Goal: Task Accomplishment & Management: Use online tool/utility

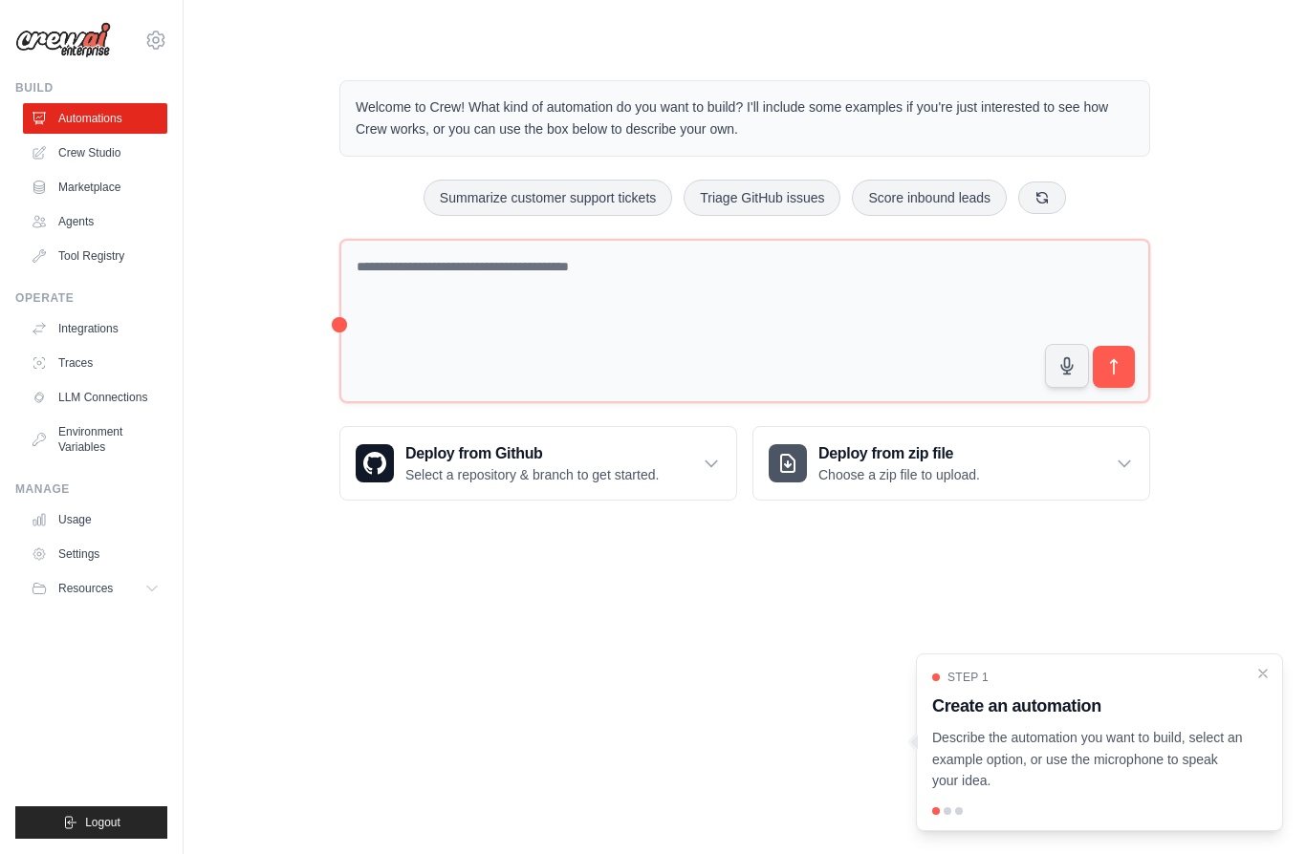
click at [86, 392] on link "LLM Connections" at bounding box center [95, 397] width 144 height 31
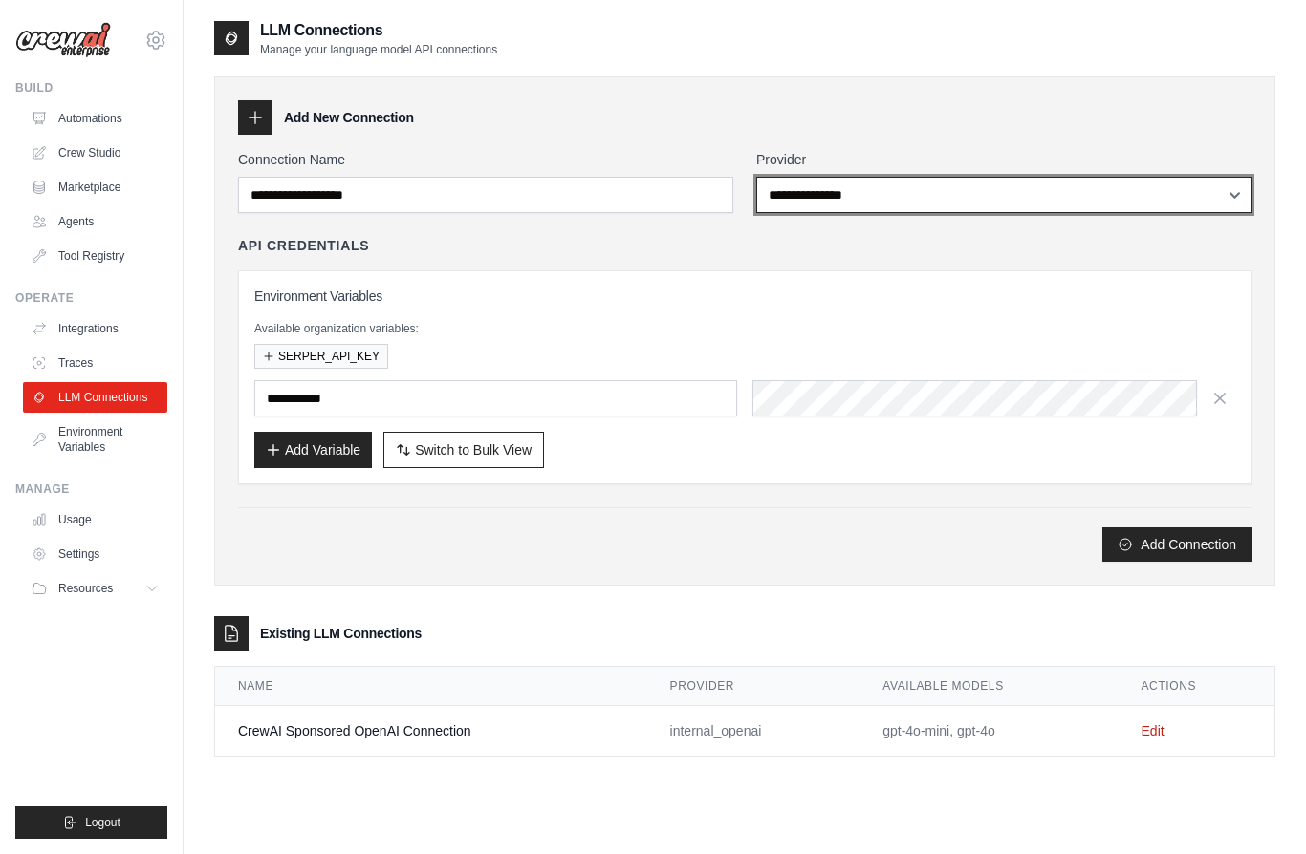
click at [978, 184] on select "**********" at bounding box center [1003, 195] width 495 height 36
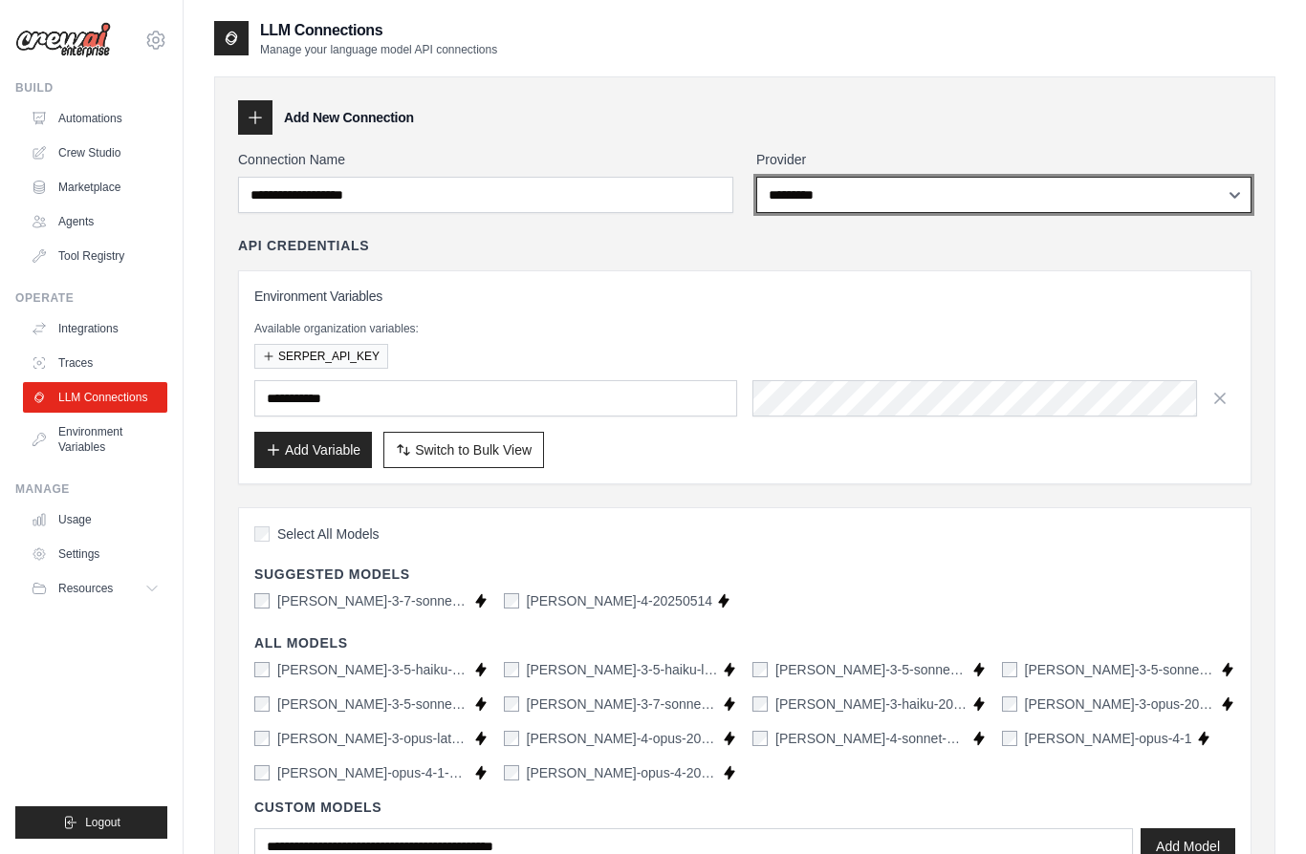
click at [978, 194] on select "**********" at bounding box center [1003, 195] width 495 height 36
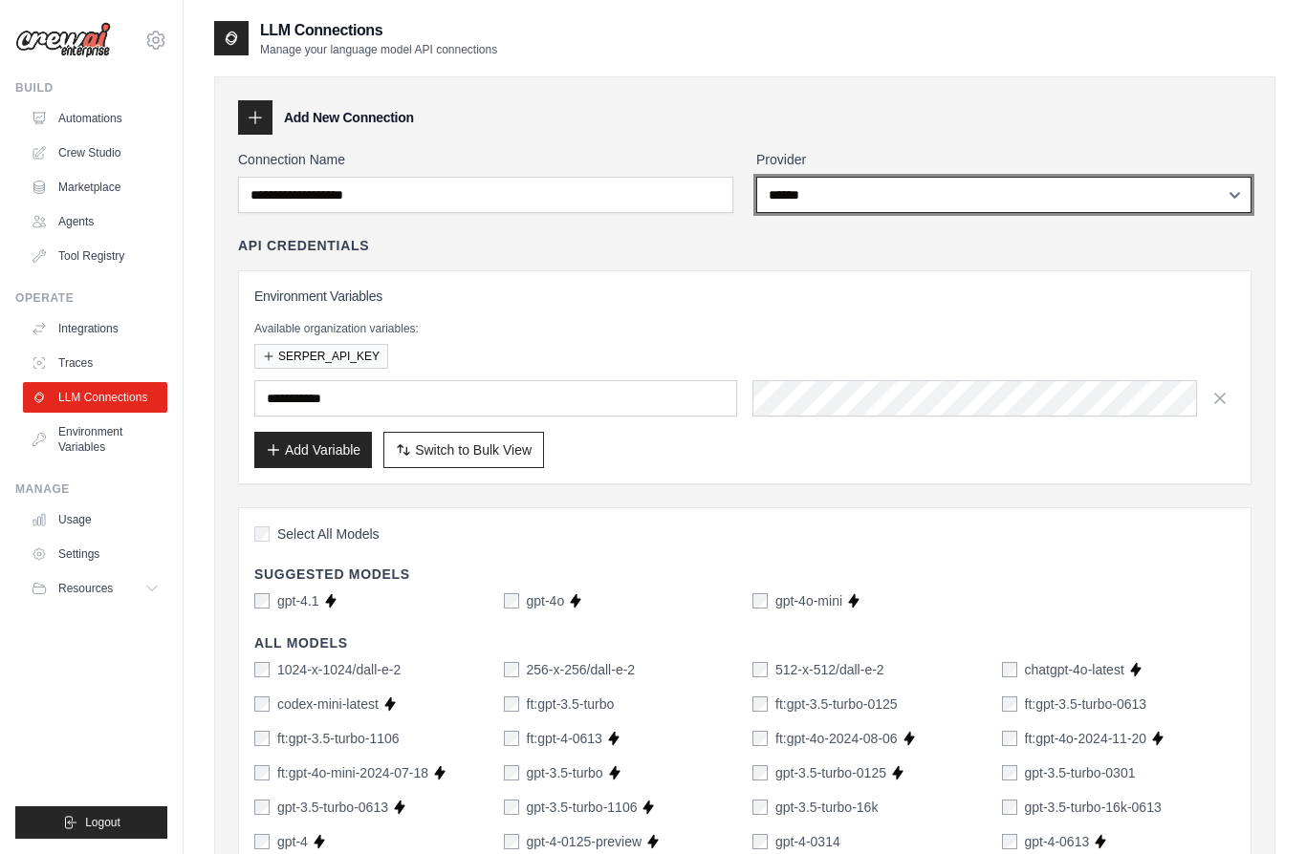
click at [978, 187] on select "**********" at bounding box center [1003, 195] width 495 height 36
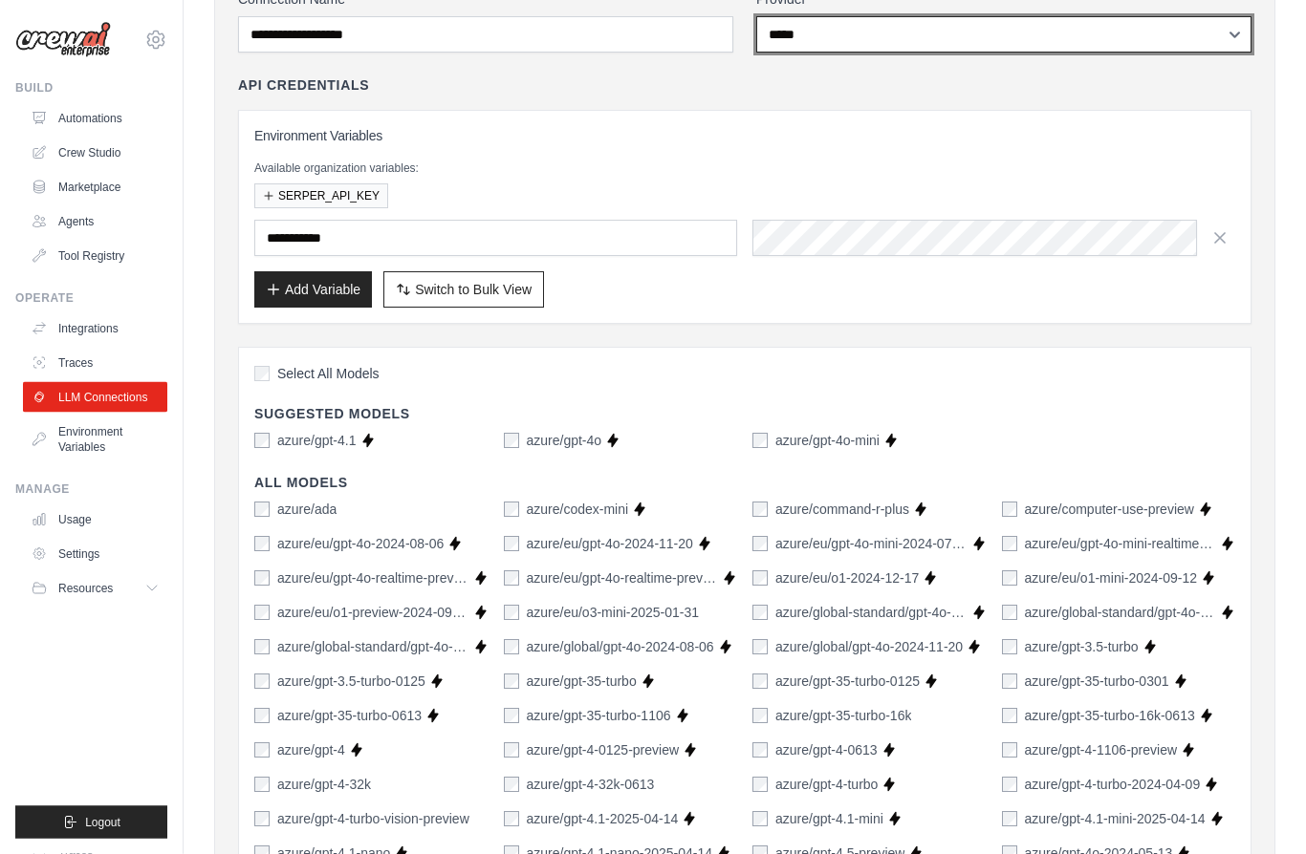
scroll to position [161, 0]
click at [978, 23] on select "**********" at bounding box center [1003, 34] width 495 height 36
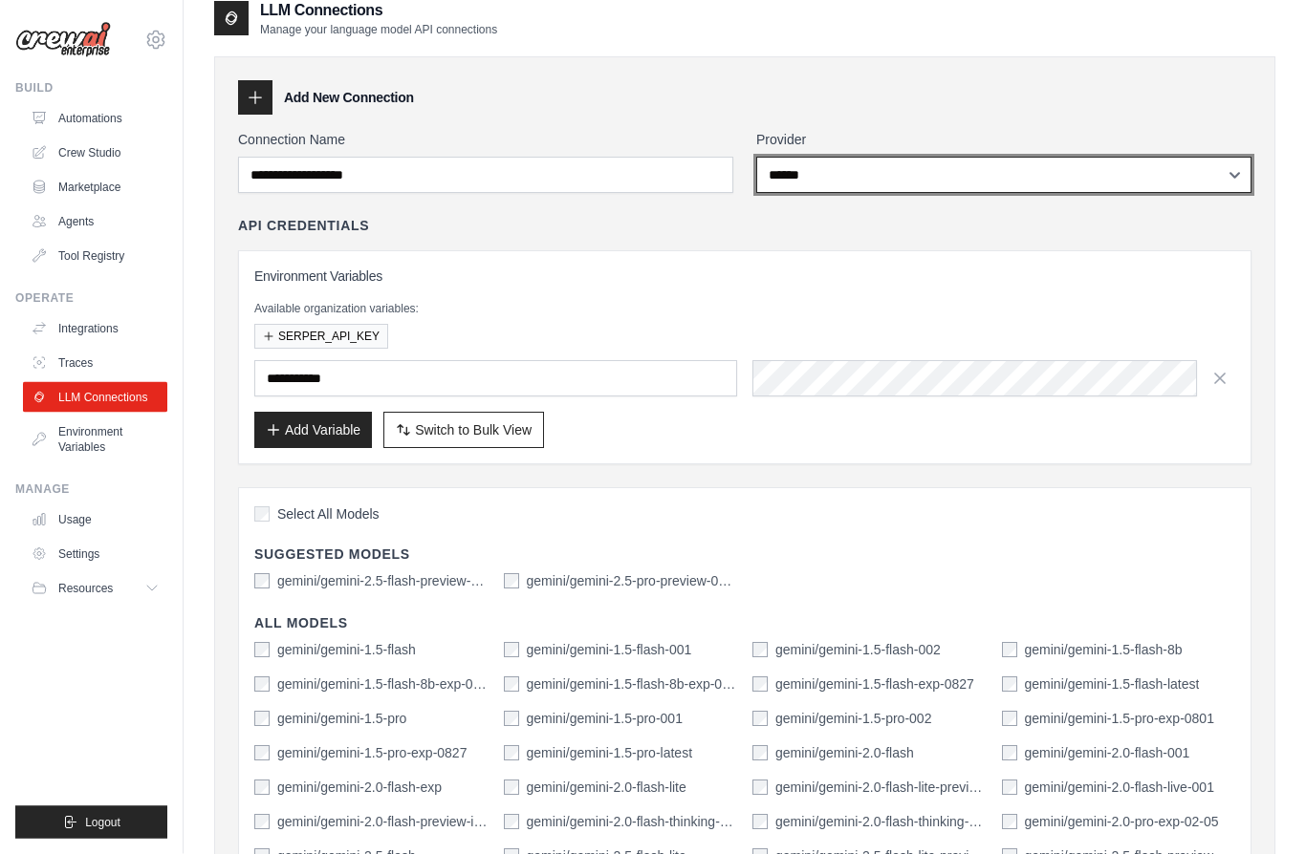
scroll to position [0, 0]
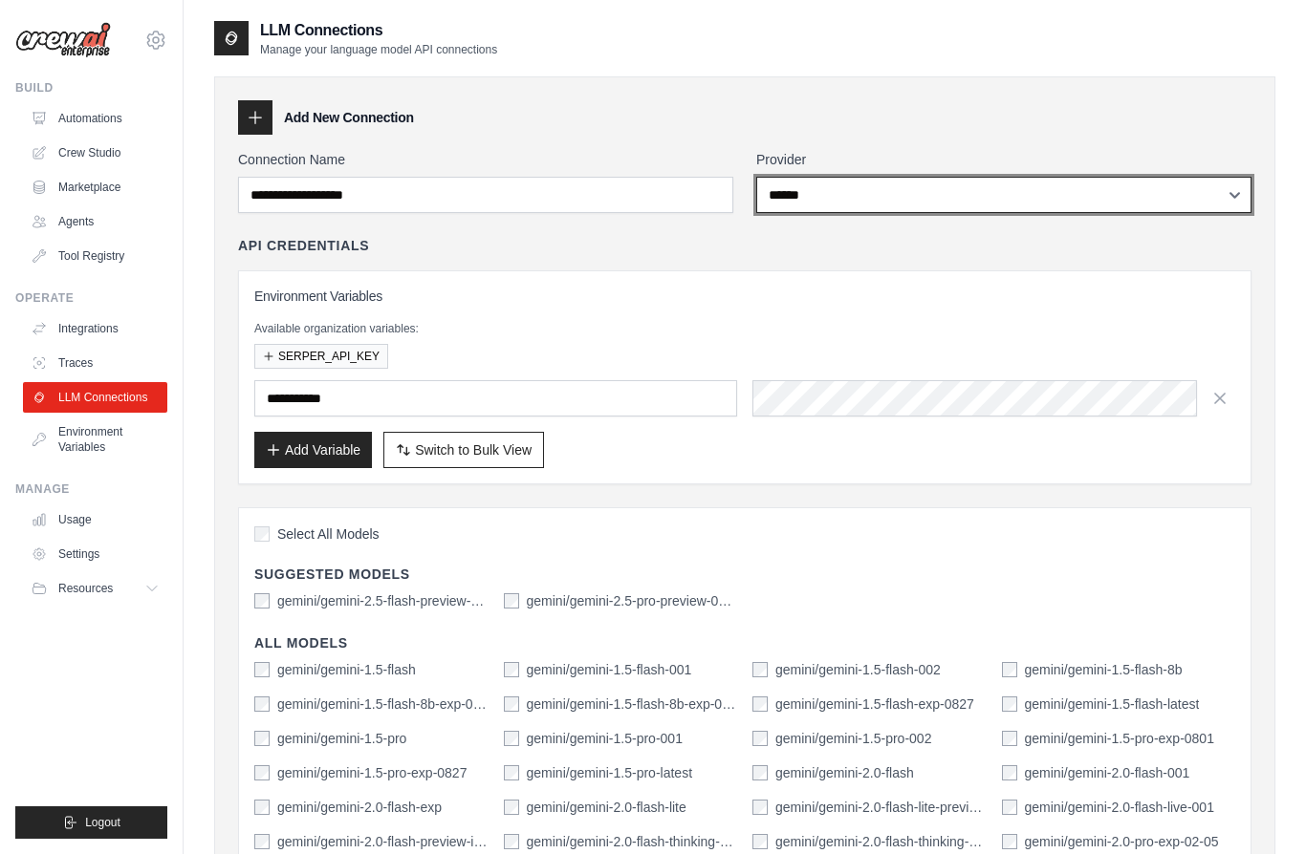
click at [978, 205] on select "**********" at bounding box center [1003, 195] width 495 height 36
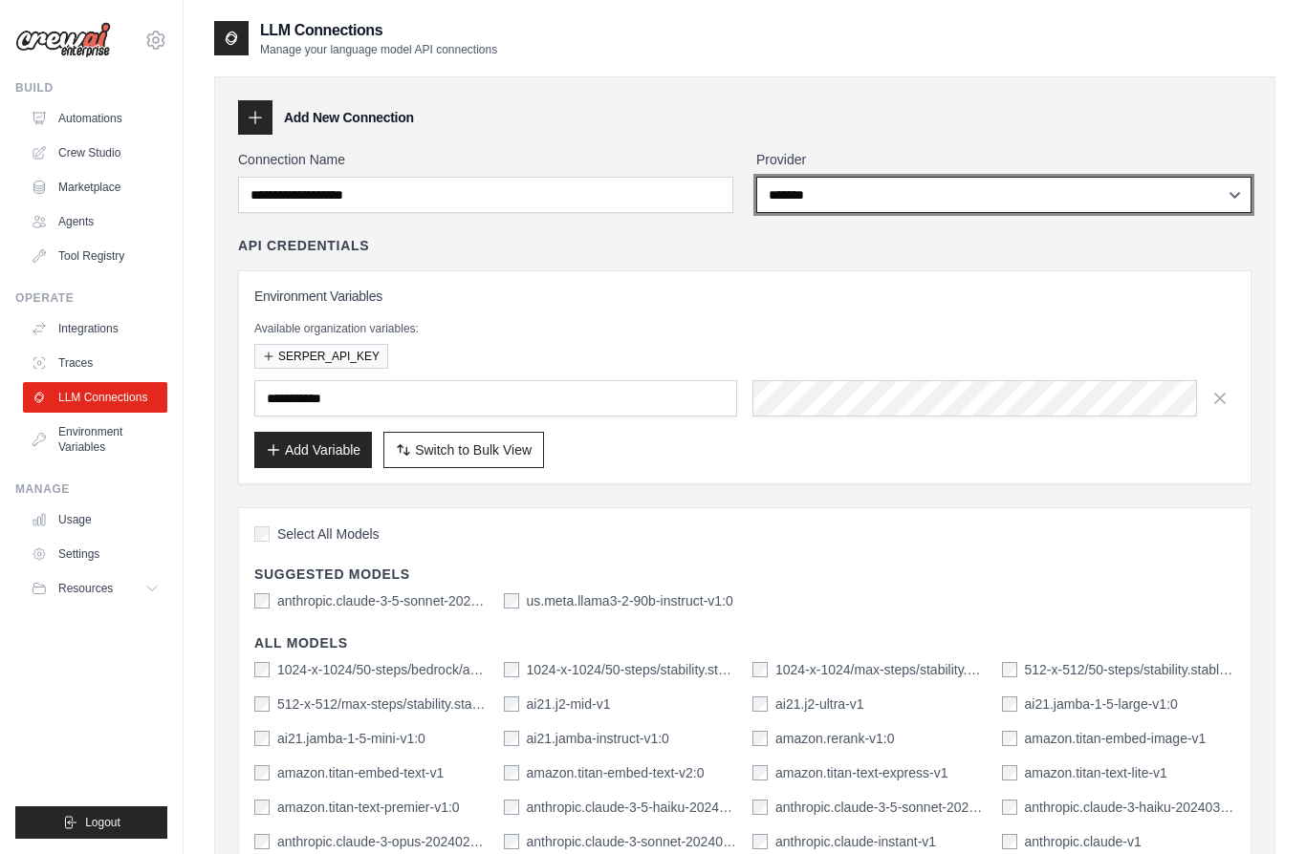
click at [978, 188] on select "**********" at bounding box center [1003, 195] width 495 height 36
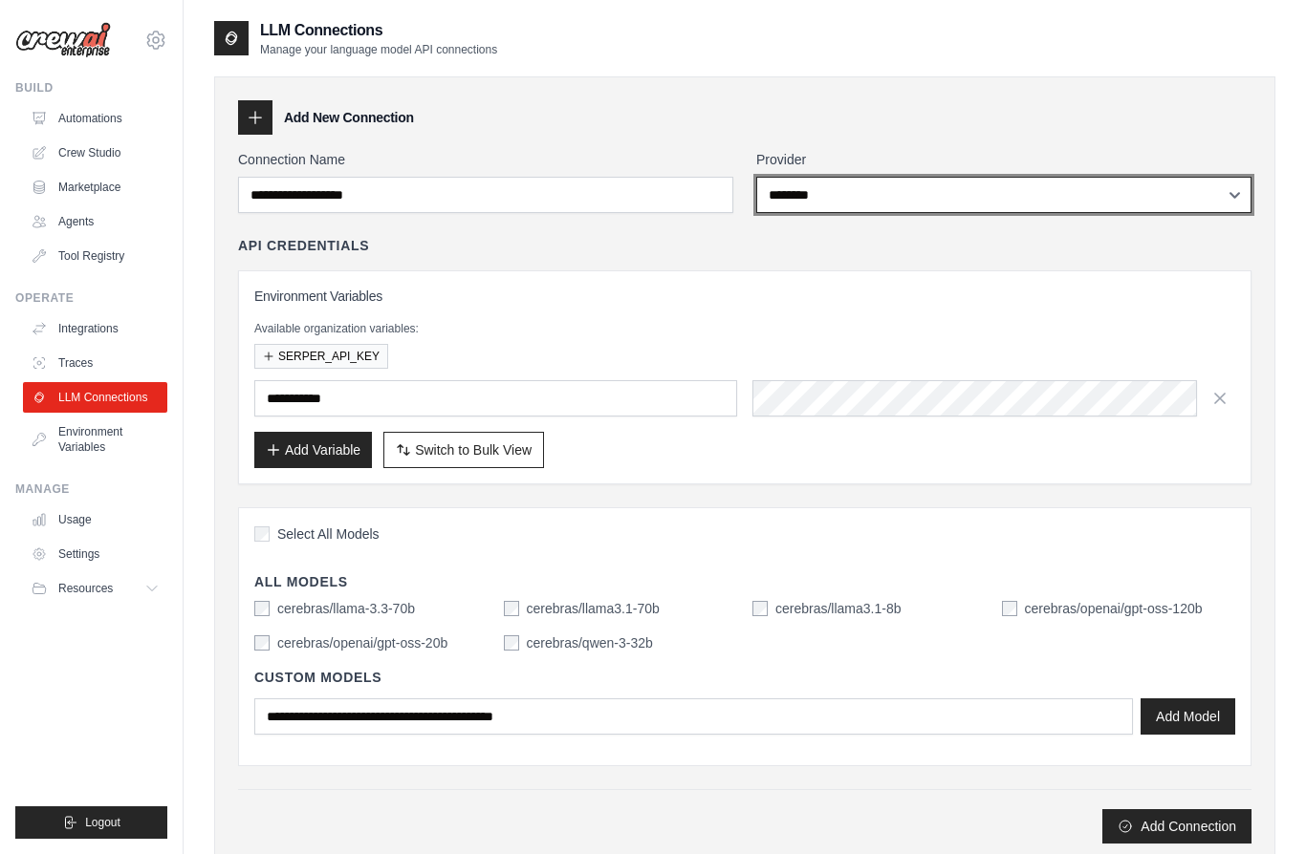
click at [978, 188] on select "**********" at bounding box center [1003, 195] width 495 height 36
select select "*********"
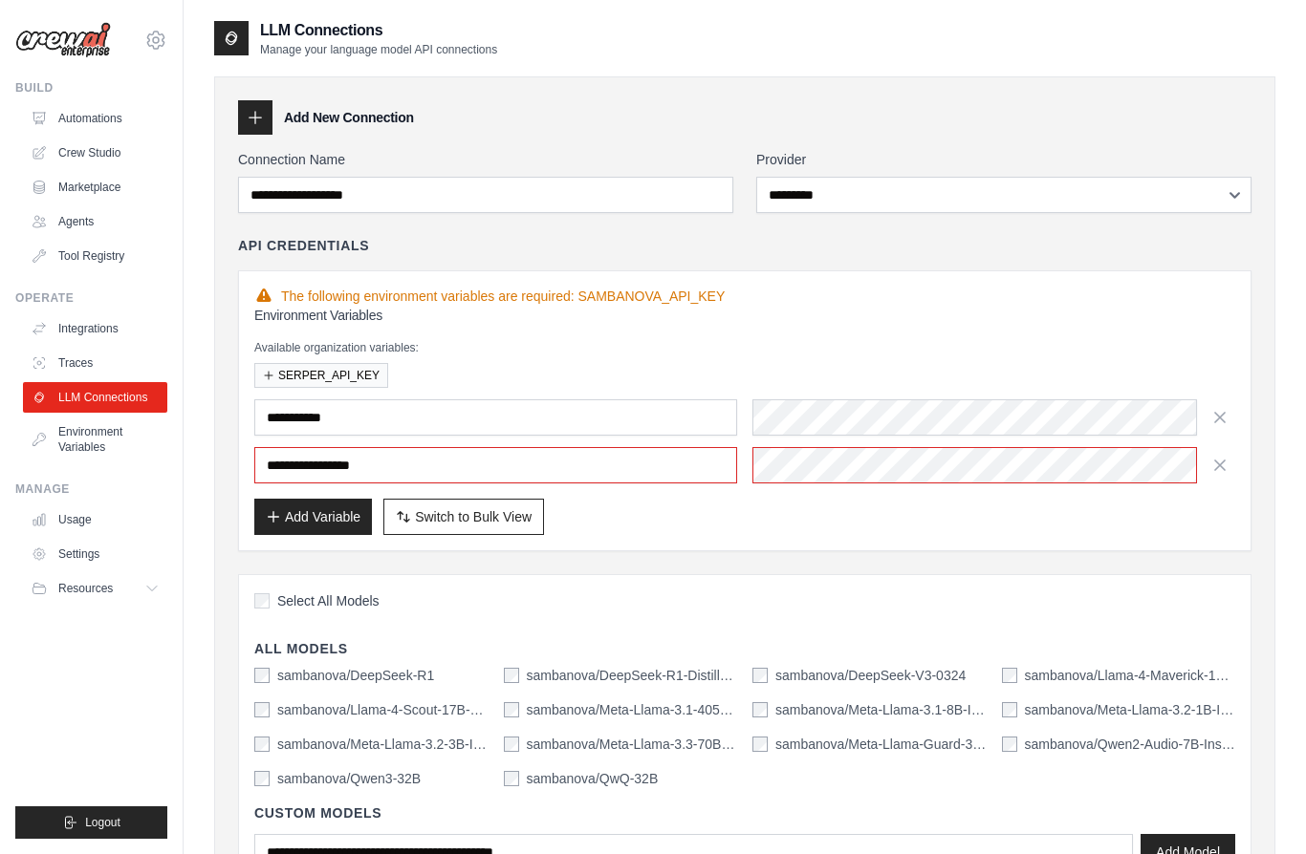
click at [86, 368] on link "Traces" at bounding box center [95, 363] width 144 height 31
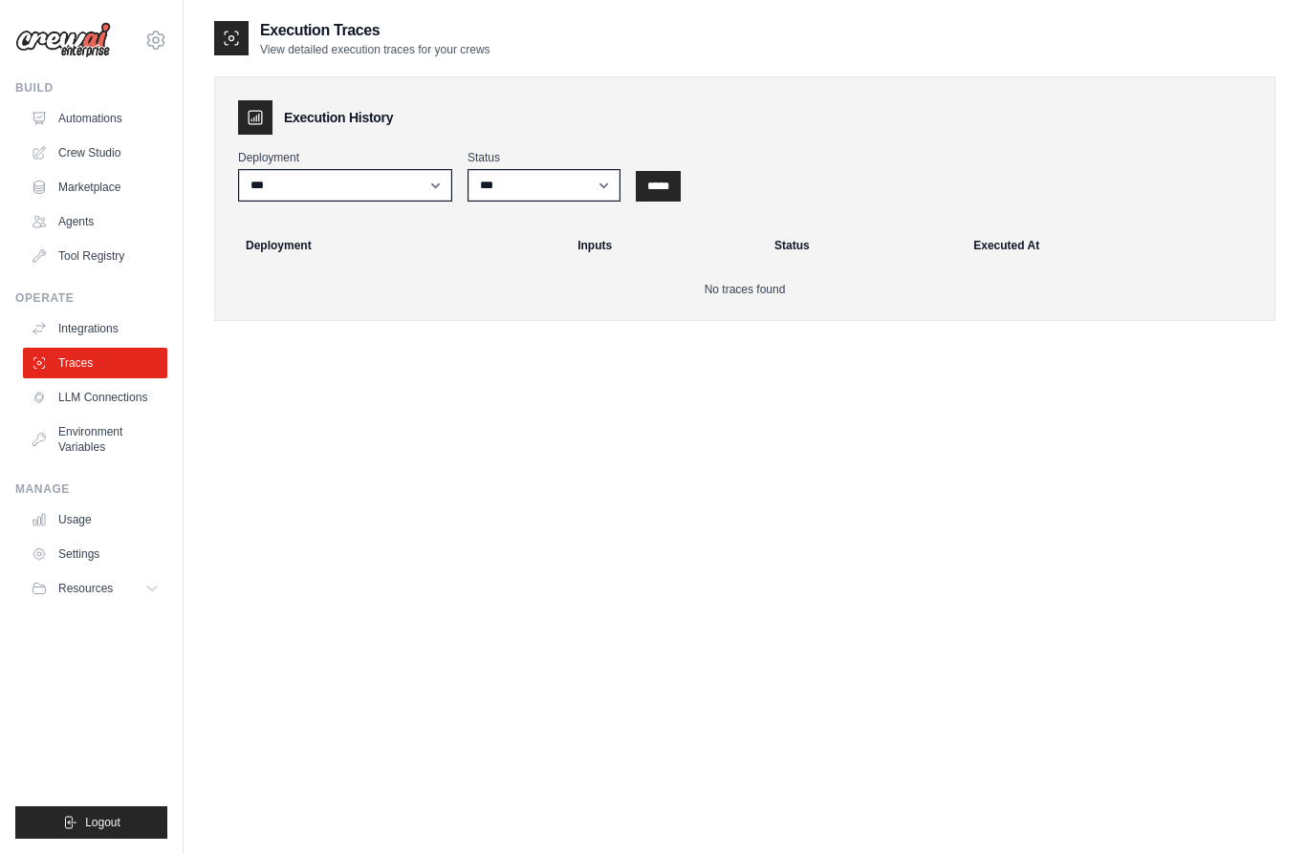
click at [80, 332] on link "Integrations" at bounding box center [95, 329] width 144 height 31
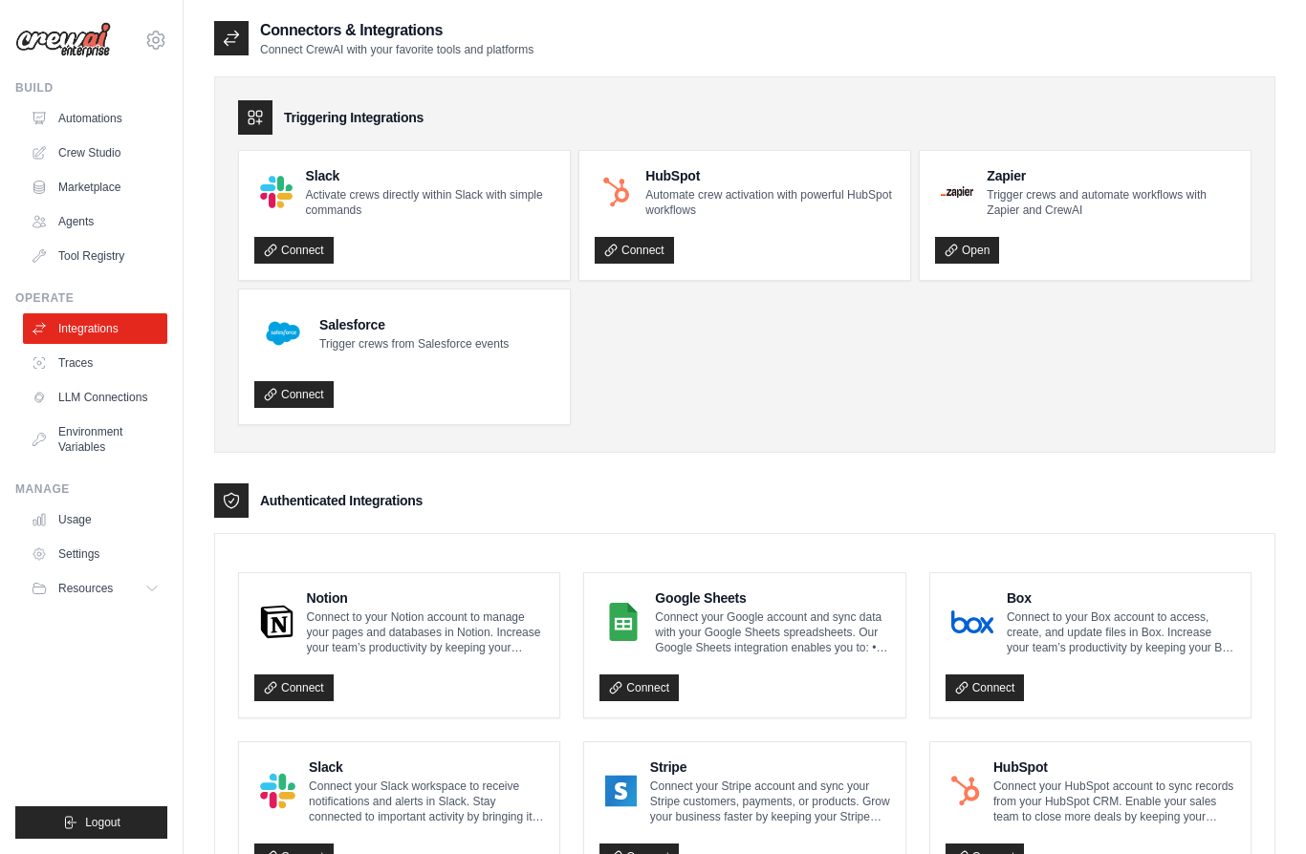
click at [94, 157] on link "Crew Studio" at bounding box center [95, 153] width 144 height 31
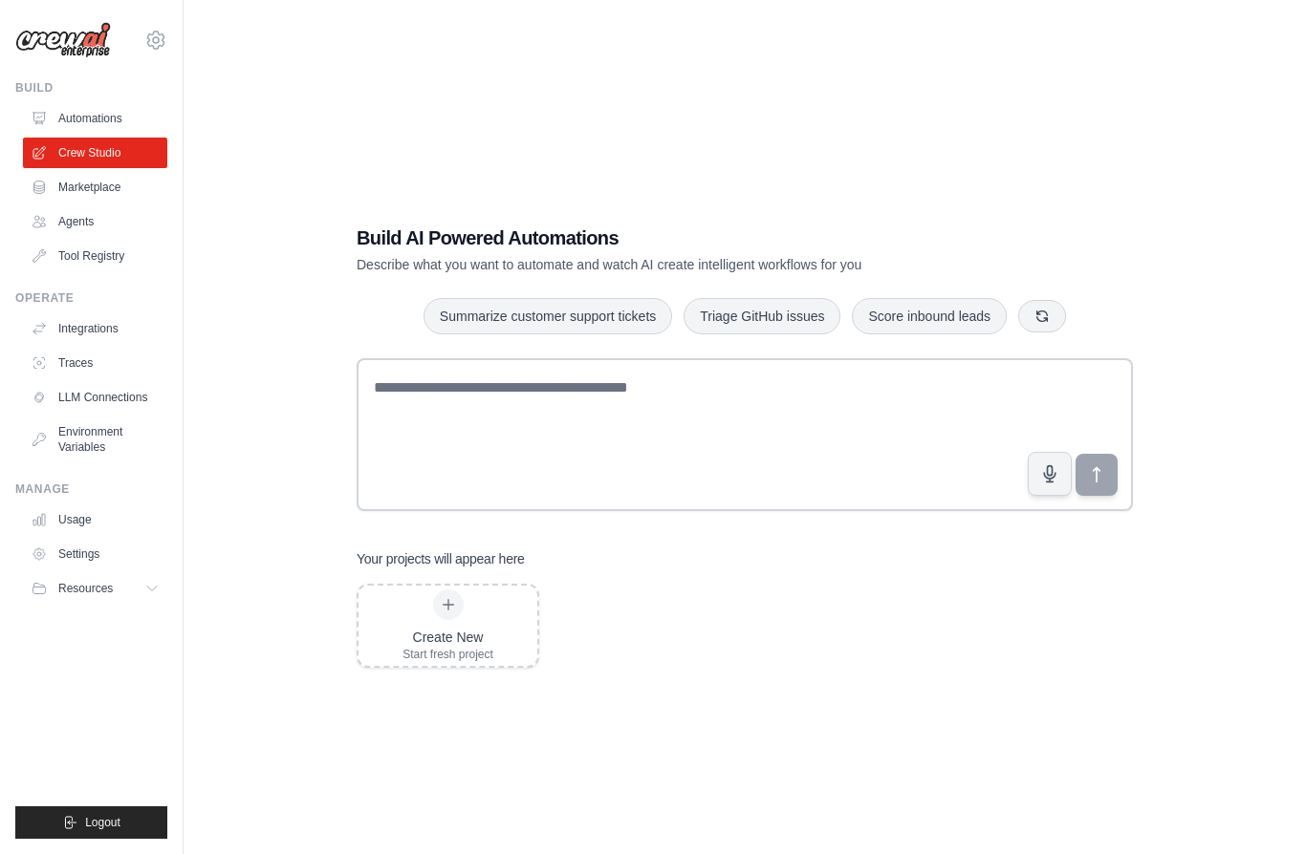
click at [97, 118] on link "Automations" at bounding box center [95, 118] width 144 height 31
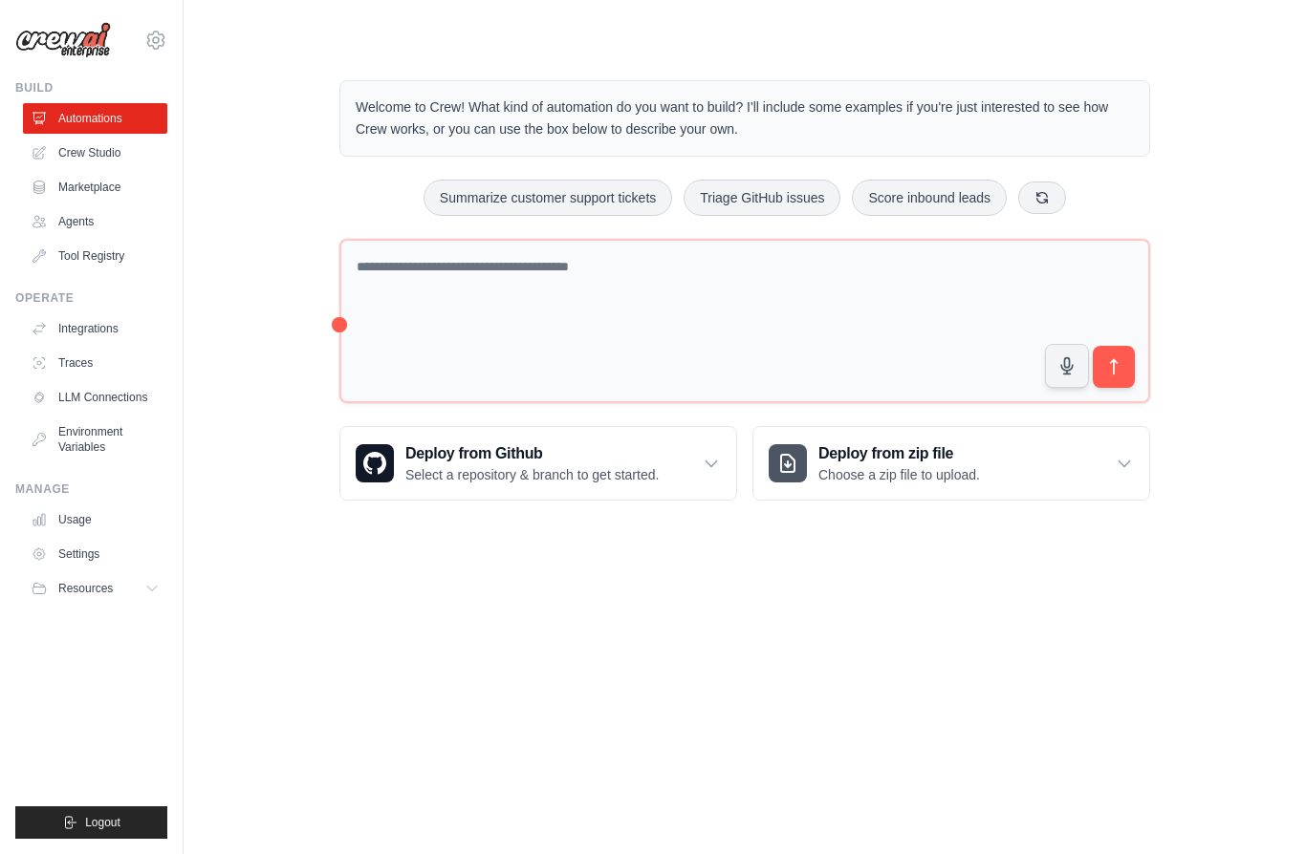
click at [91, 159] on link "Crew Studio" at bounding box center [95, 153] width 144 height 31
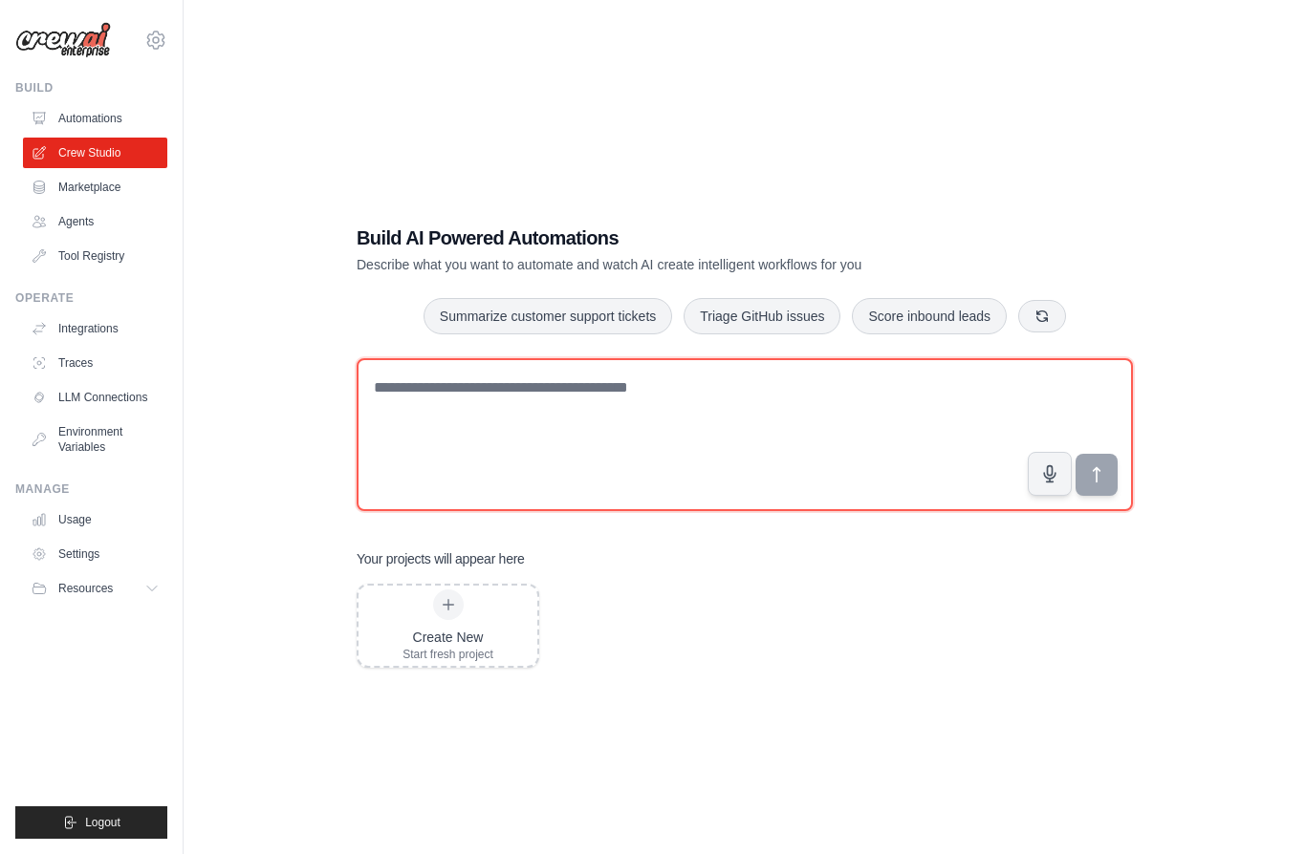
click at [1109, 494] on textarea at bounding box center [745, 434] width 776 height 153
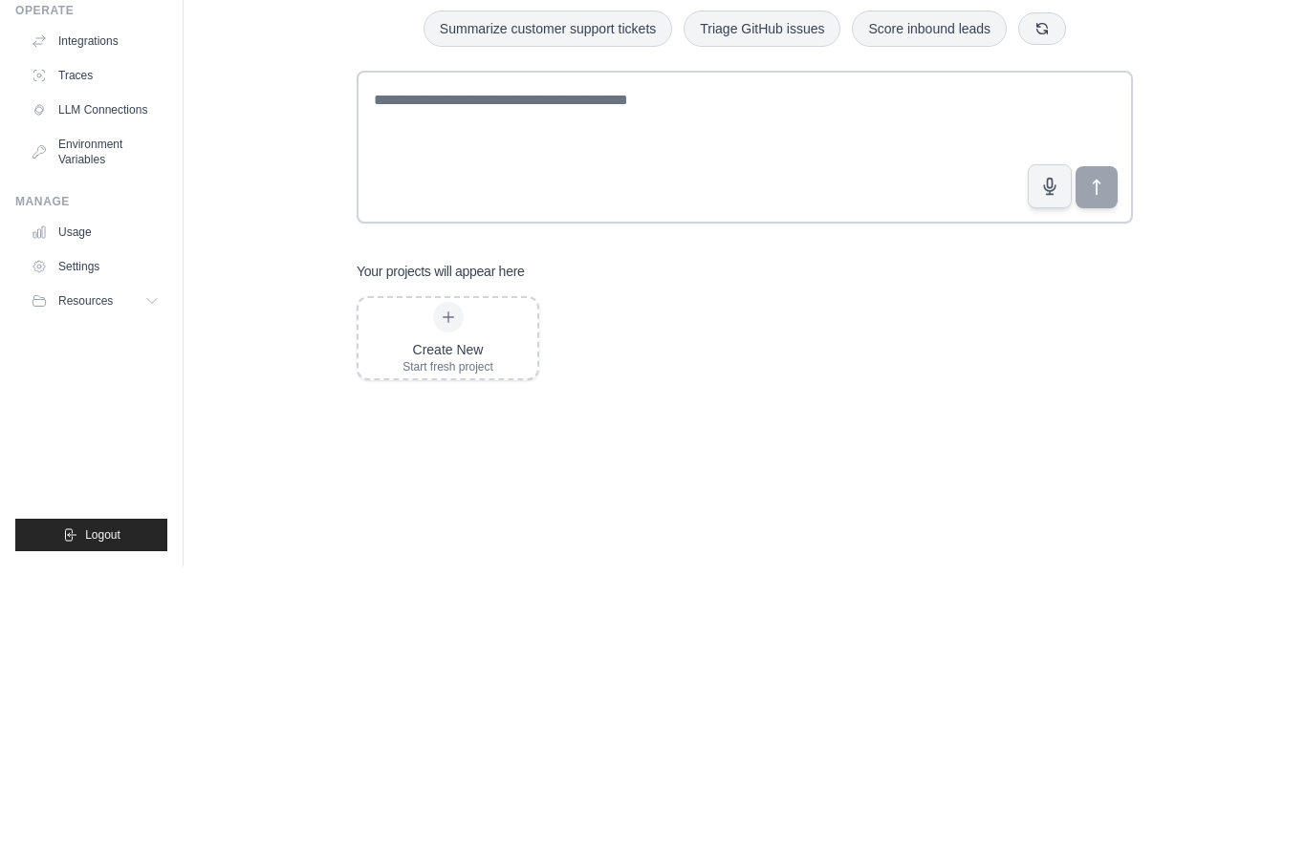
scroll to position [122, 0]
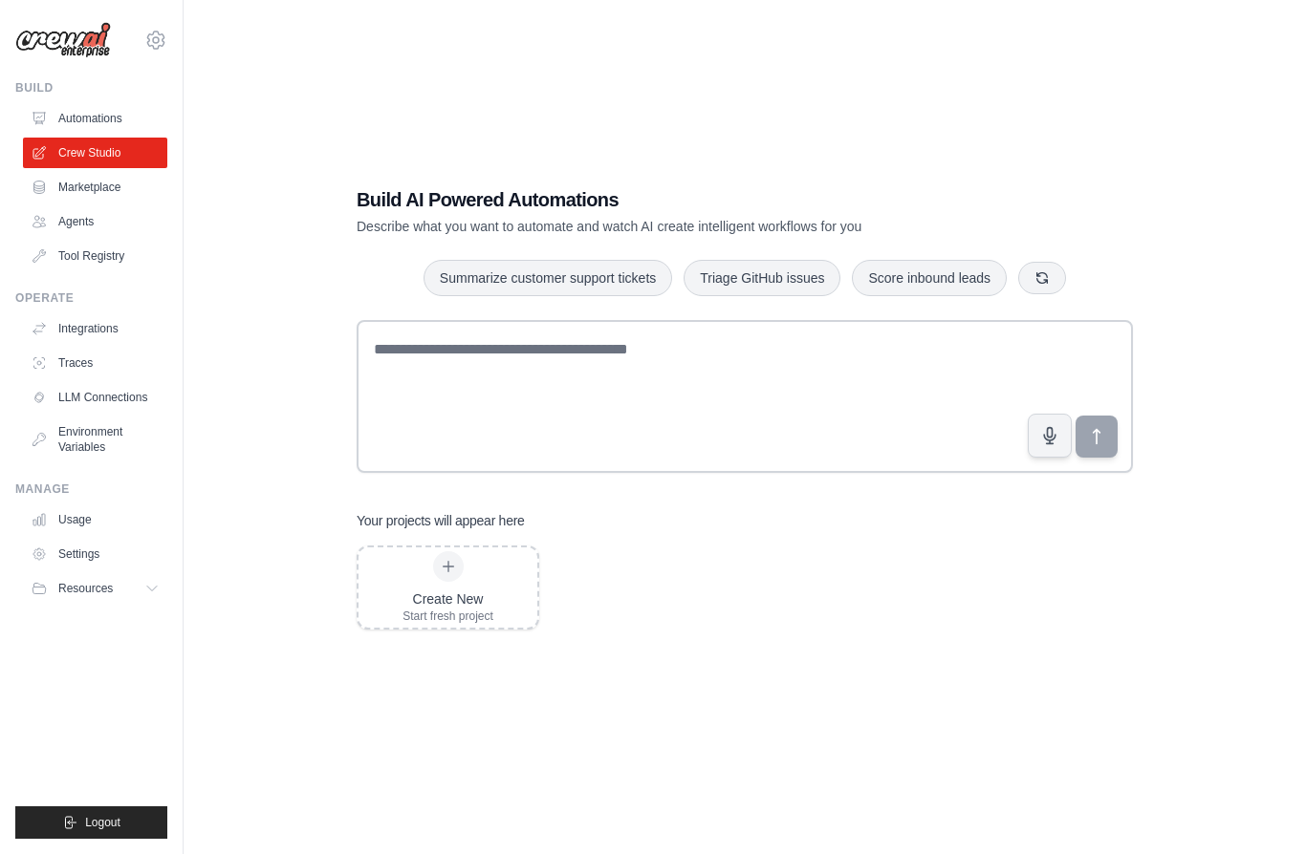
click at [97, 118] on link "Automations" at bounding box center [95, 118] width 144 height 31
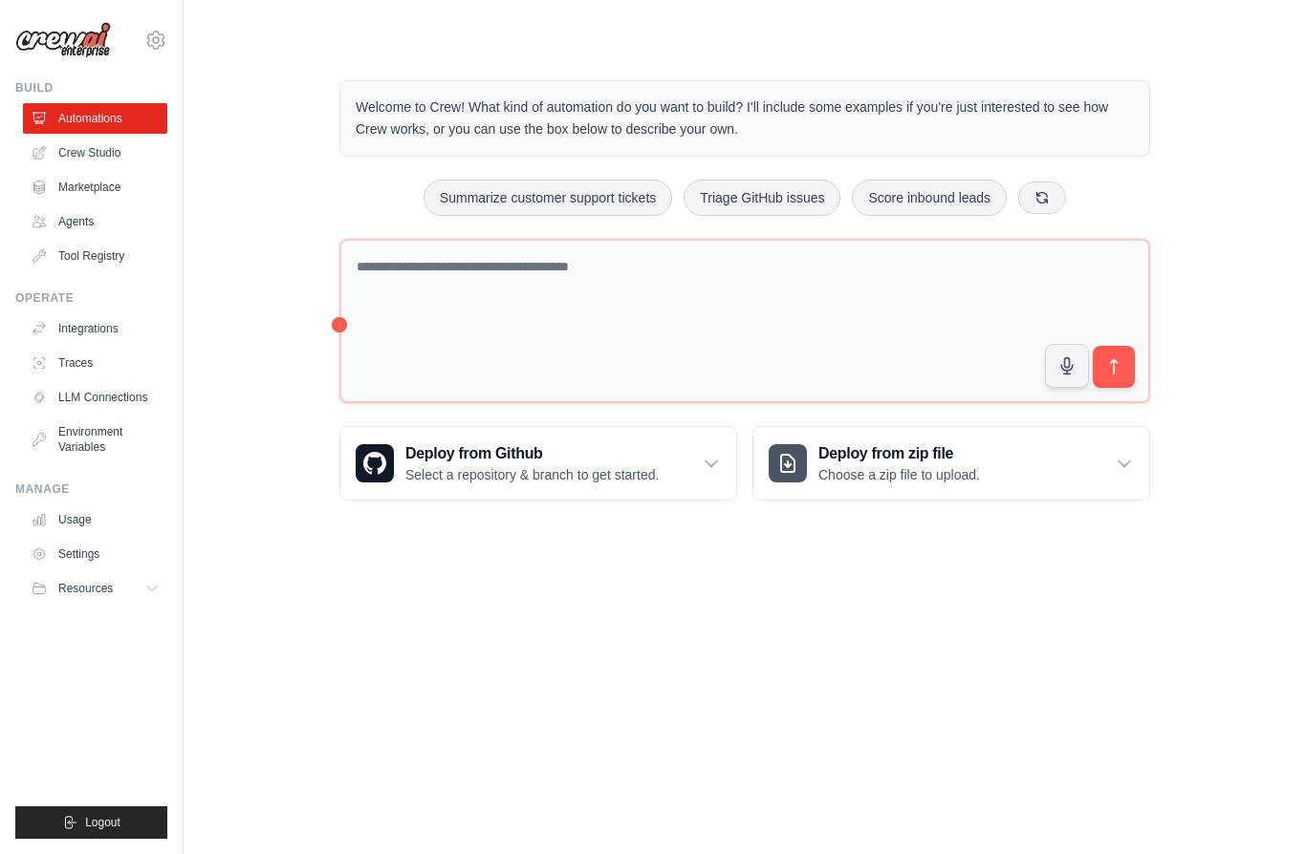
scroll to position [84, 0]
click at [92, 158] on link "Crew Studio" at bounding box center [95, 153] width 144 height 31
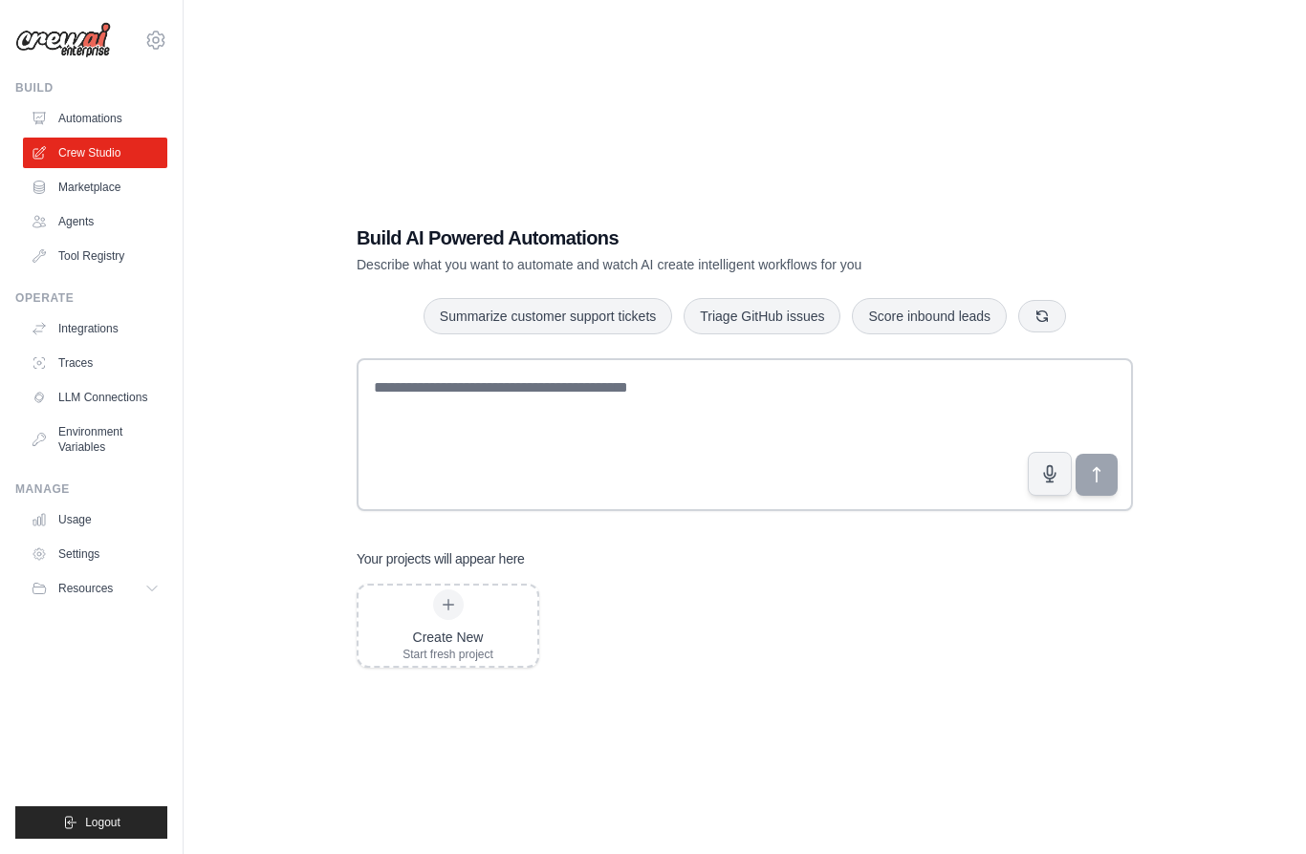
click at [81, 130] on link "Automations" at bounding box center [95, 118] width 144 height 31
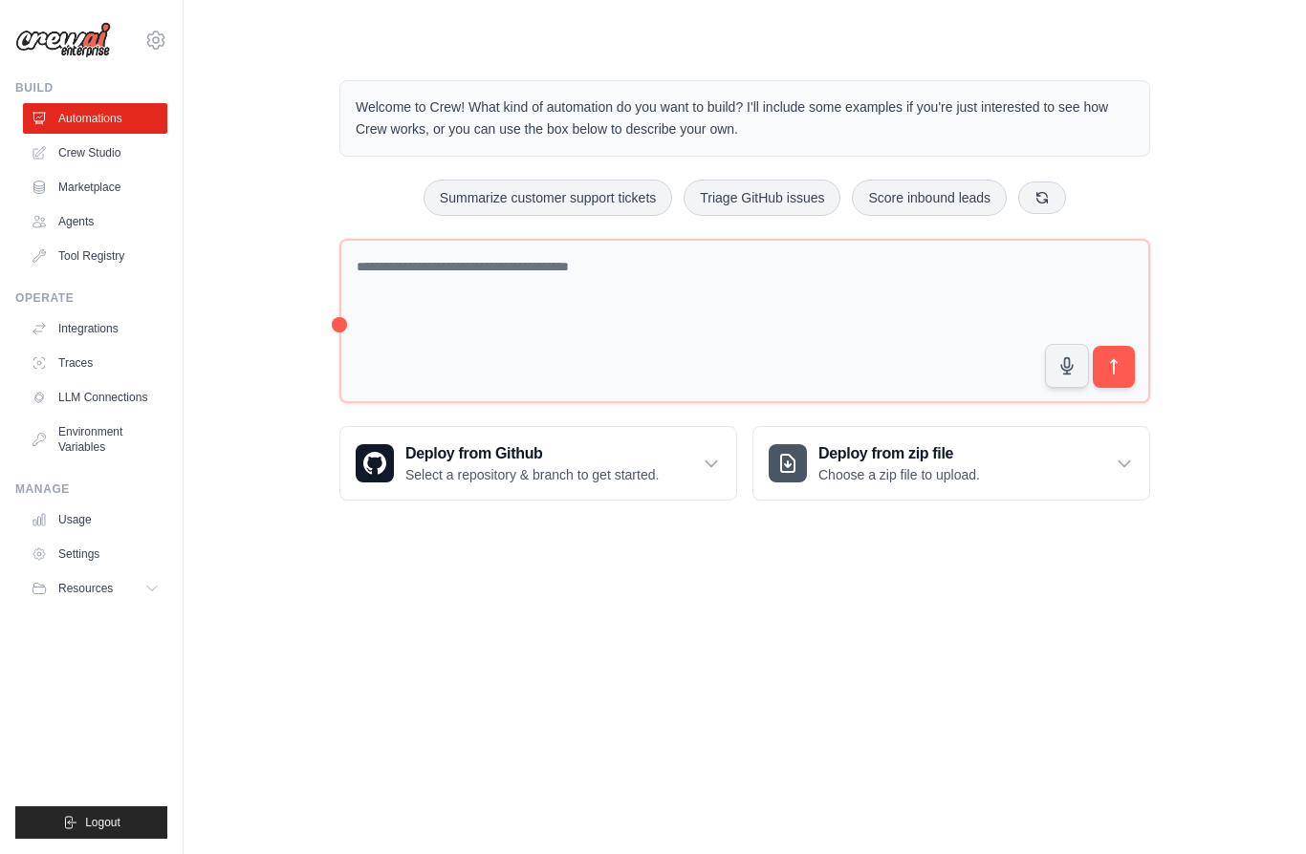
click at [1047, 457] on div "Deploy from zip file Choose a zip file to upload." at bounding box center [951, 463] width 396 height 73
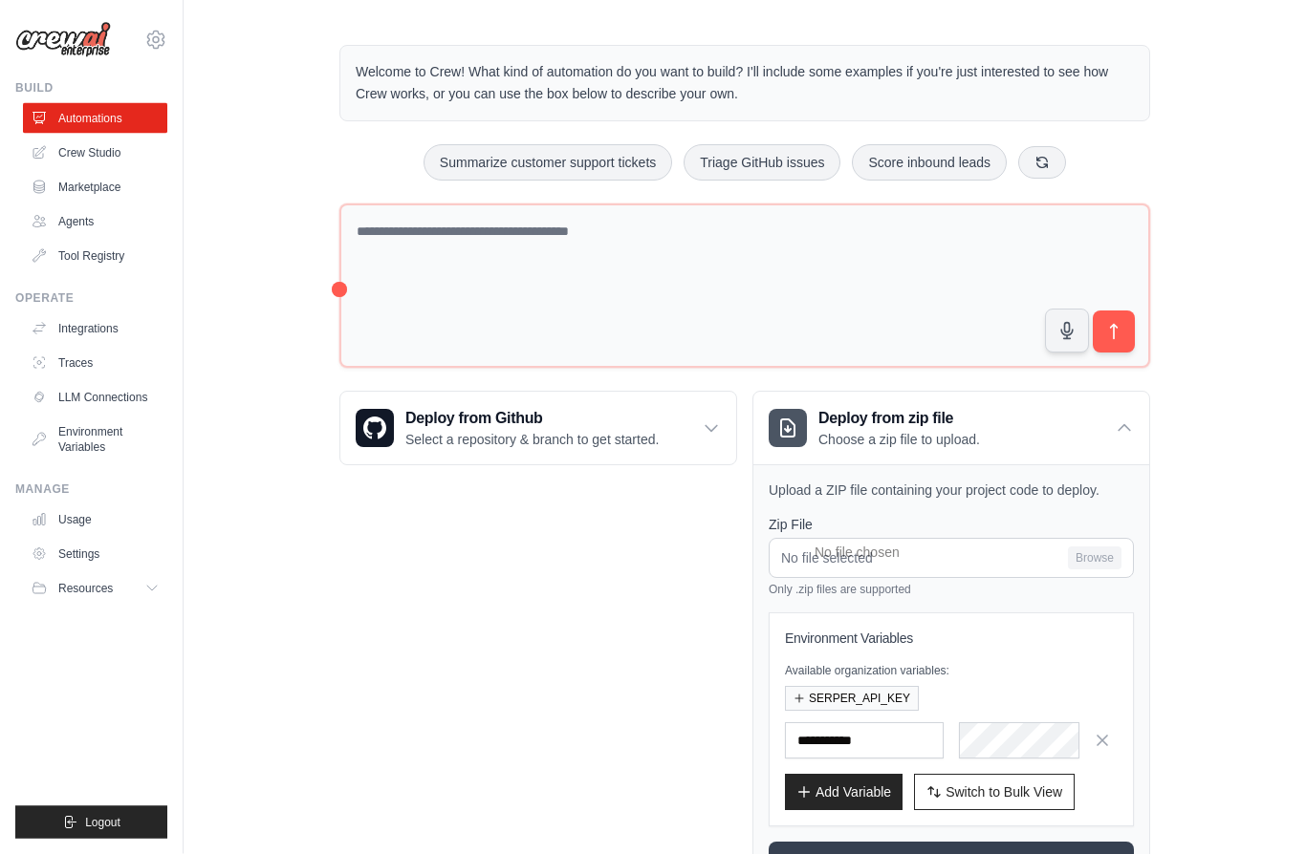
scroll to position [45, 0]
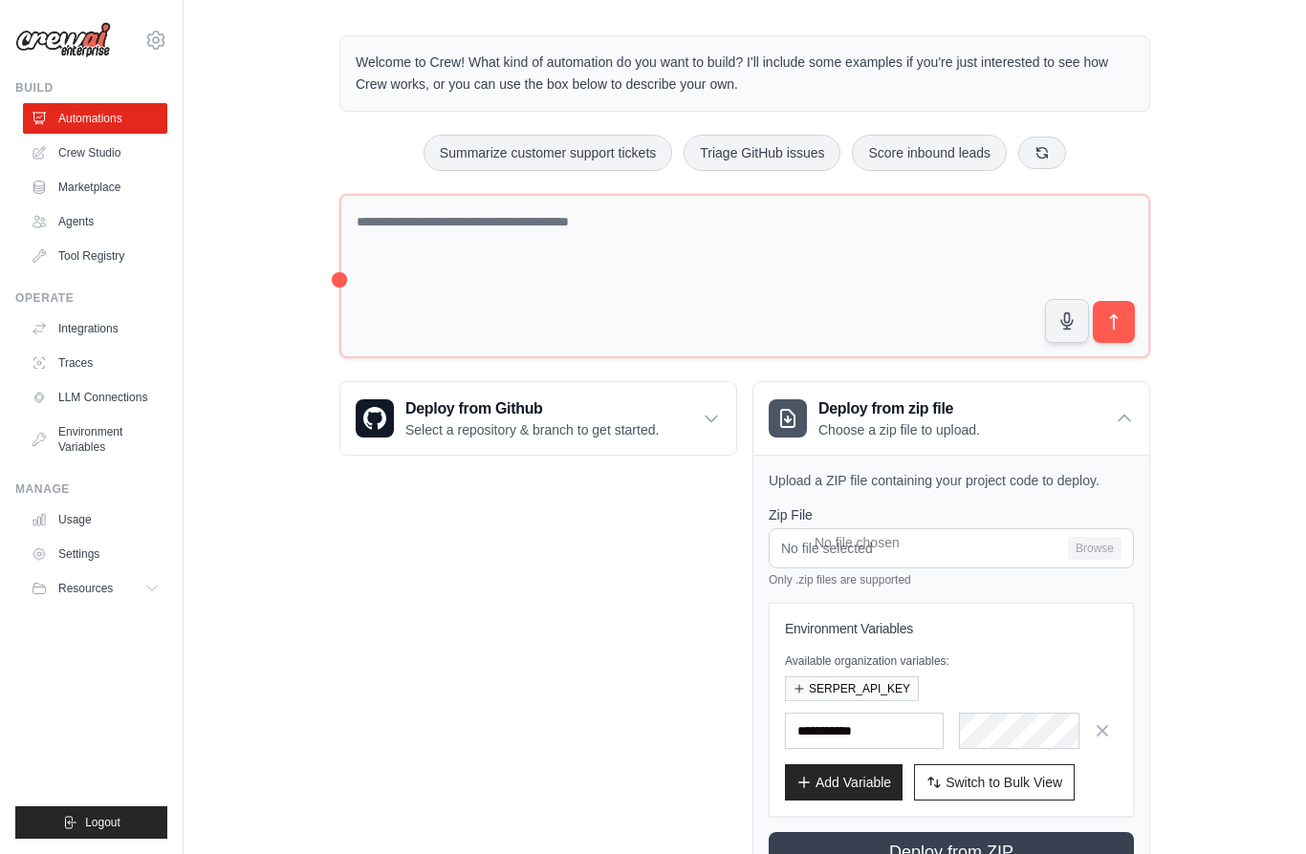
click at [1110, 548] on input "No file selected Browse" at bounding box center [950, 549] width 365 height 40
click at [79, 234] on link "Agents" at bounding box center [95, 221] width 144 height 31
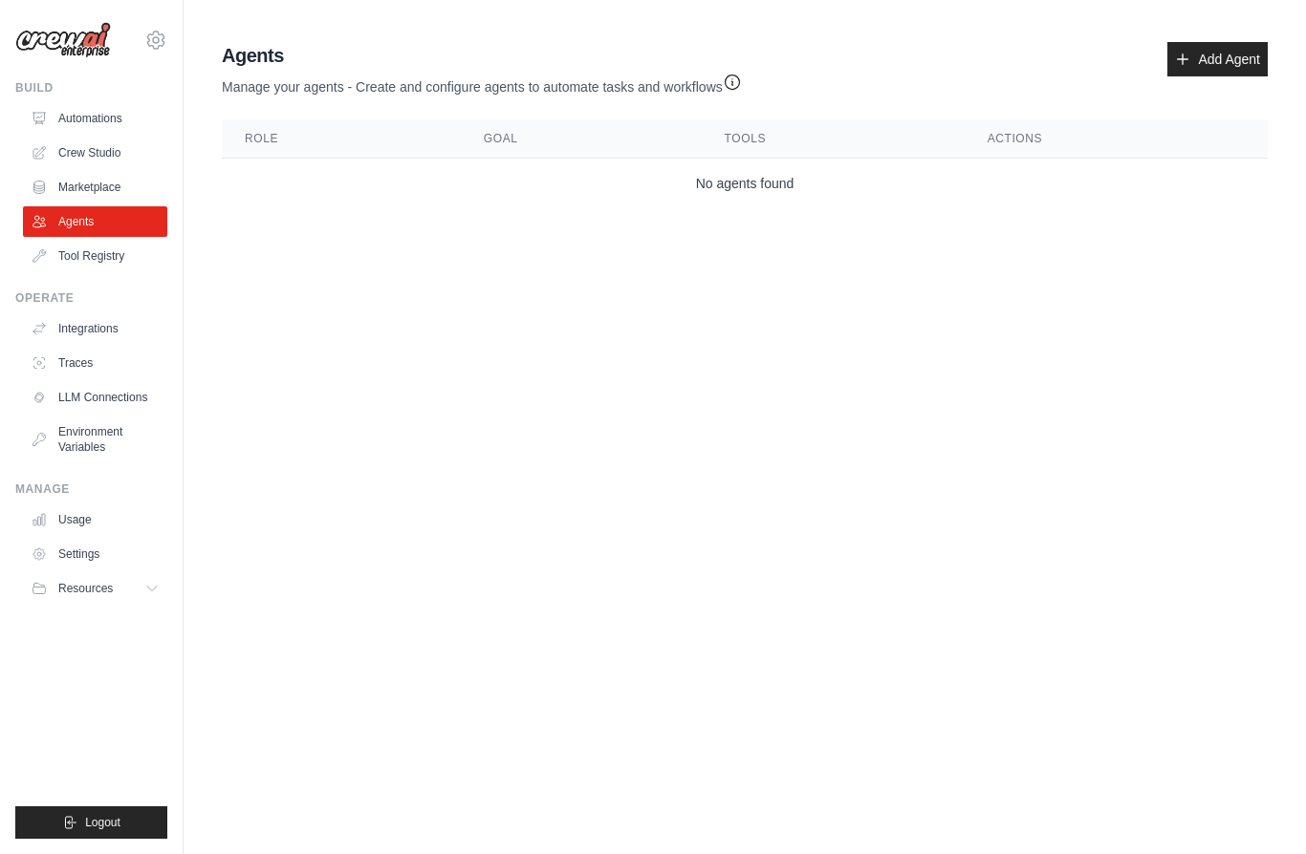
click at [1228, 38] on div "Agents Manage your agents - Create and configure agents to automate tasks and w…" at bounding box center [744, 125] width 1061 height 182
click at [1235, 51] on link "Add Agent" at bounding box center [1217, 59] width 100 height 34
click at [1218, 63] on link "Add Agent" at bounding box center [1217, 59] width 100 height 34
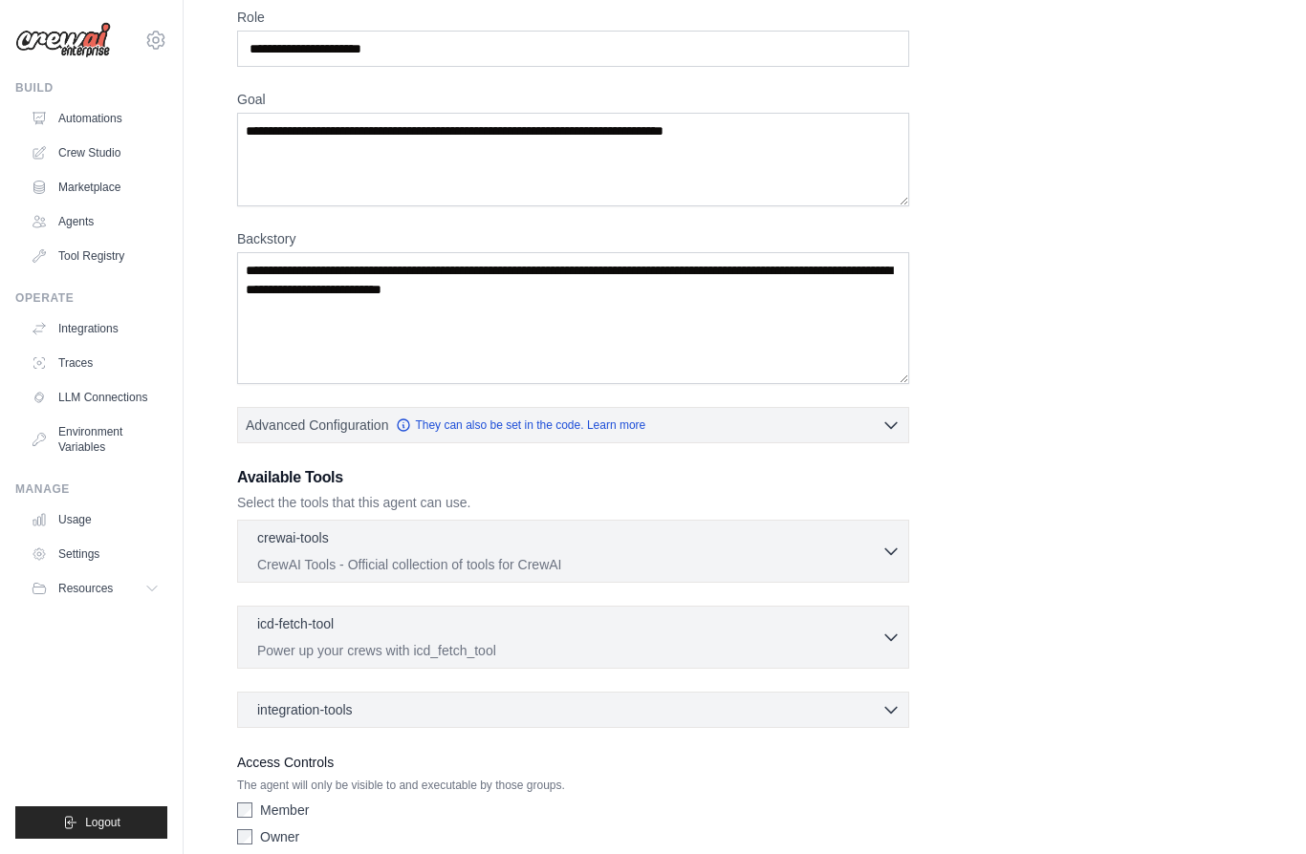
scroll to position [87, 0]
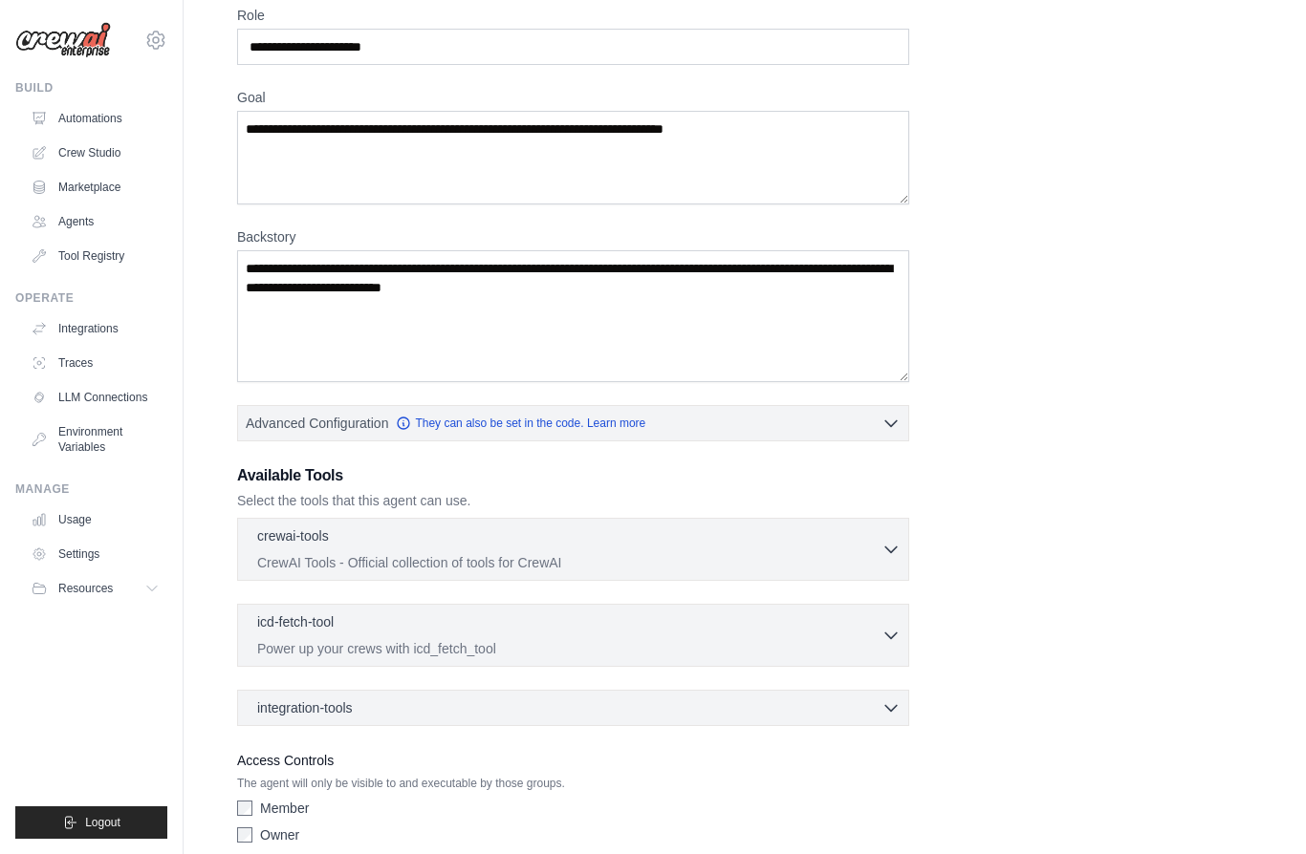
click at [82, 324] on link "Integrations" at bounding box center [95, 329] width 144 height 31
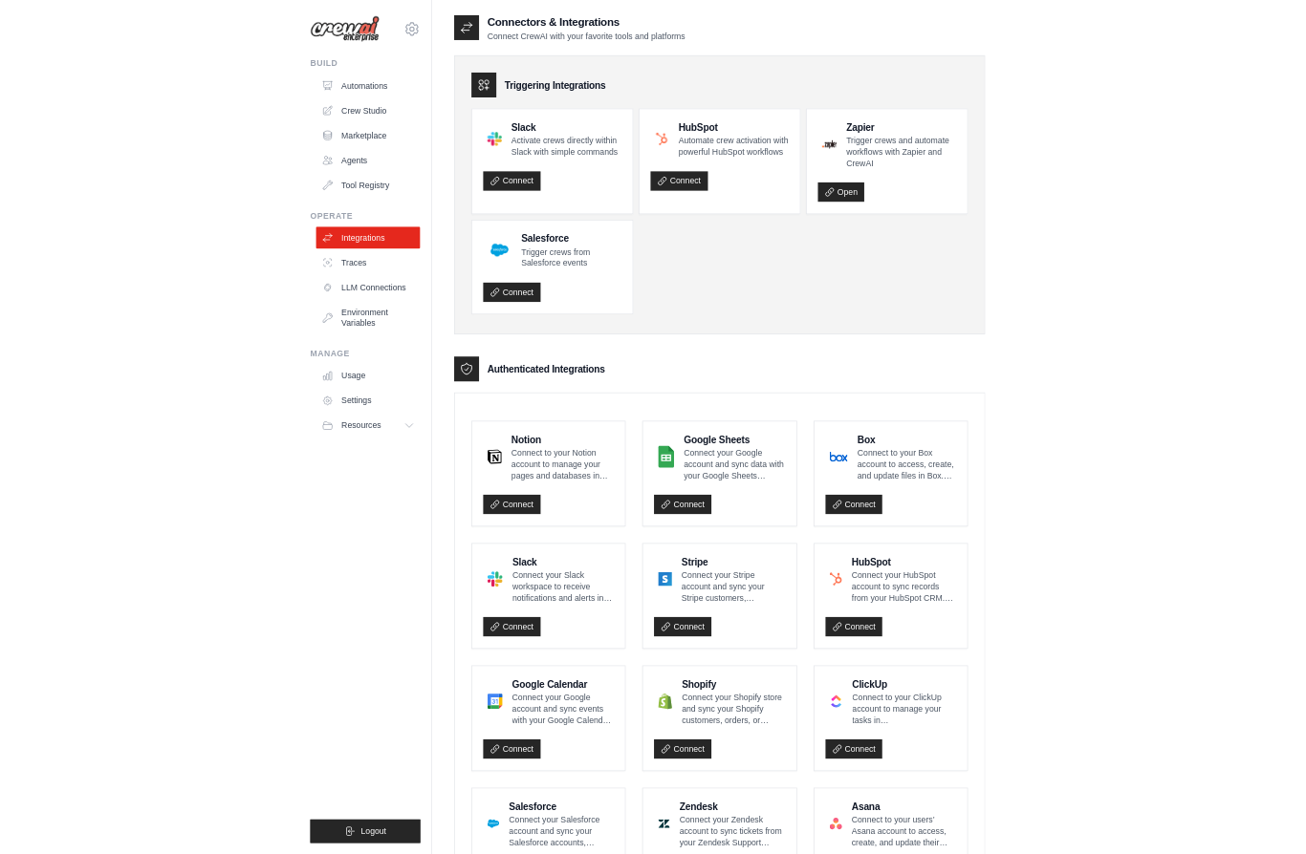
scroll to position [1, 0]
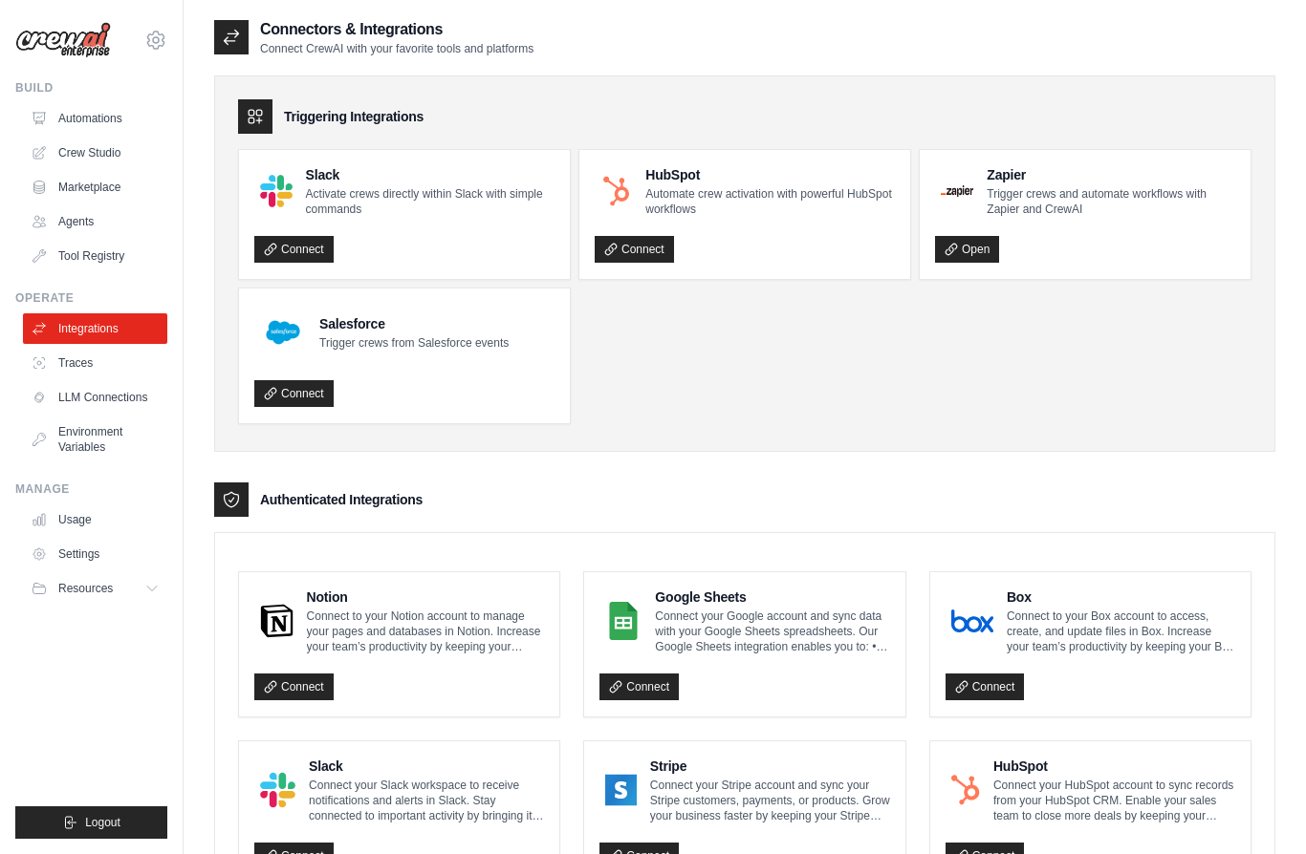
click at [250, 119] on icon at bounding box center [255, 116] width 19 height 19
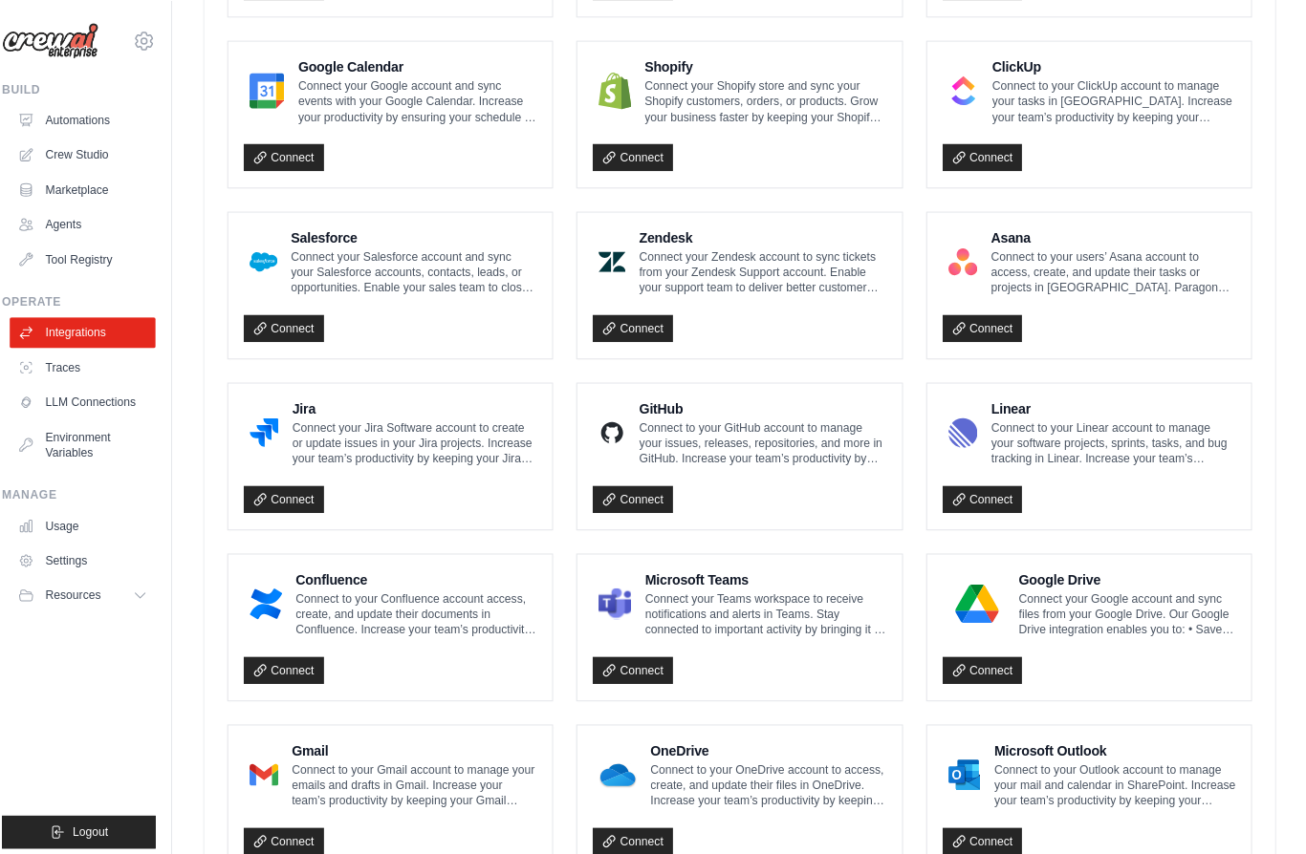
scroll to position [871, 0]
click at [55, 546] on link "Settings" at bounding box center [95, 554] width 144 height 31
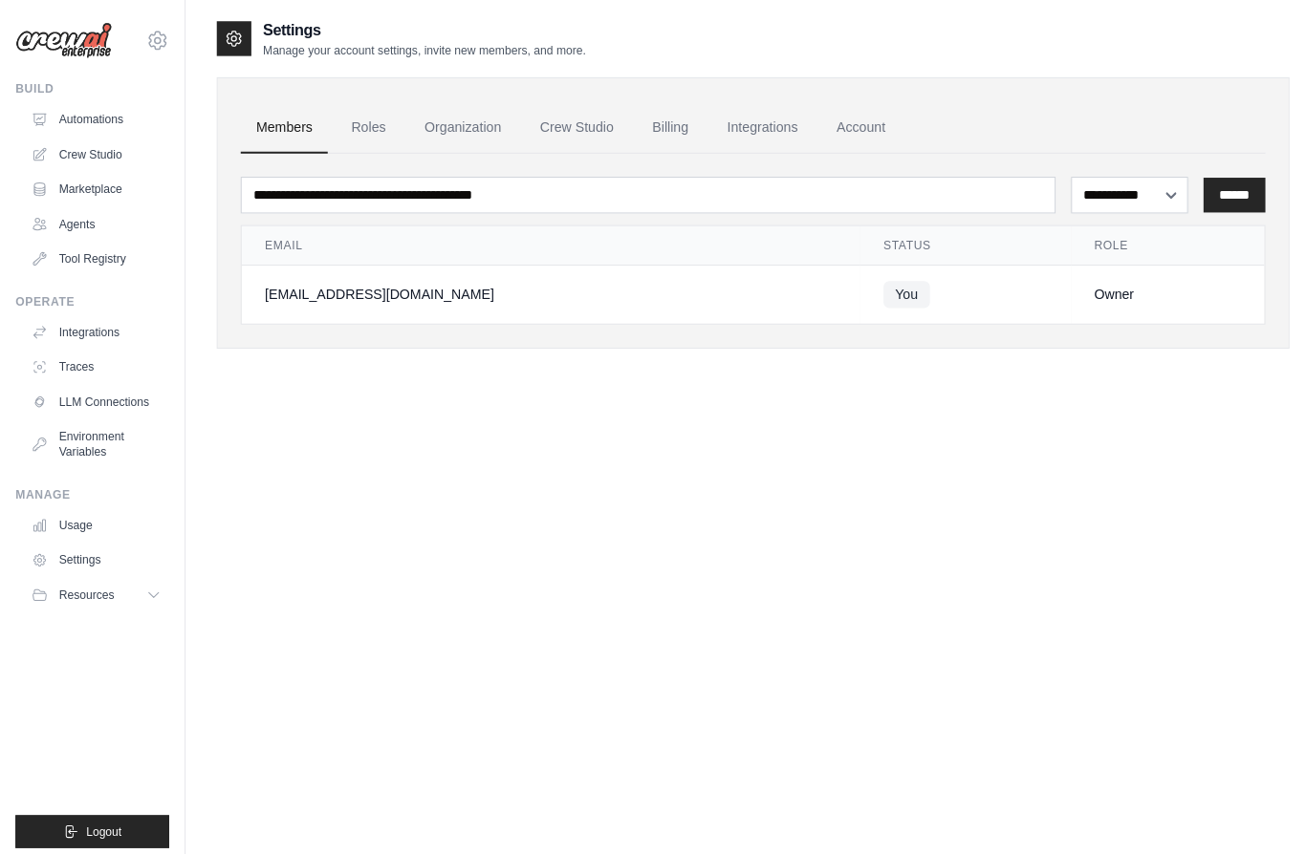
click at [59, 545] on link "Settings" at bounding box center [95, 554] width 144 height 31
click at [364, 112] on link "Roles" at bounding box center [364, 126] width 65 height 52
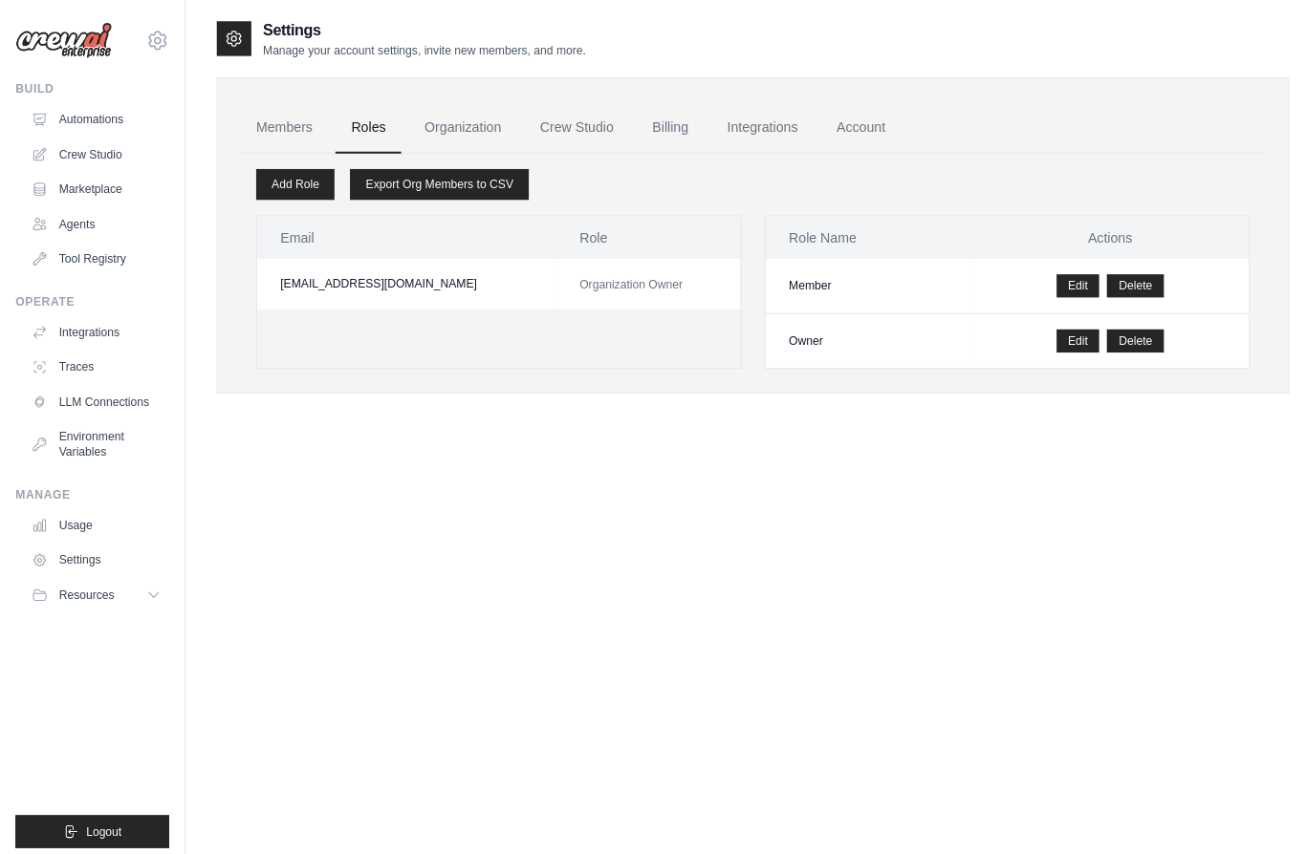
click at [760, 126] on link "Integrations" at bounding box center [753, 126] width 100 height 52
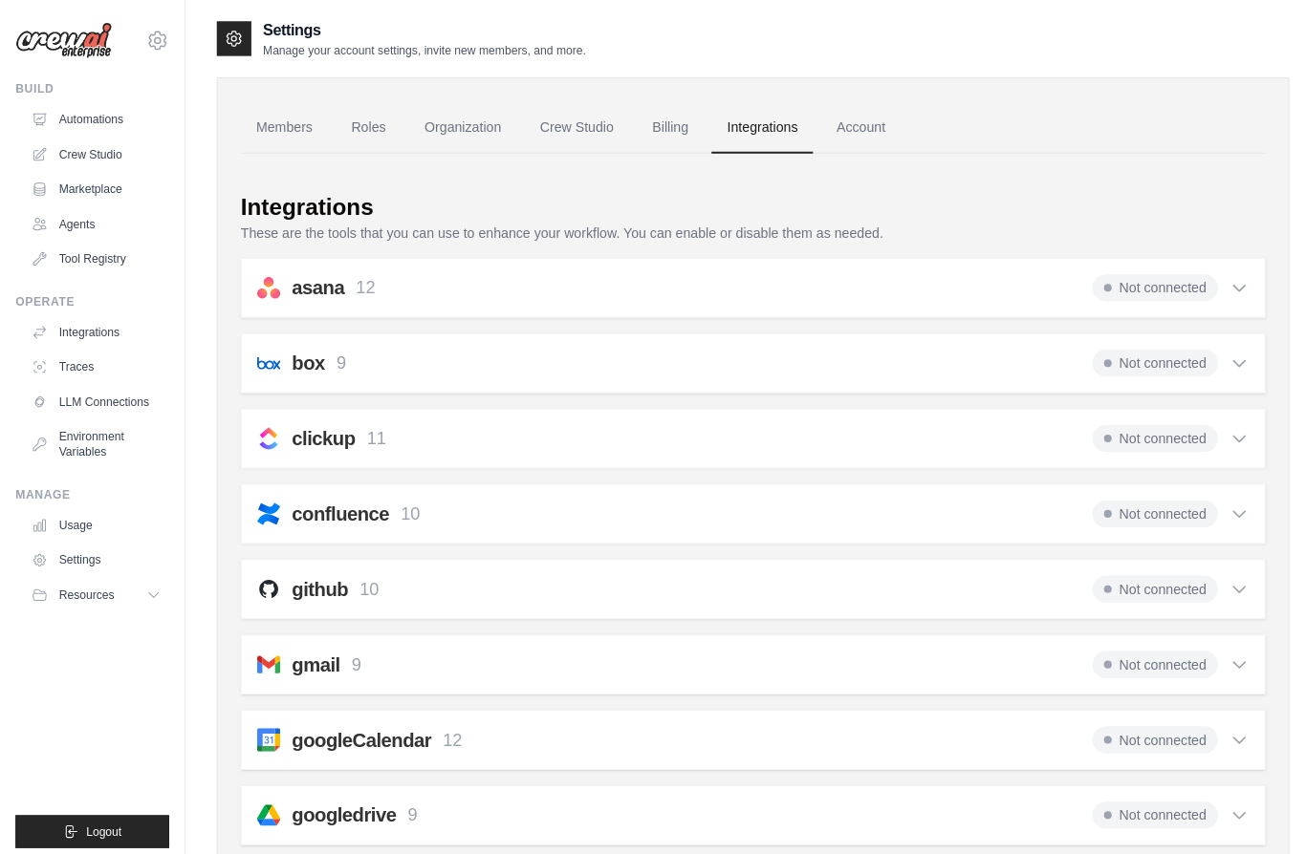
click at [759, 140] on link "Integrations" at bounding box center [753, 126] width 100 height 52
click at [766, 136] on link "Integrations" at bounding box center [753, 126] width 100 height 52
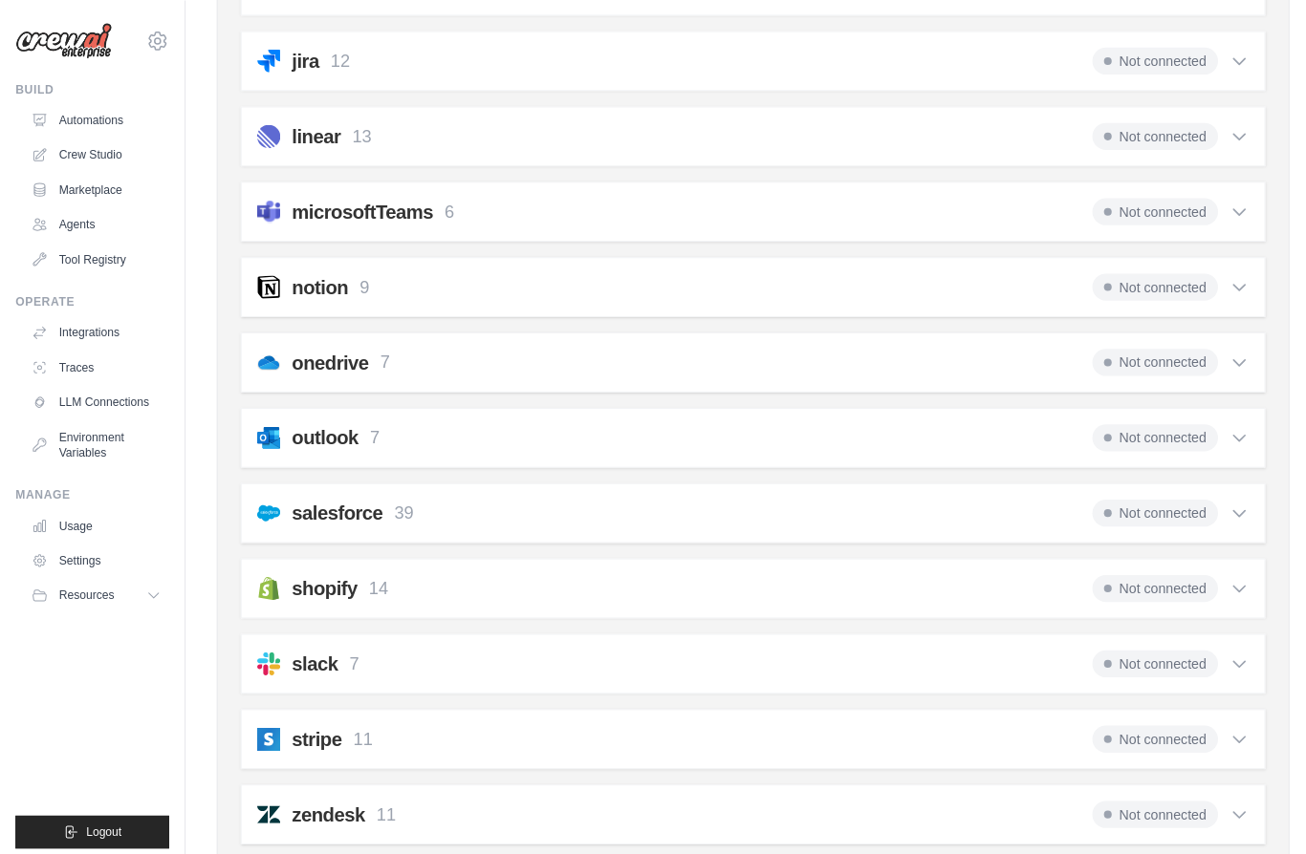
scroll to position [969, 0]
click at [1208, 292] on div "Not connected" at bounding box center [1157, 284] width 155 height 27
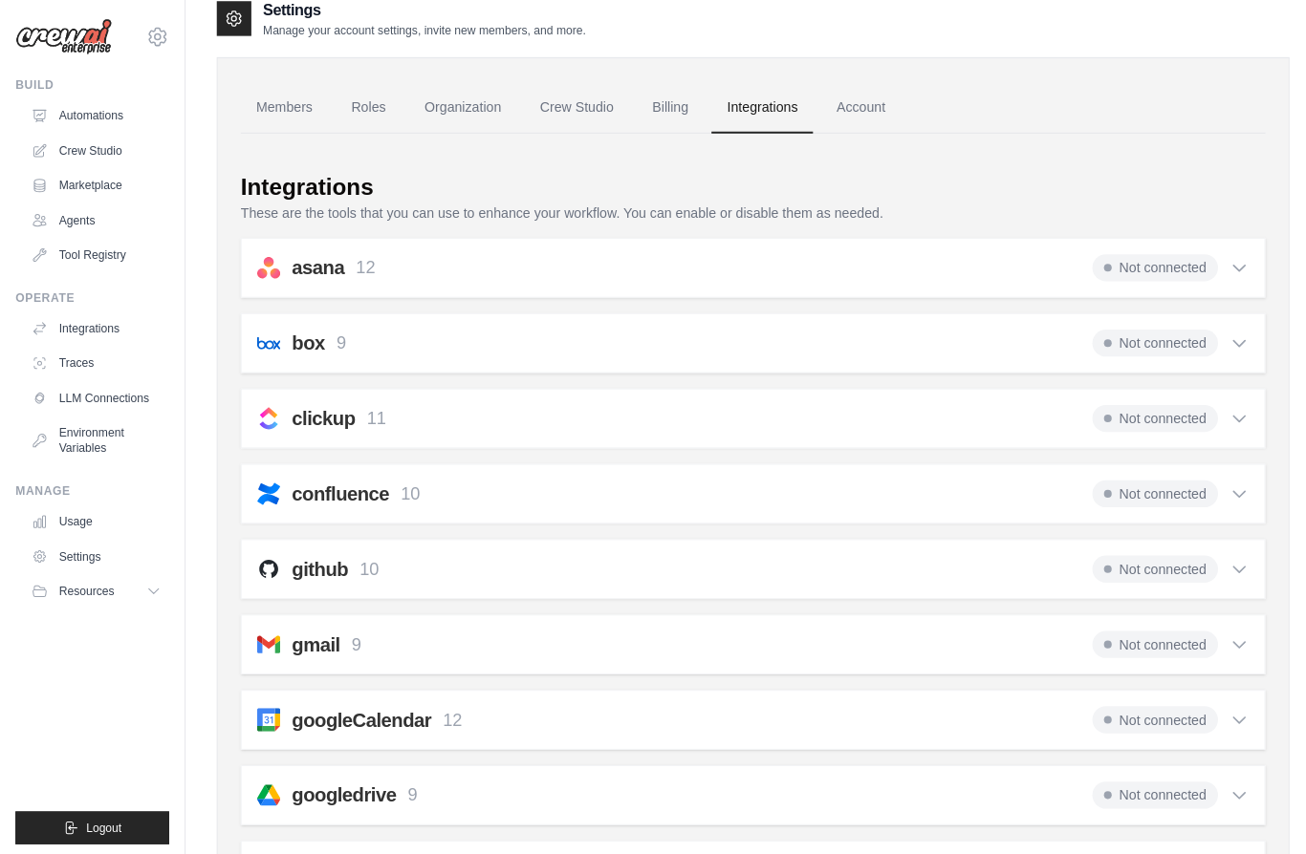
scroll to position [16, 0]
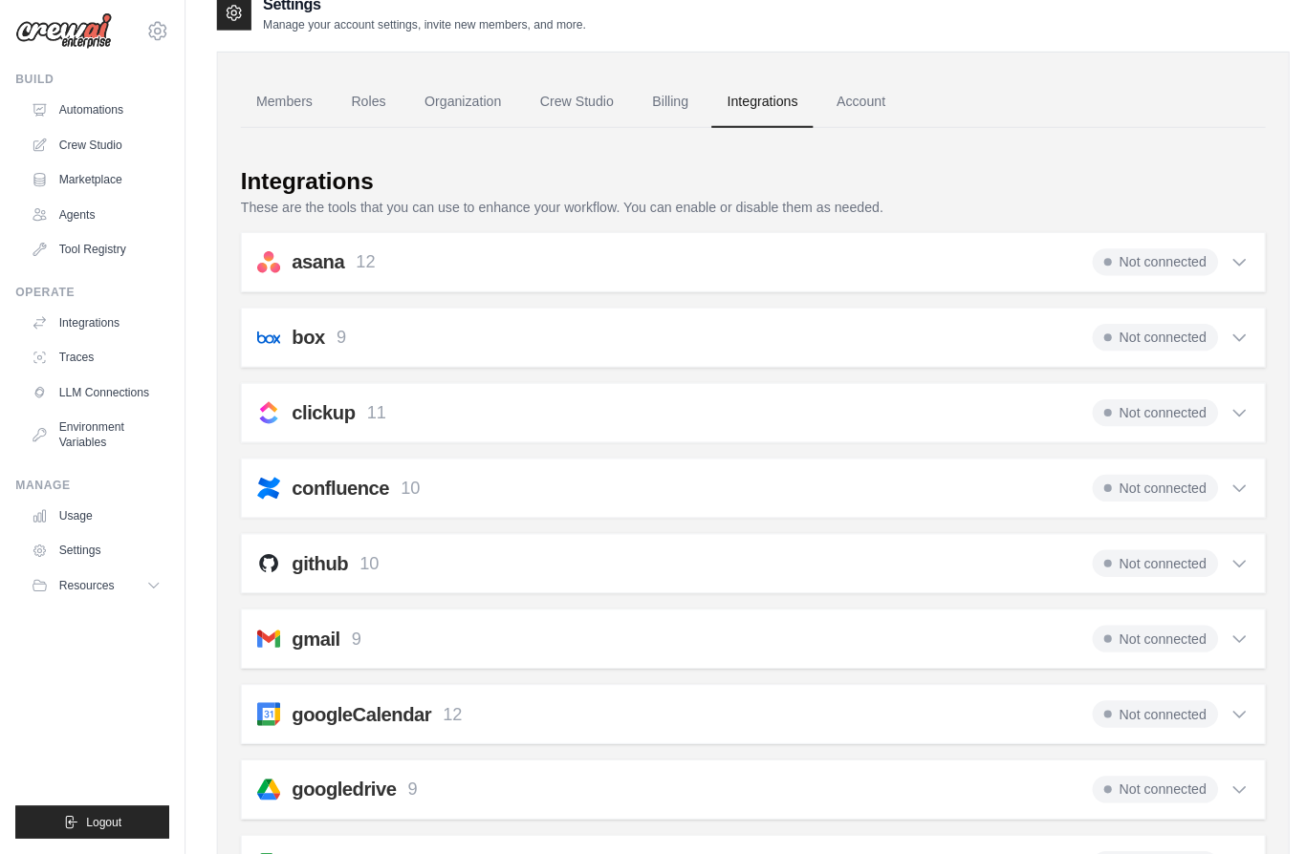
click at [88, 247] on link "Tool Registry" at bounding box center [95, 256] width 144 height 31
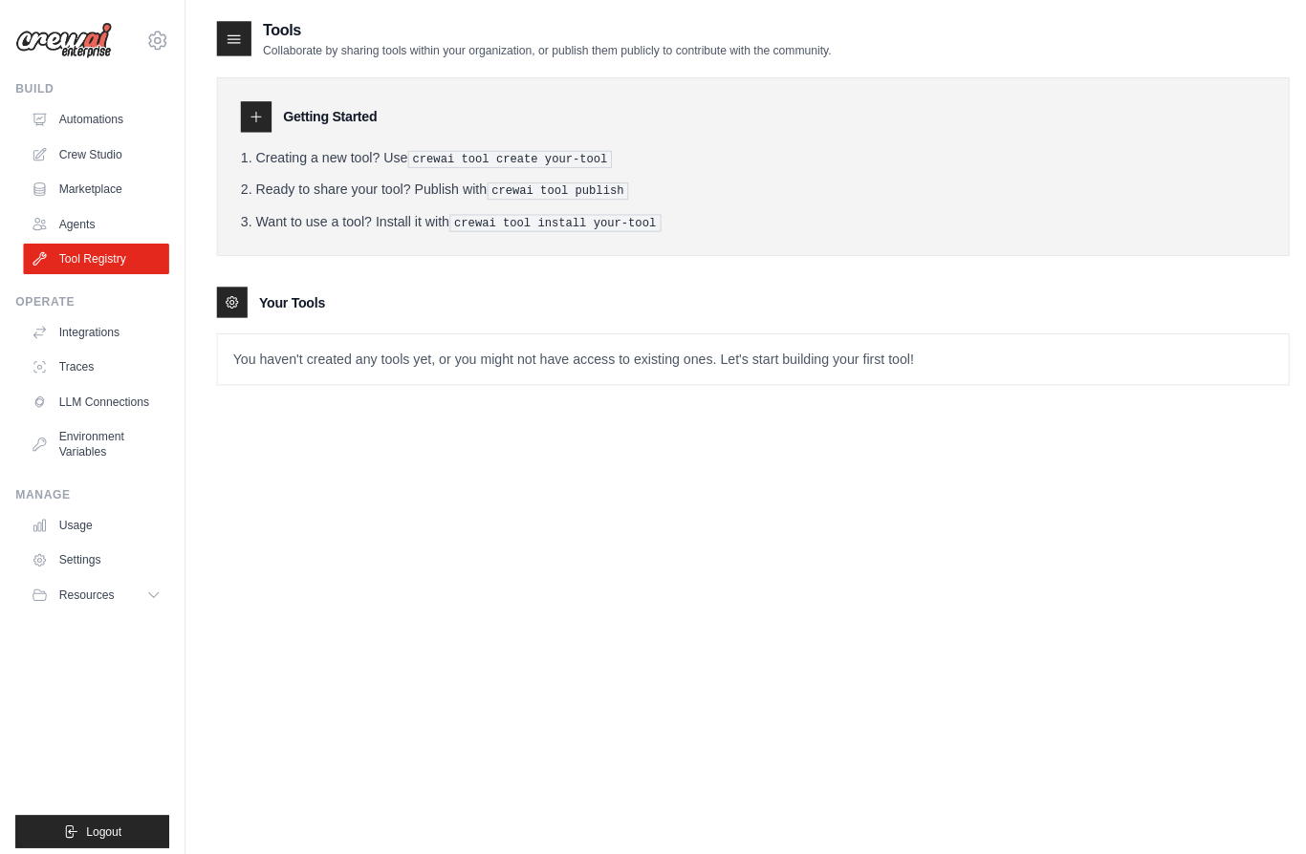
click at [56, 164] on link "Crew Studio" at bounding box center [95, 153] width 144 height 31
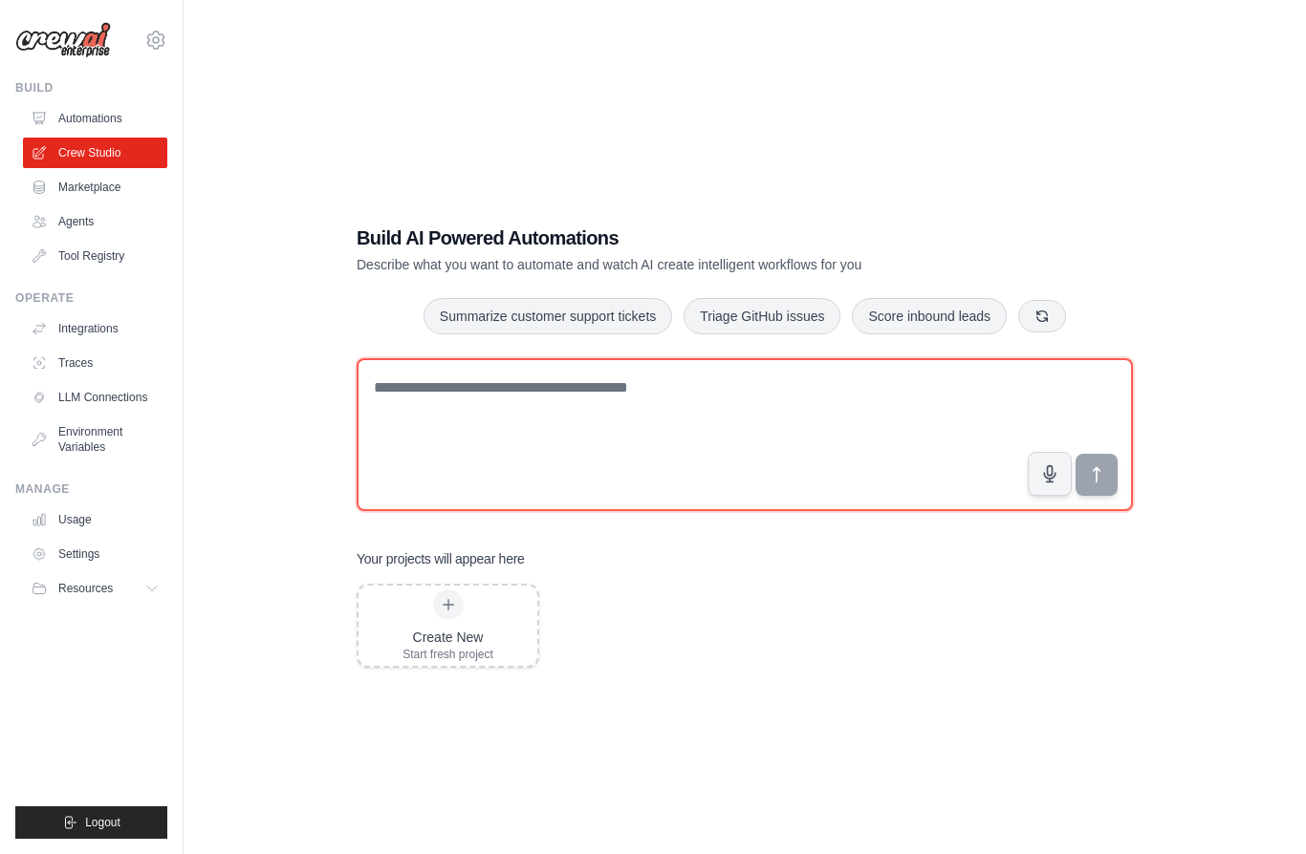
click at [448, 440] on textarea at bounding box center [745, 434] width 776 height 153
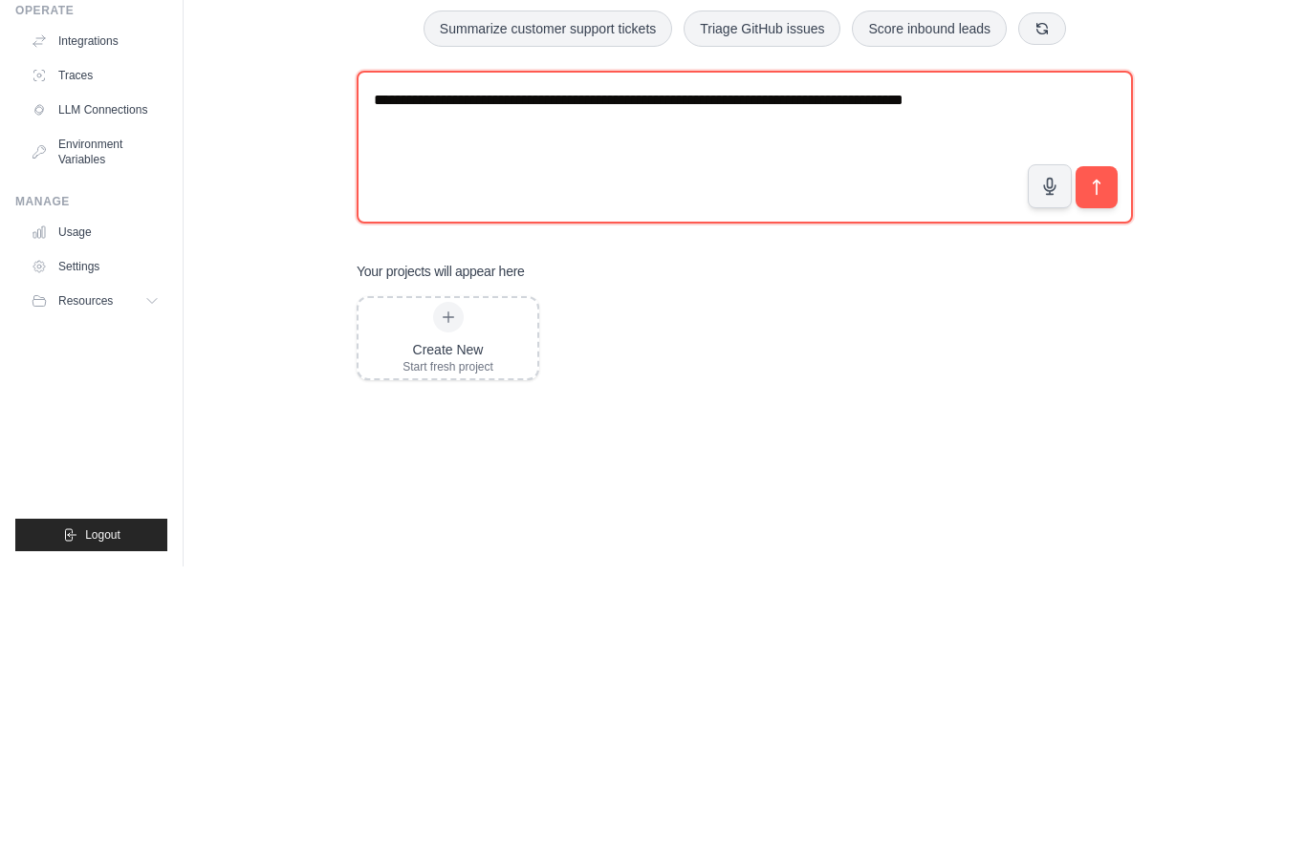
click at [809, 358] on textarea "**********" at bounding box center [745, 434] width 776 height 153
click at [1042, 358] on textarea "**********" at bounding box center [745, 434] width 776 height 153
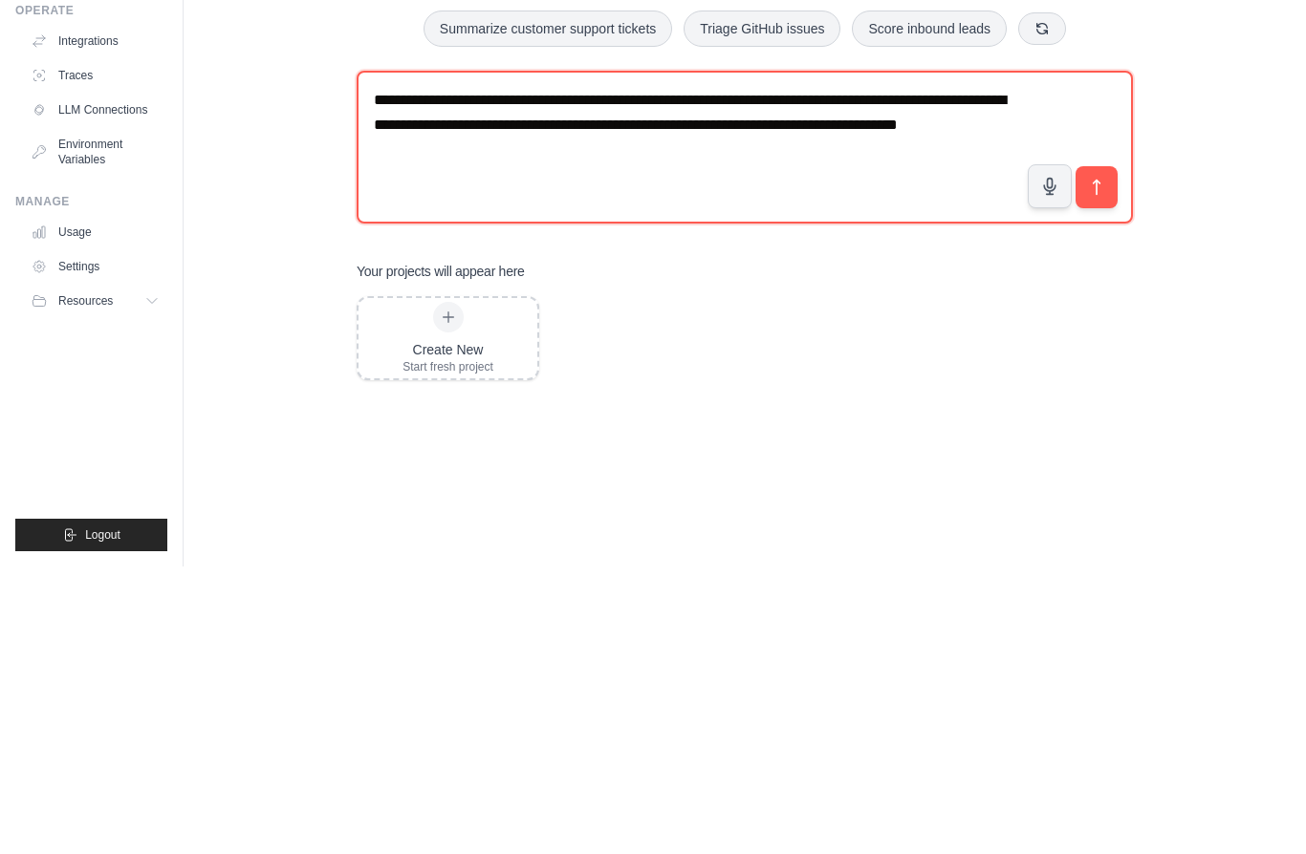
type textarea "**********"
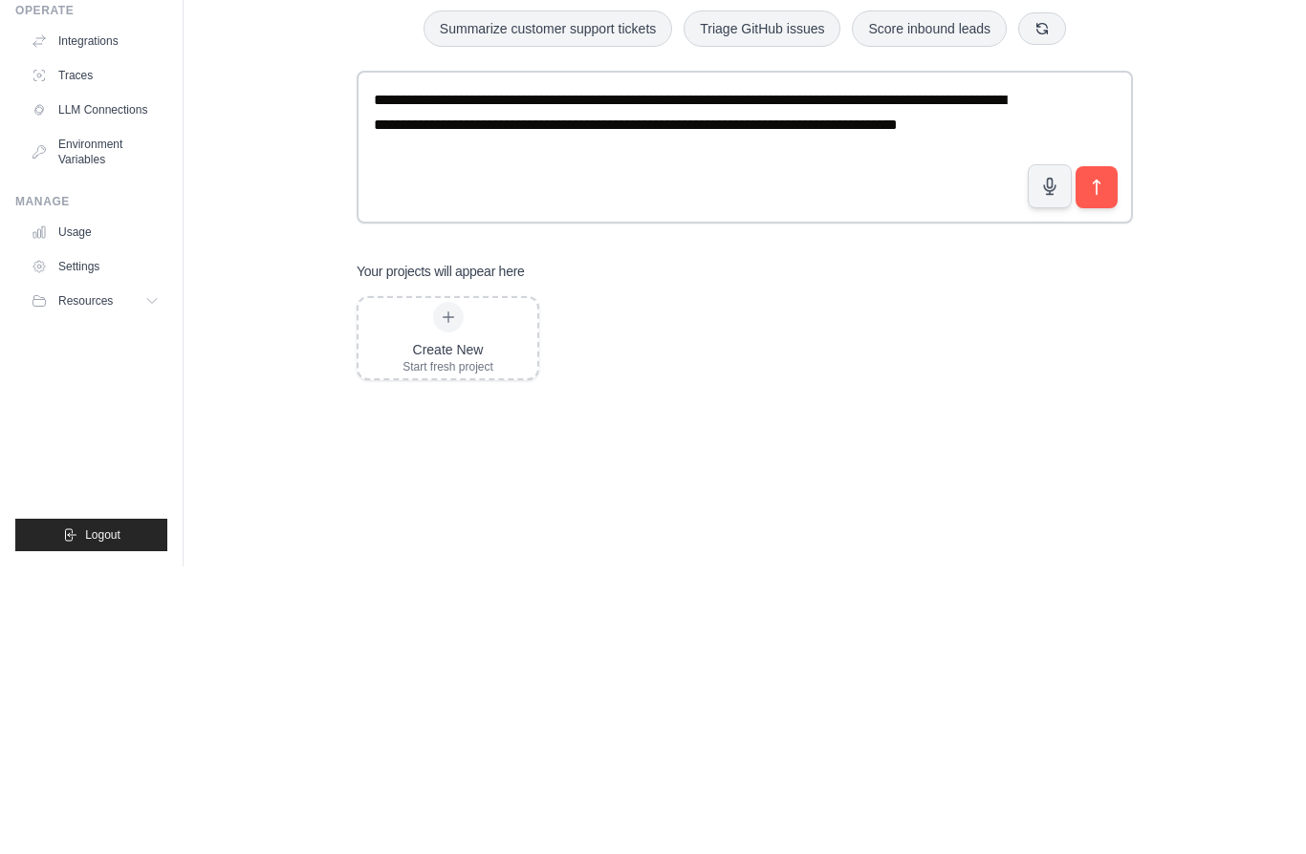
click at [1095, 465] on icon "submit" at bounding box center [1096, 474] width 19 height 19
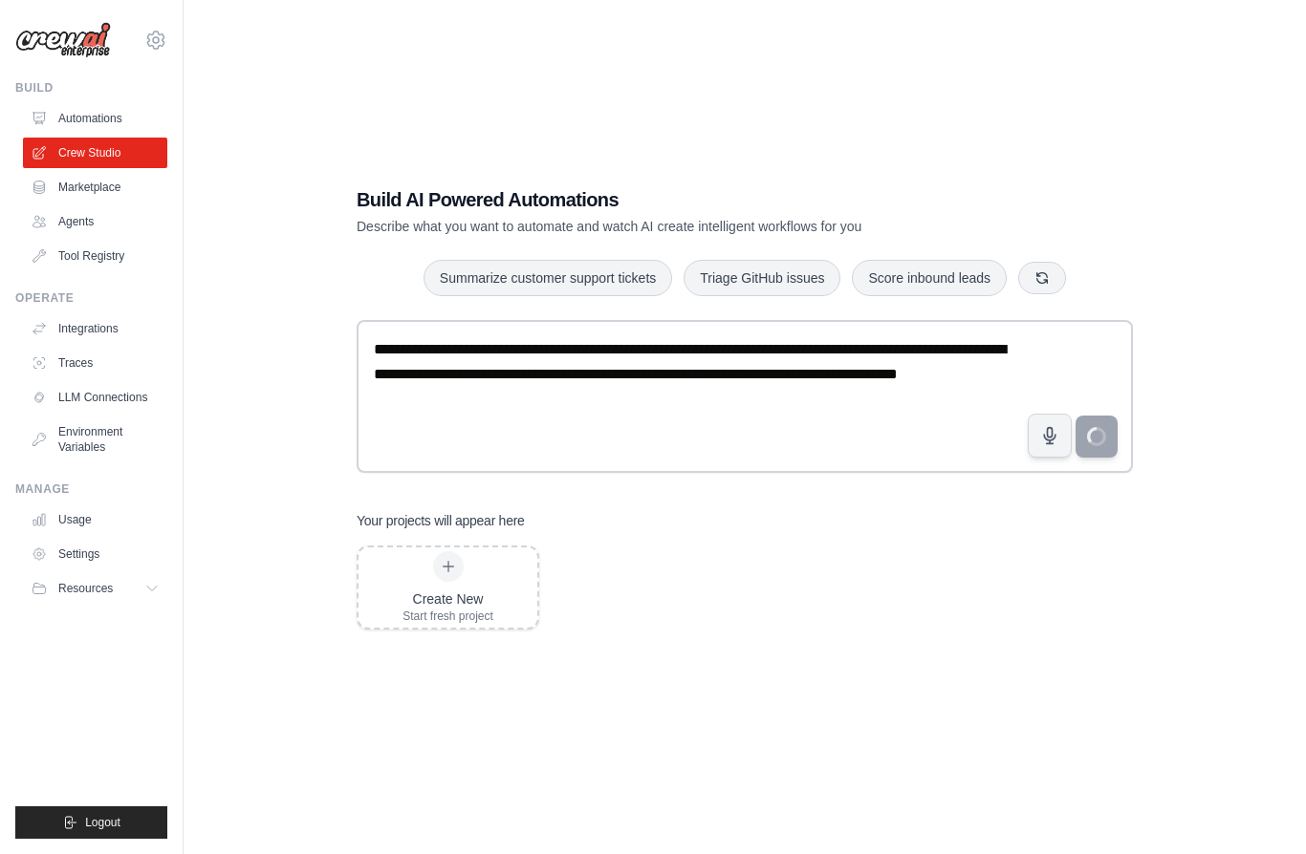
click at [111, 317] on link "Integrations" at bounding box center [95, 329] width 144 height 31
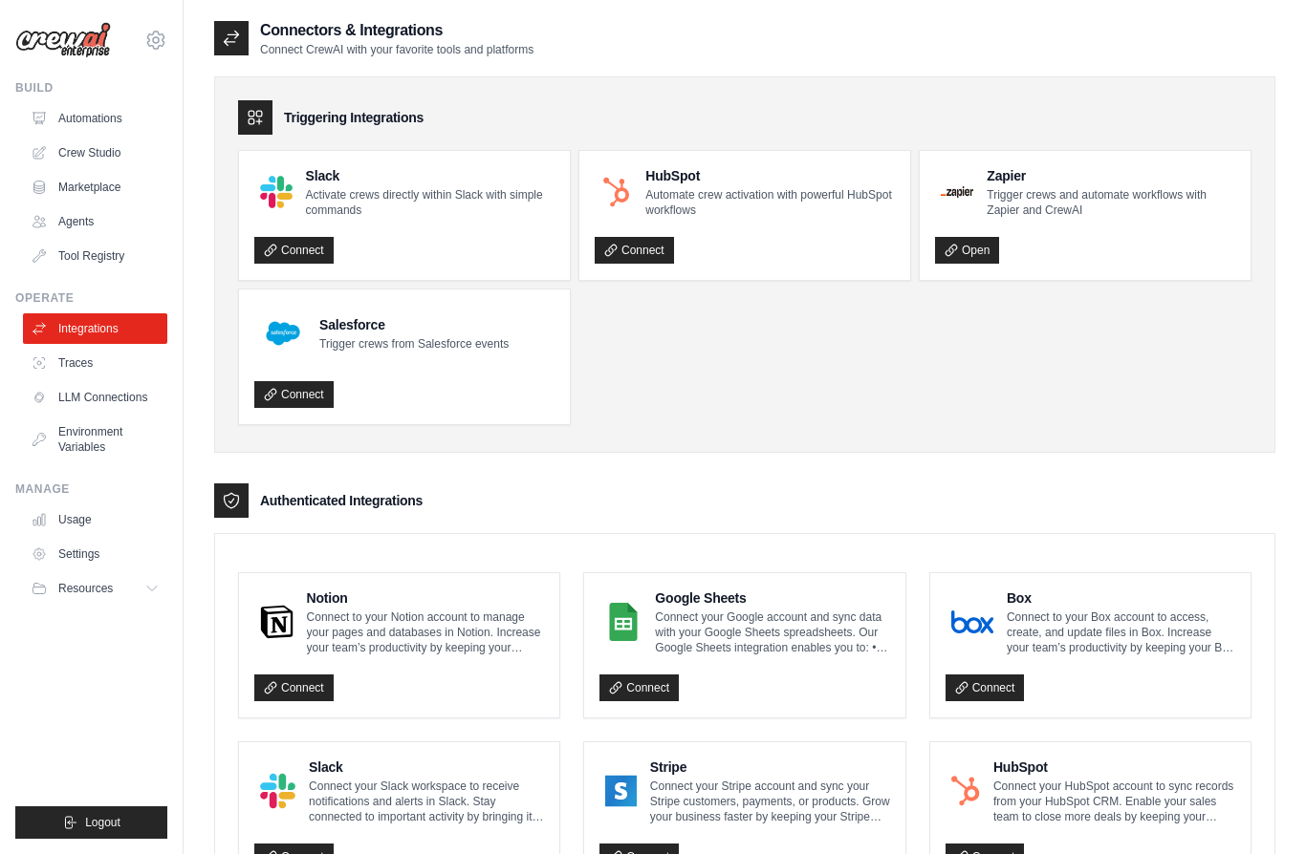
click at [659, 688] on link "Connect" at bounding box center [638, 688] width 79 height 27
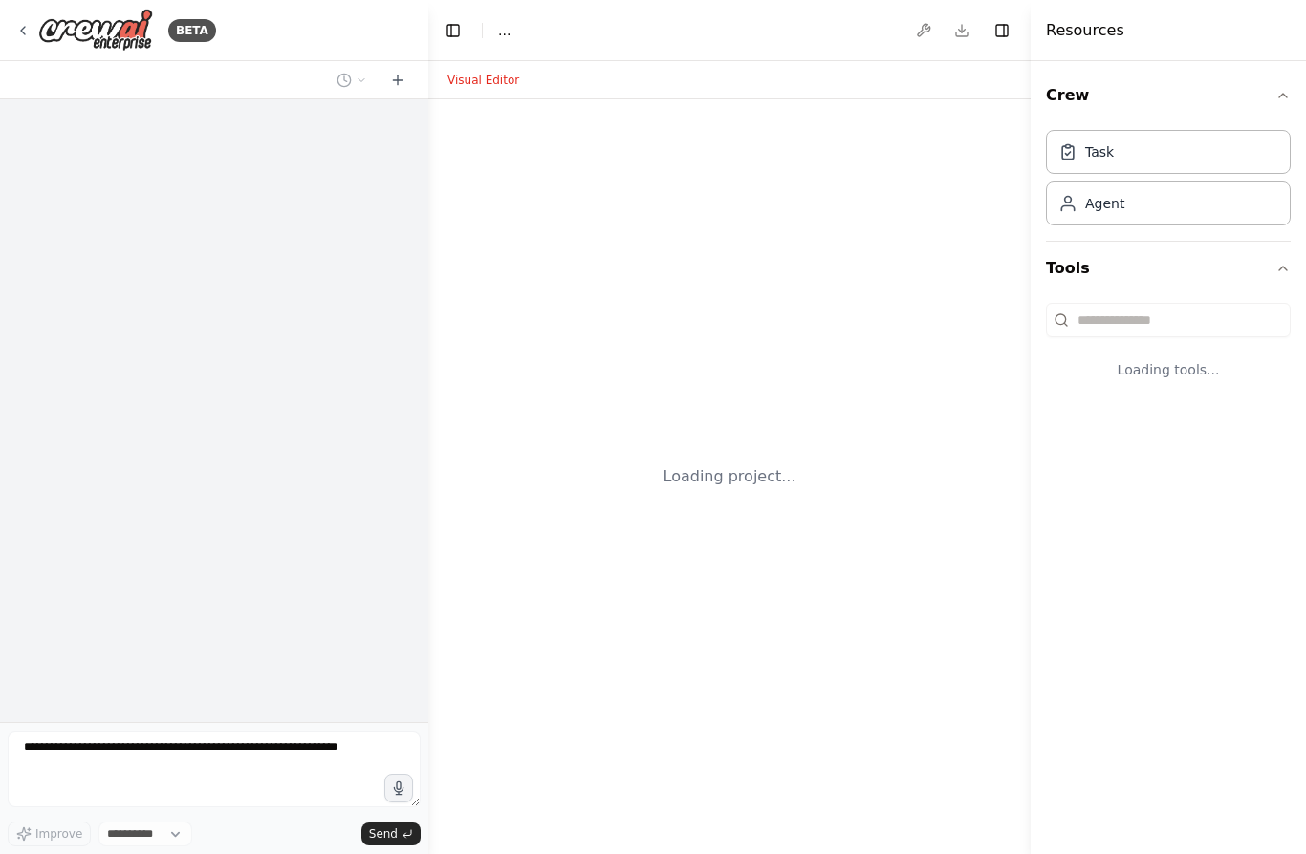
select select "****"
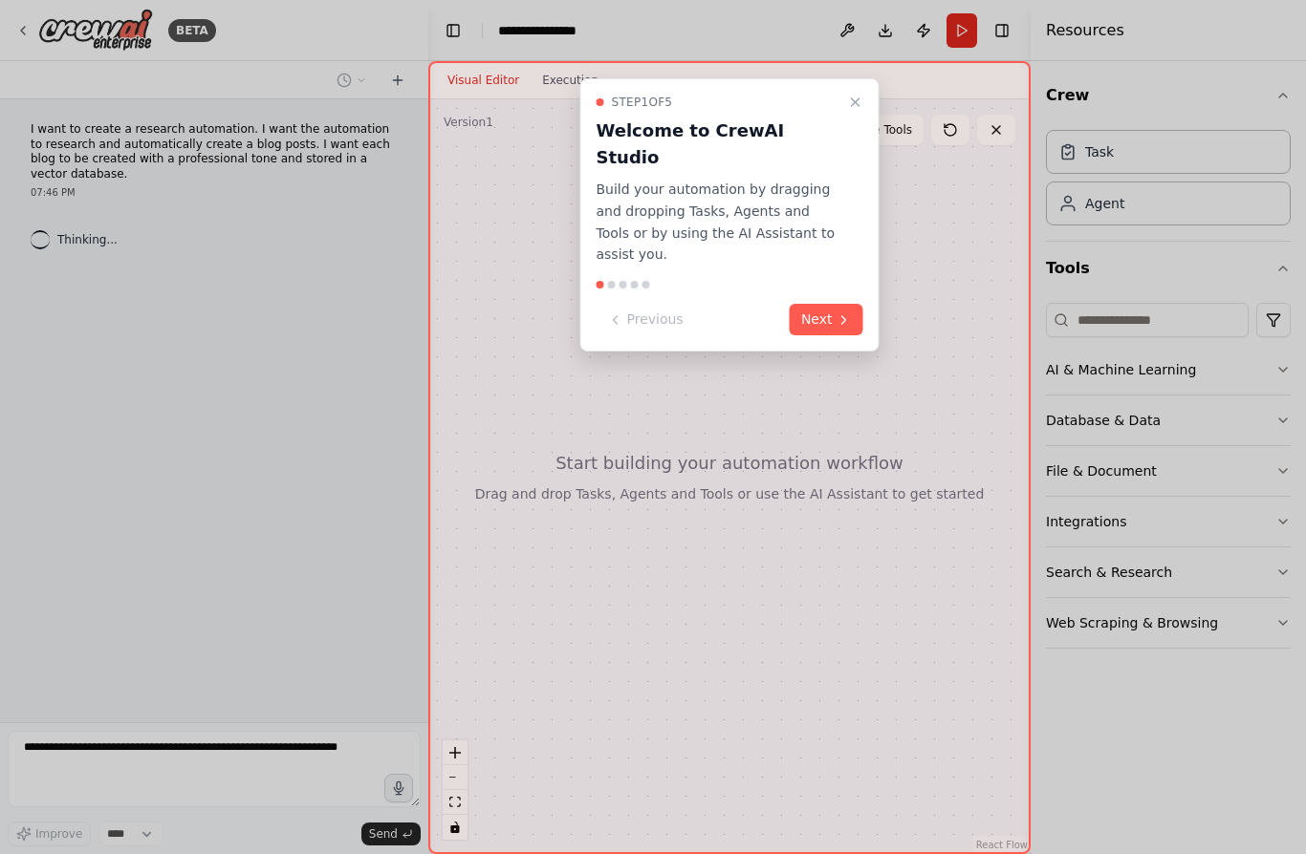
click at [810, 304] on button "Next" at bounding box center [826, 320] width 74 height 32
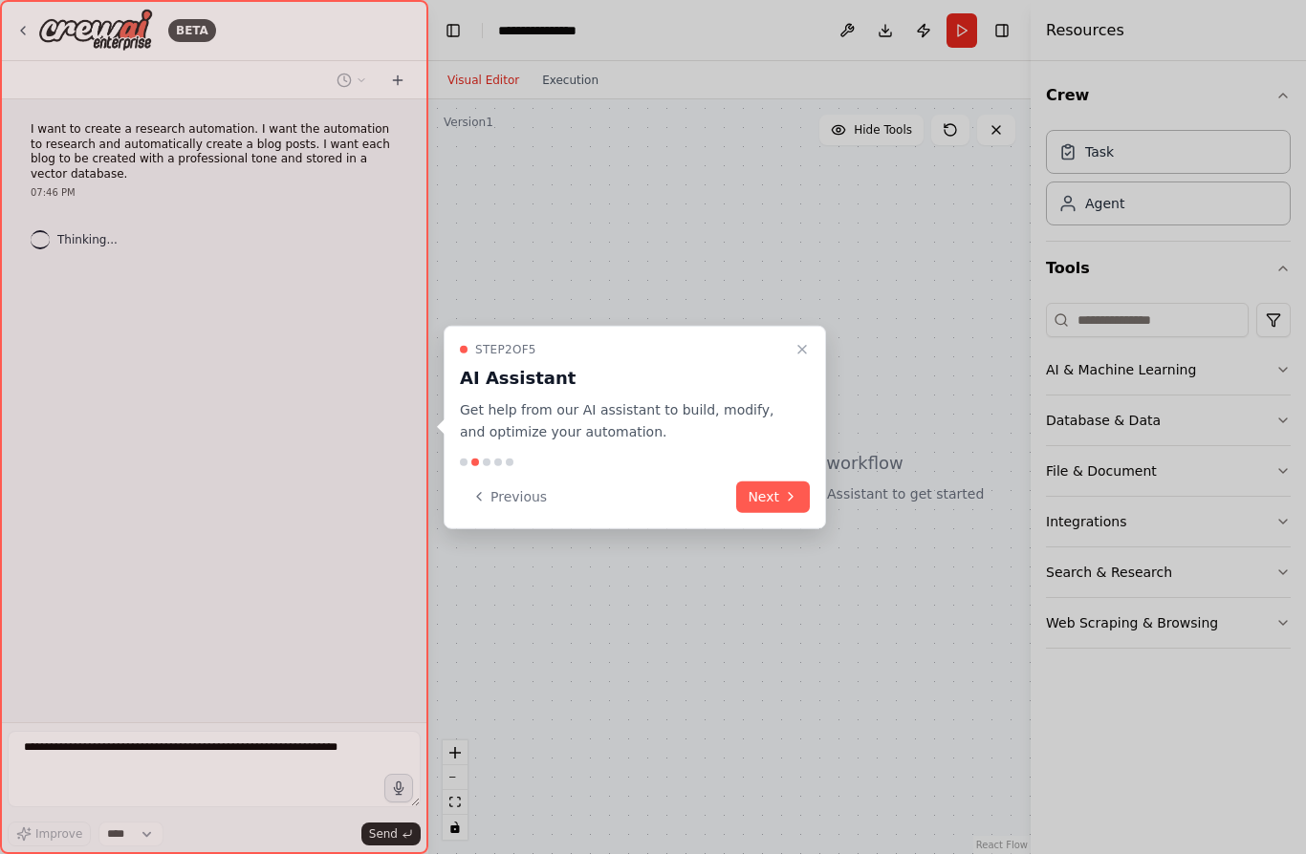
click at [774, 496] on button "Next" at bounding box center [773, 497] width 74 height 32
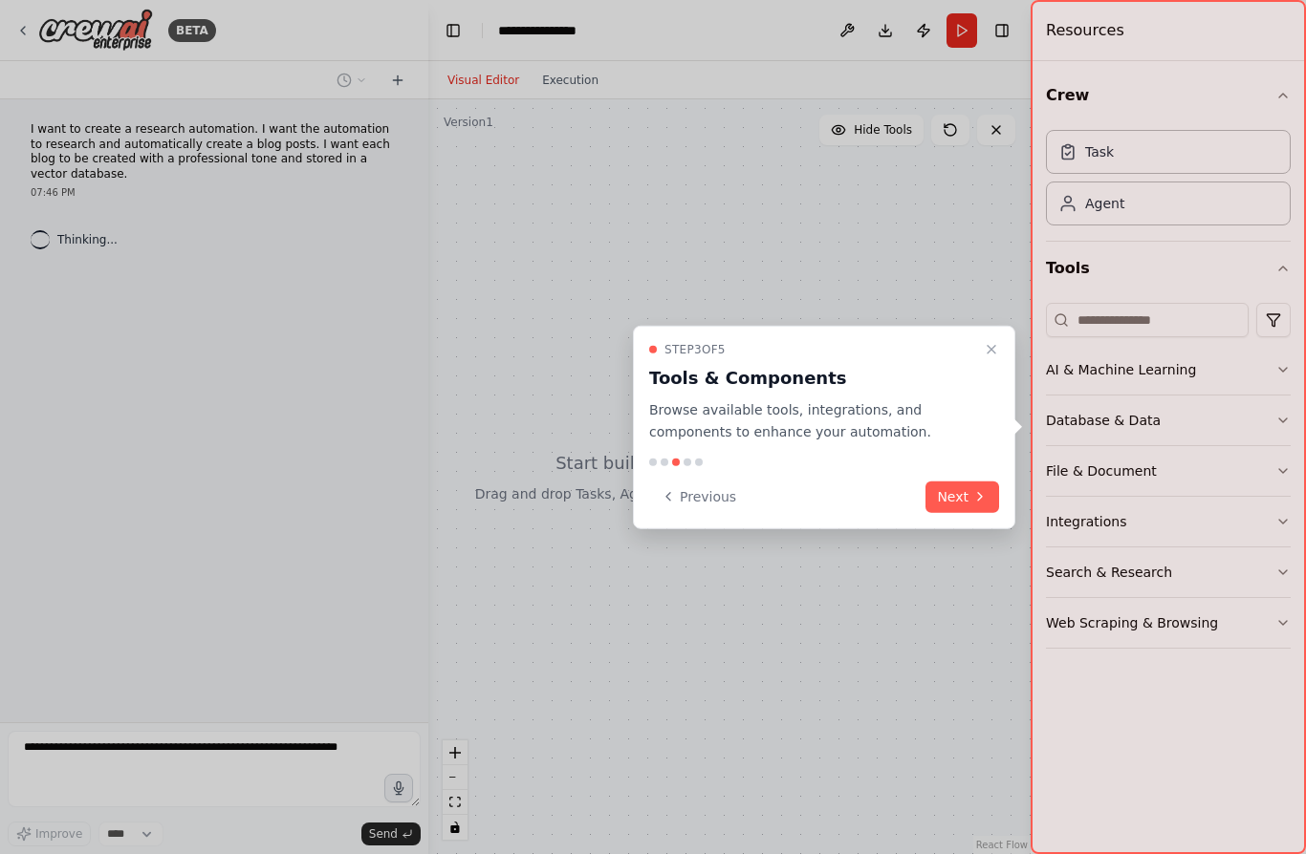
click at [971, 496] on button "Next" at bounding box center [962, 497] width 74 height 32
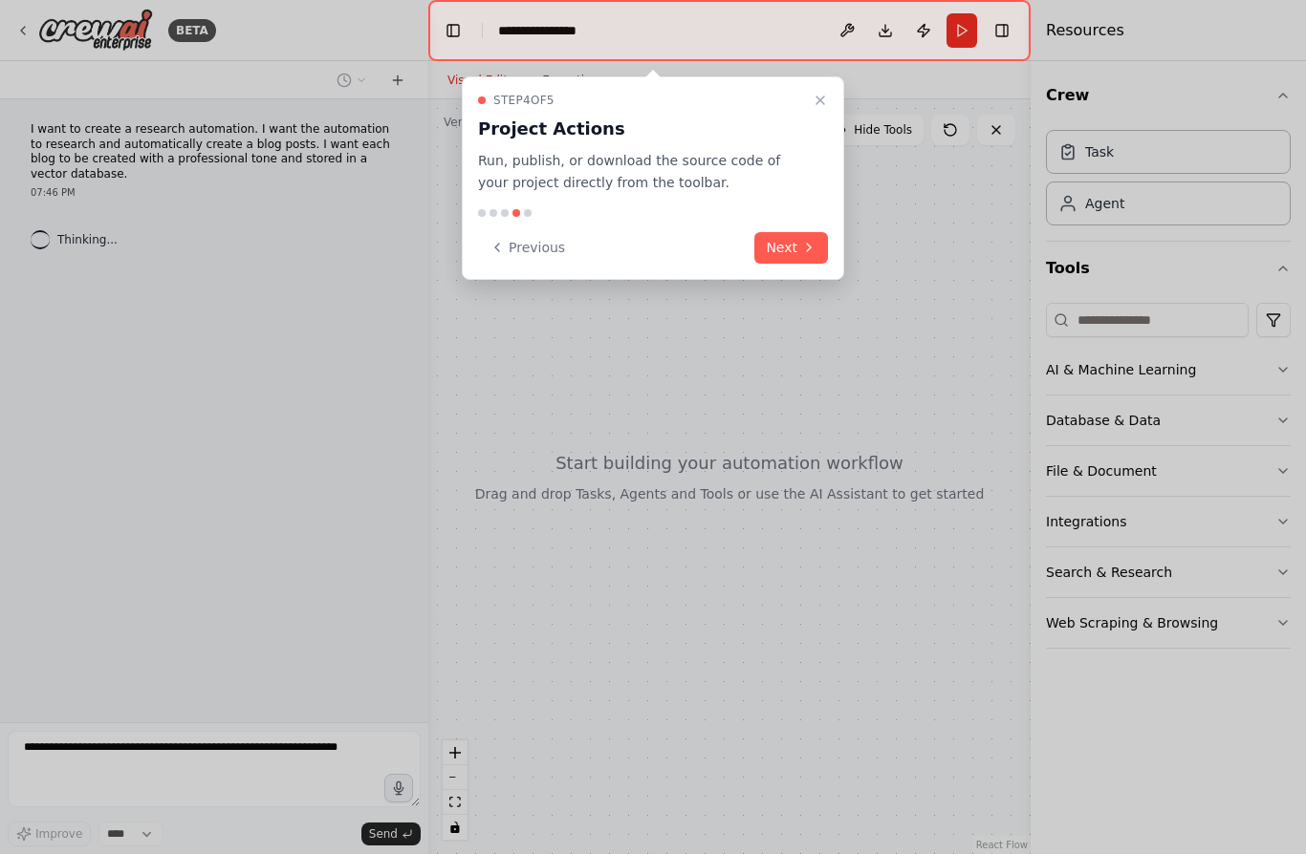
click at [803, 241] on icon at bounding box center [808, 247] width 15 height 15
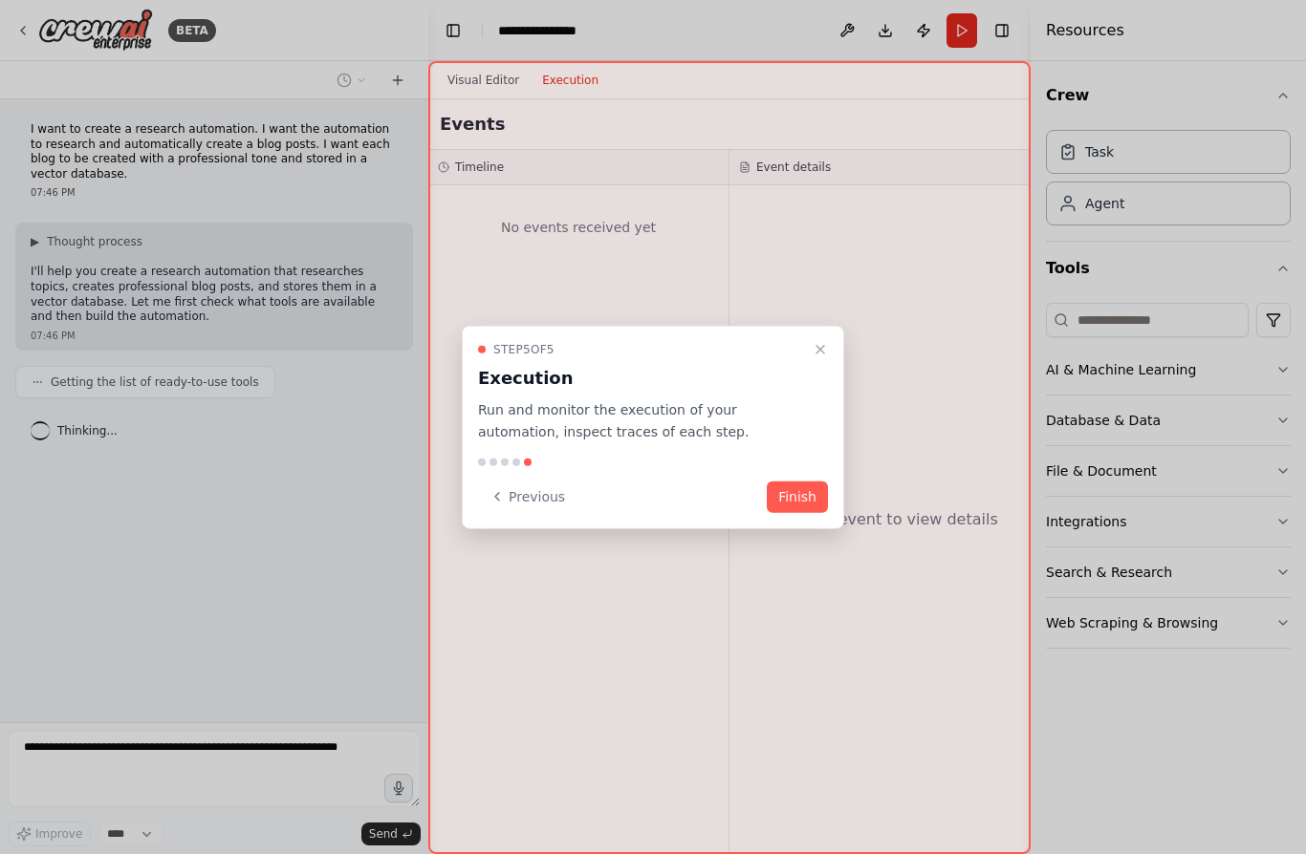
click at [799, 490] on button "Finish" at bounding box center [797, 497] width 61 height 32
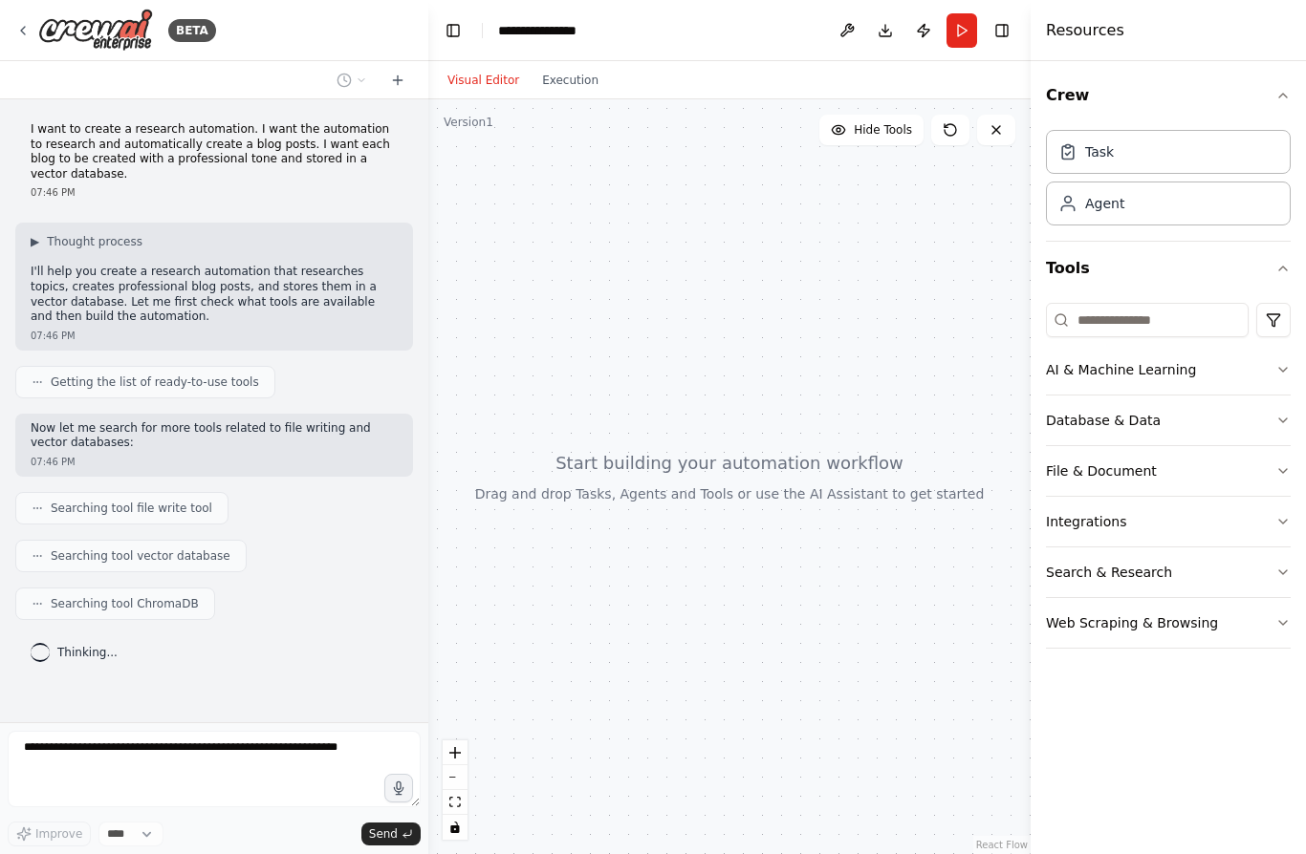
click at [1273, 362] on button "AI & Machine Learning" at bounding box center [1168, 370] width 245 height 50
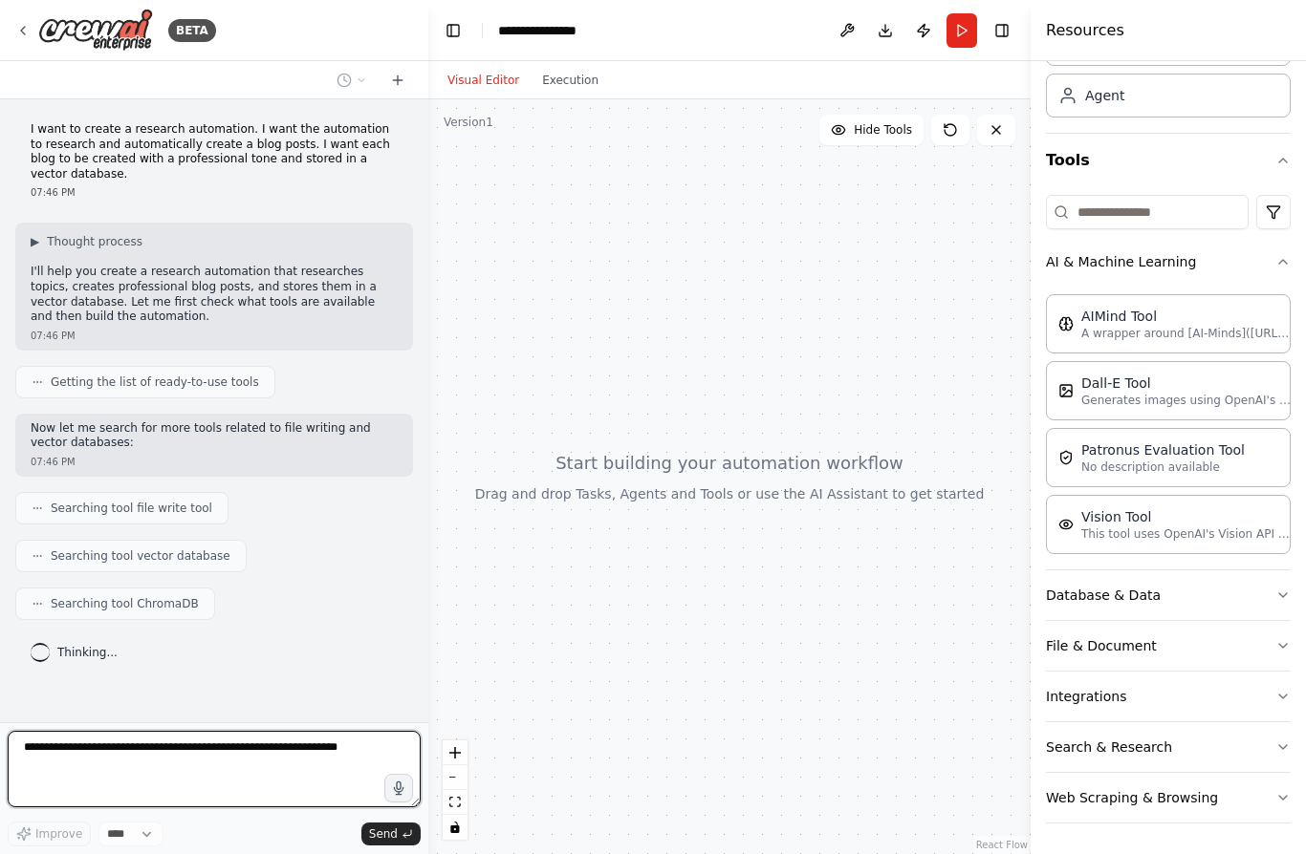
scroll to position [108, 0]
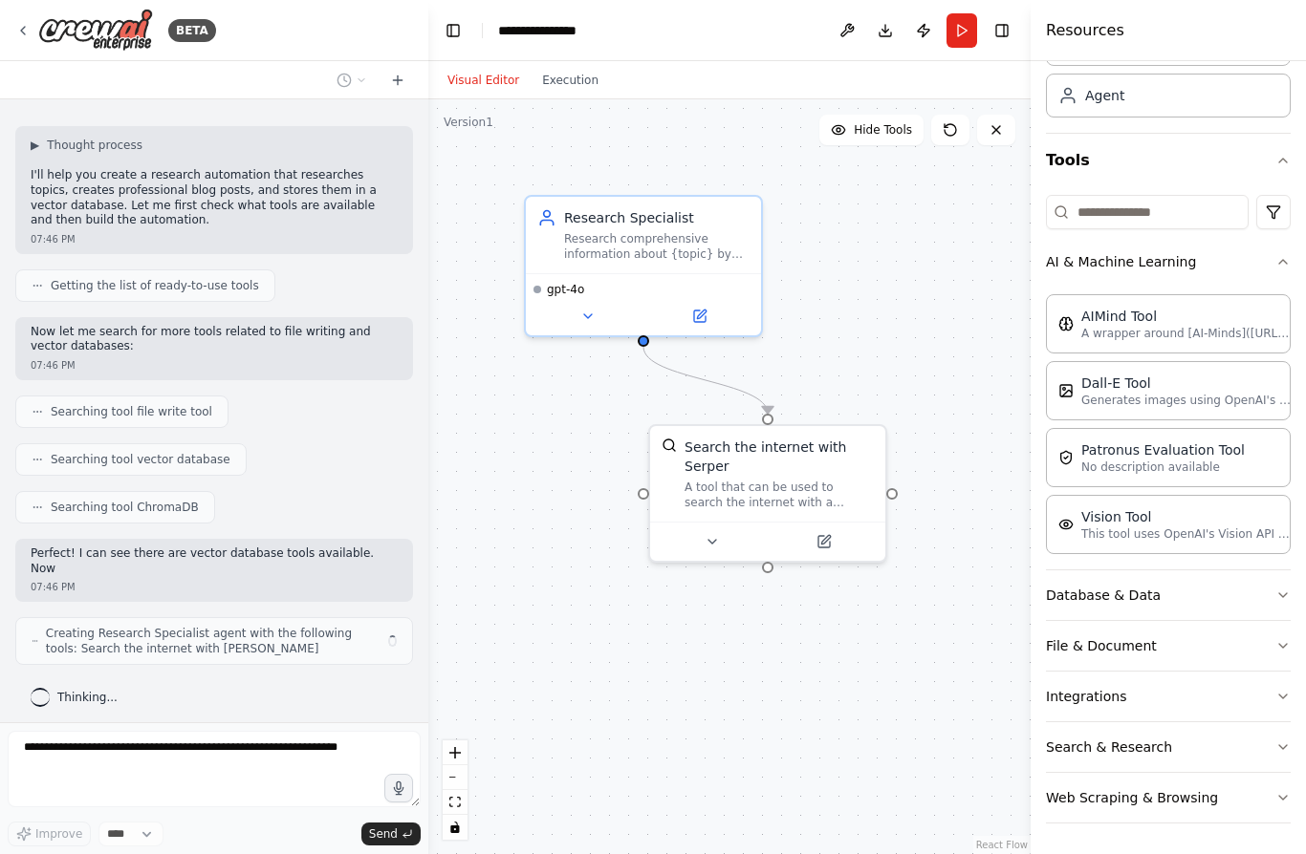
click at [1264, 596] on button "Database & Data" at bounding box center [1168, 596] width 245 height 50
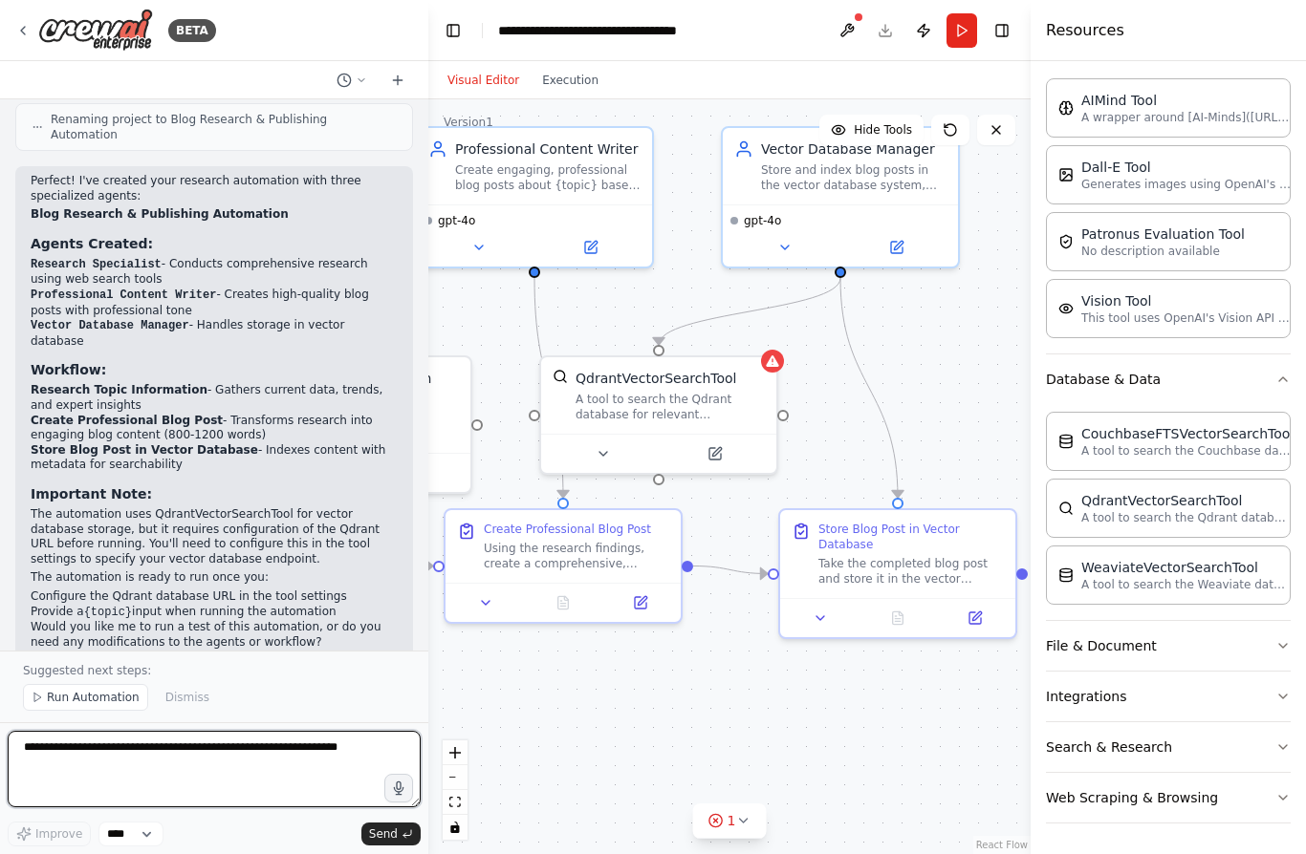
scroll to position [84, 0]
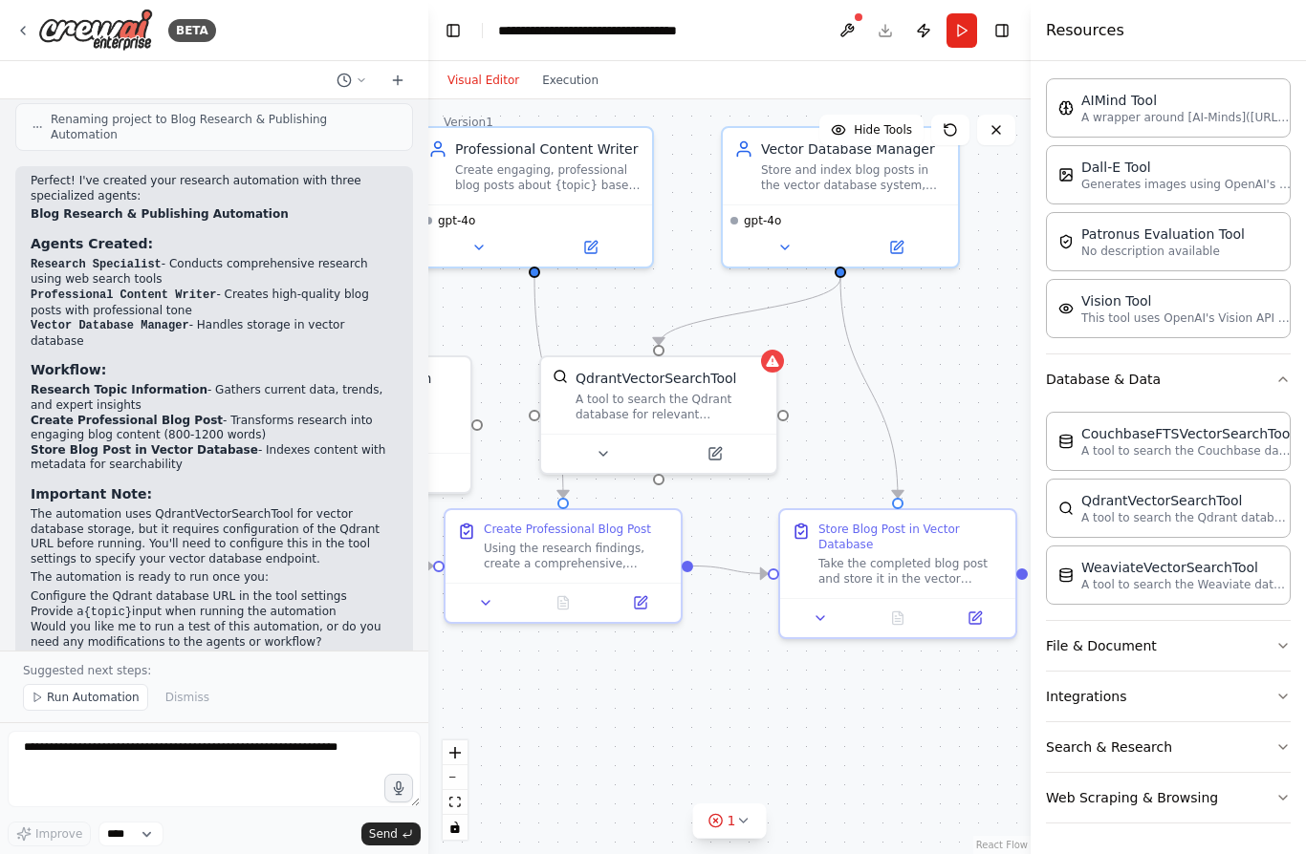
click at [776, 356] on icon at bounding box center [772, 361] width 12 height 11
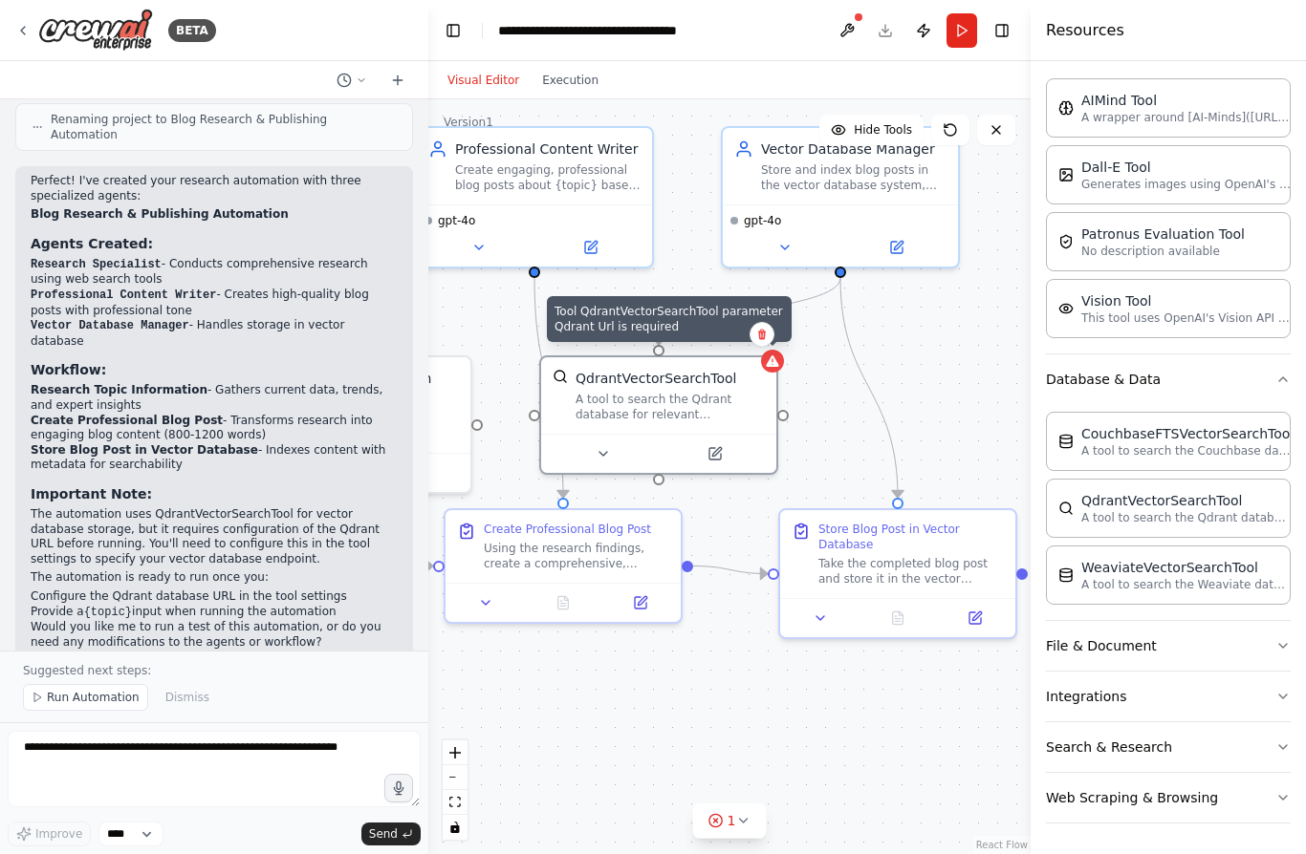
click at [94, 695] on span "Run Automation" at bounding box center [93, 697] width 93 height 15
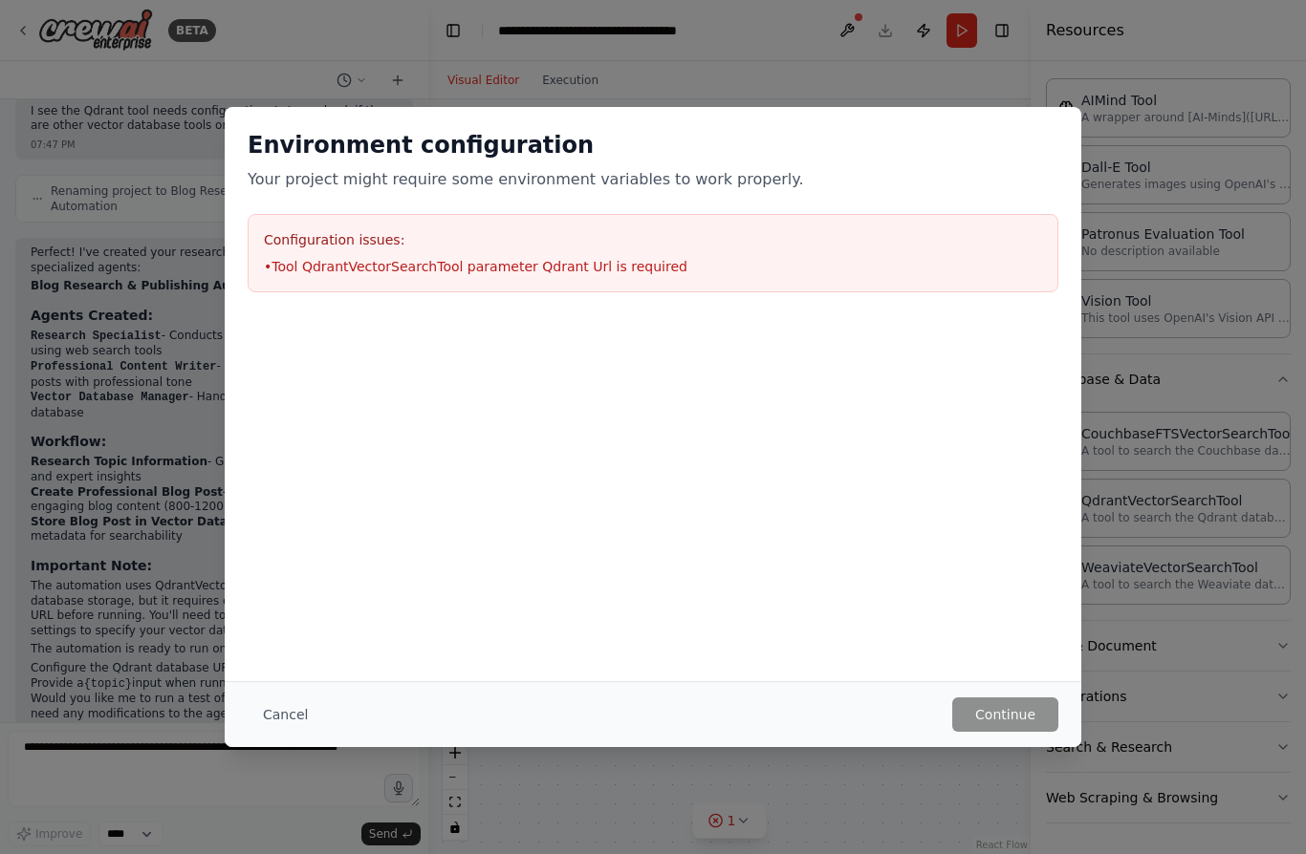
click at [308, 703] on button "Cancel" at bounding box center [286, 715] width 76 height 34
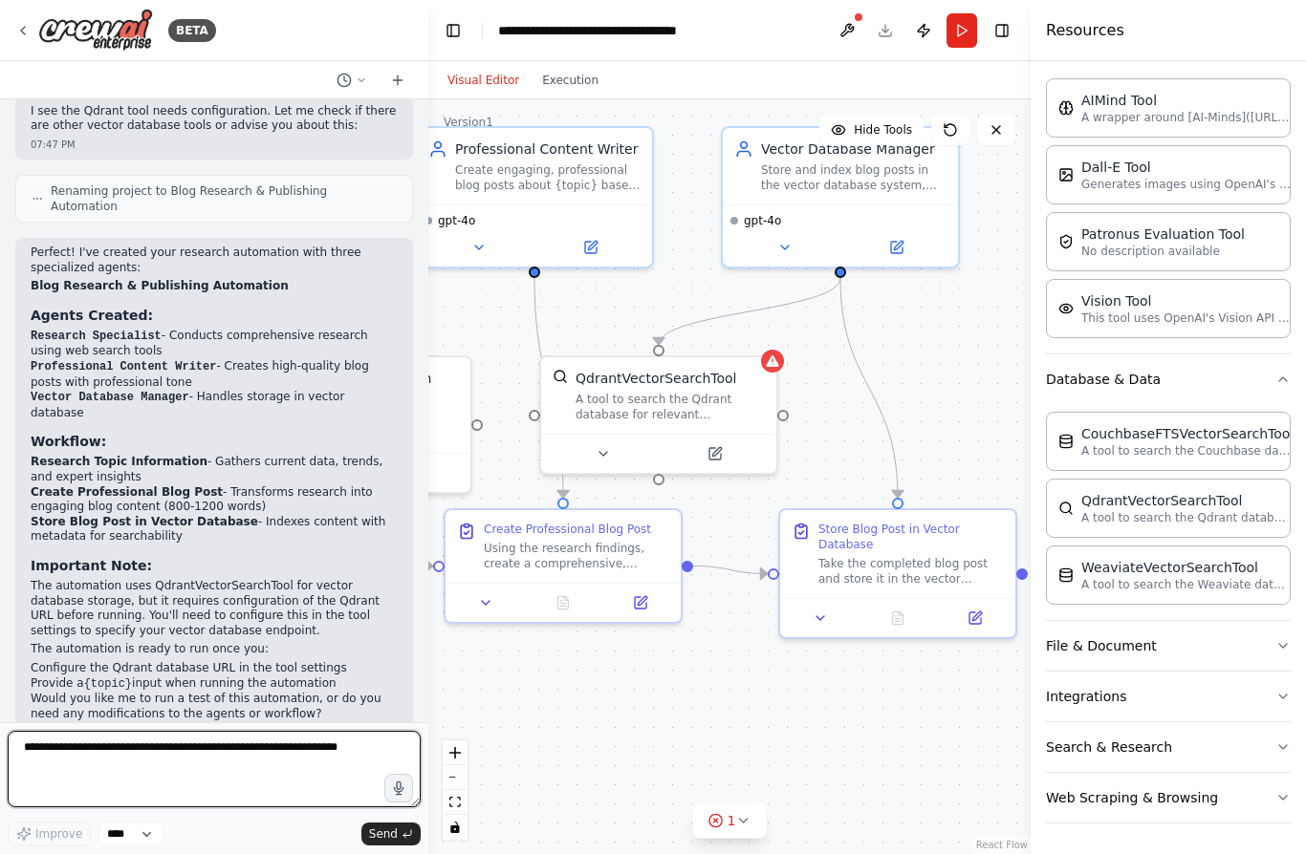
click at [252, 772] on textarea at bounding box center [214, 769] width 413 height 76
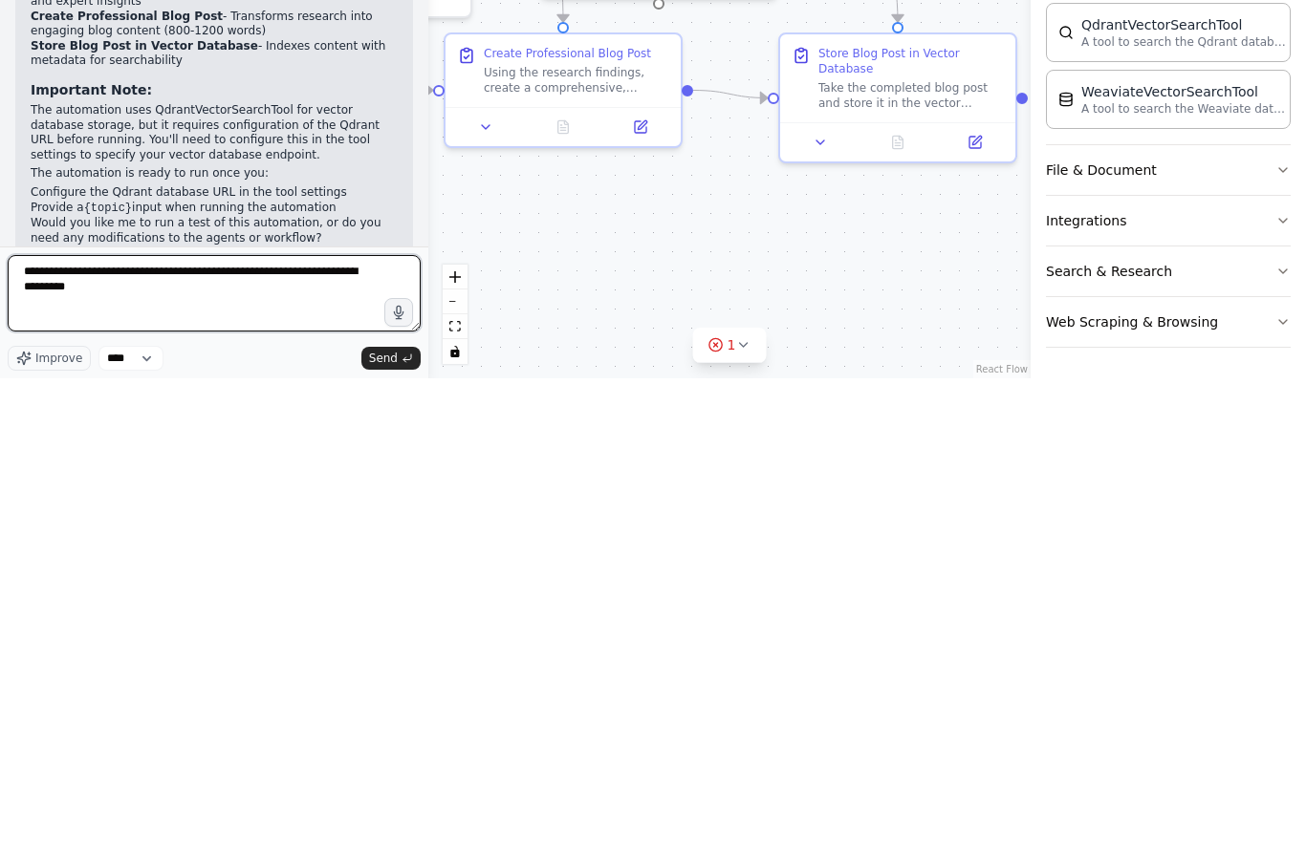
type textarea "**********"
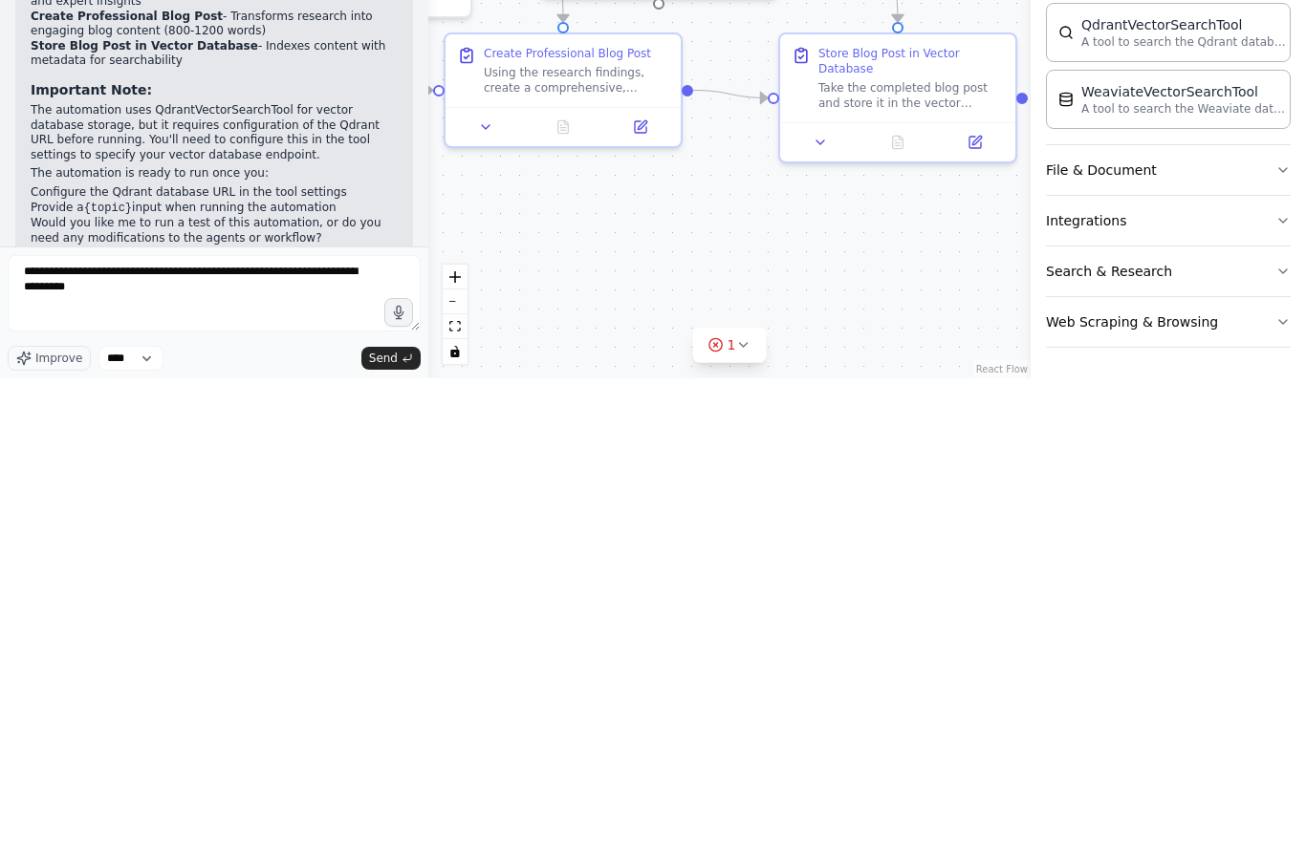
click at [402, 829] on icon "submit" at bounding box center [406, 834] width 11 height 11
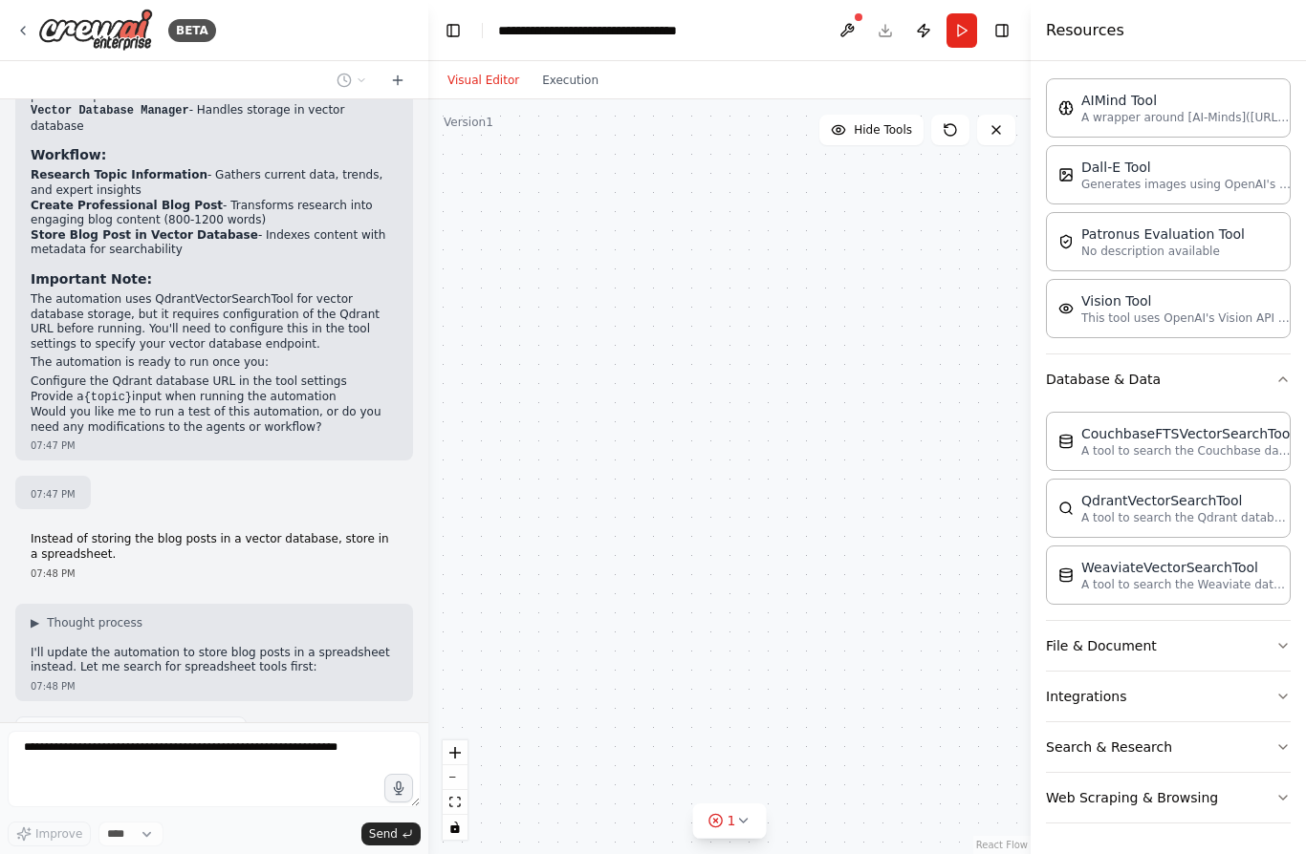
scroll to position [1490, 0]
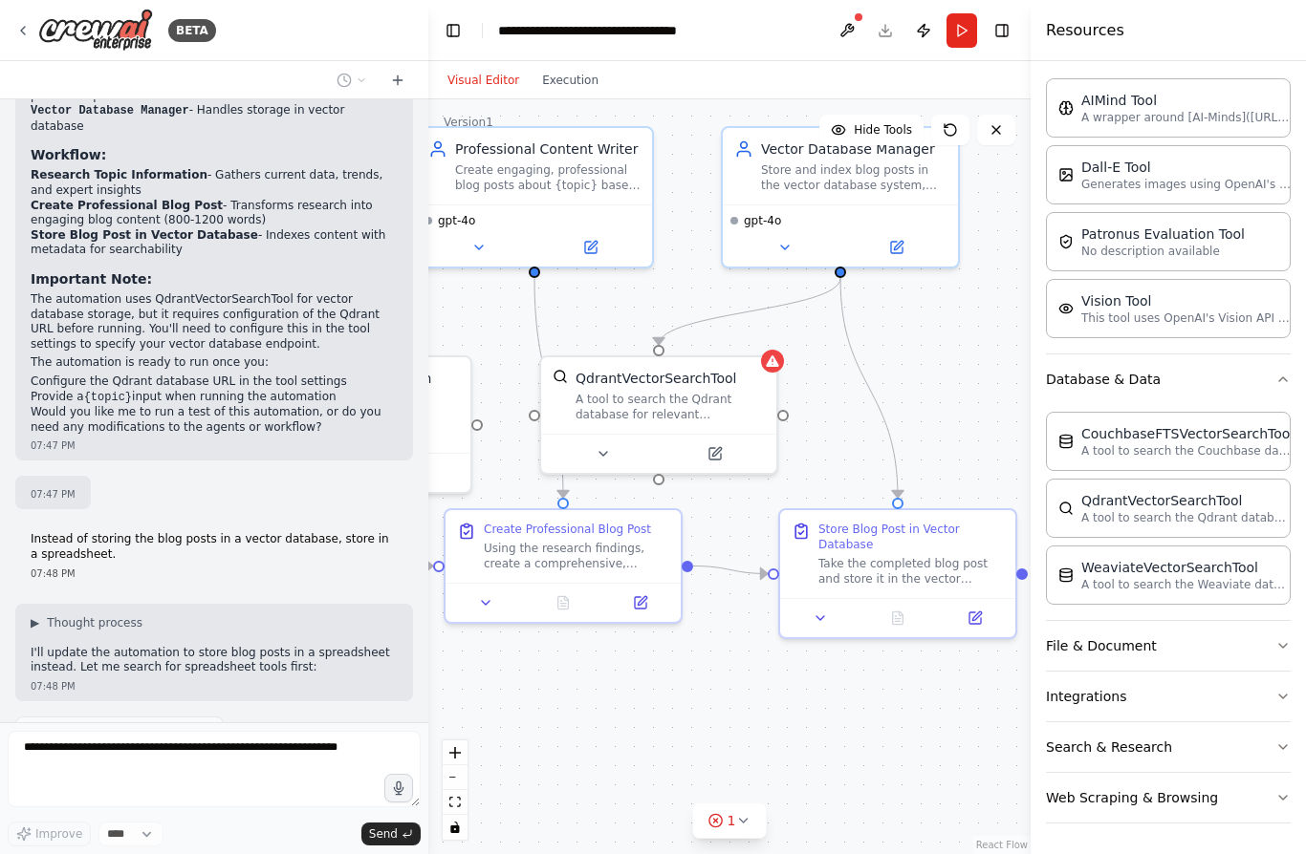
click at [609, 446] on icon at bounding box center [602, 453] width 15 height 15
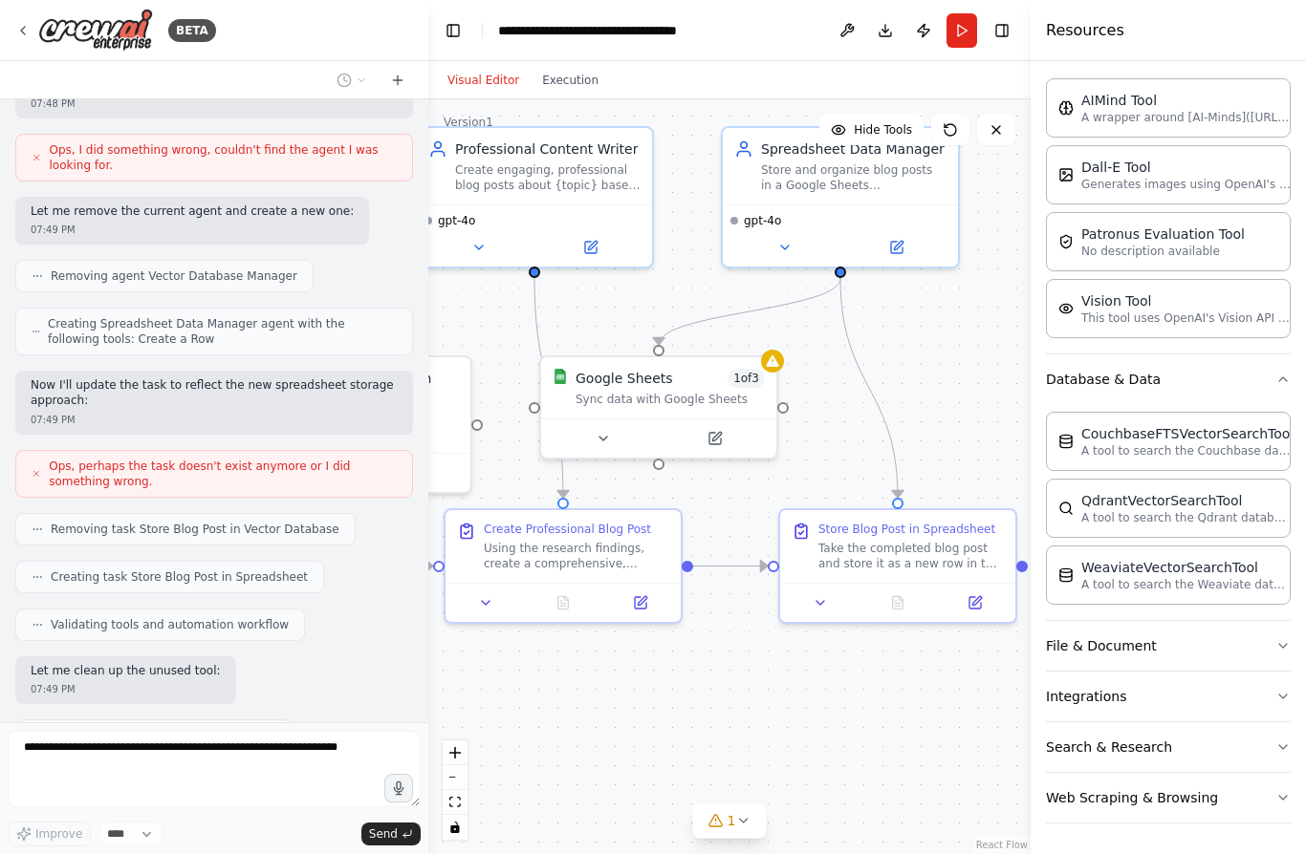
scroll to position [2247, 0]
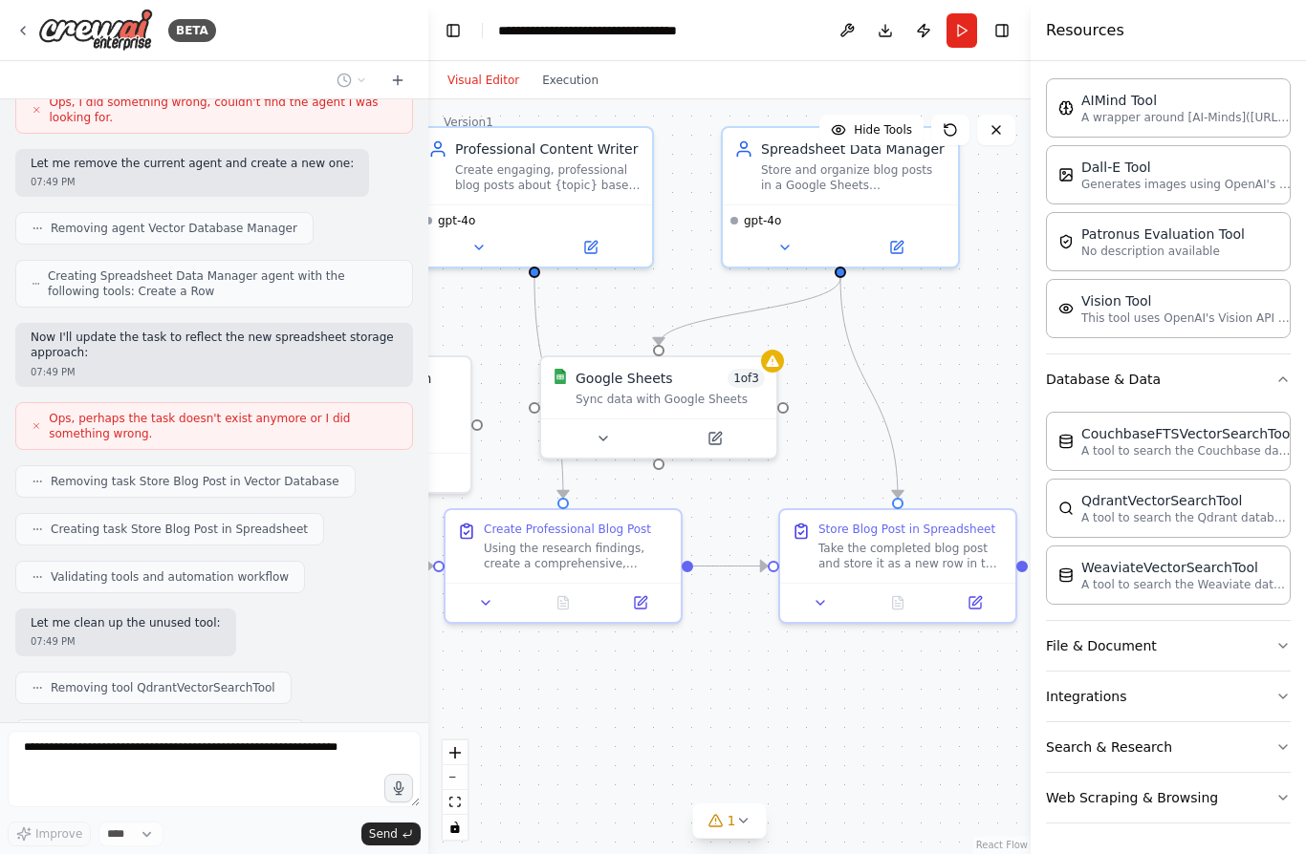
click at [767, 350] on div at bounding box center [772, 361] width 23 height 23
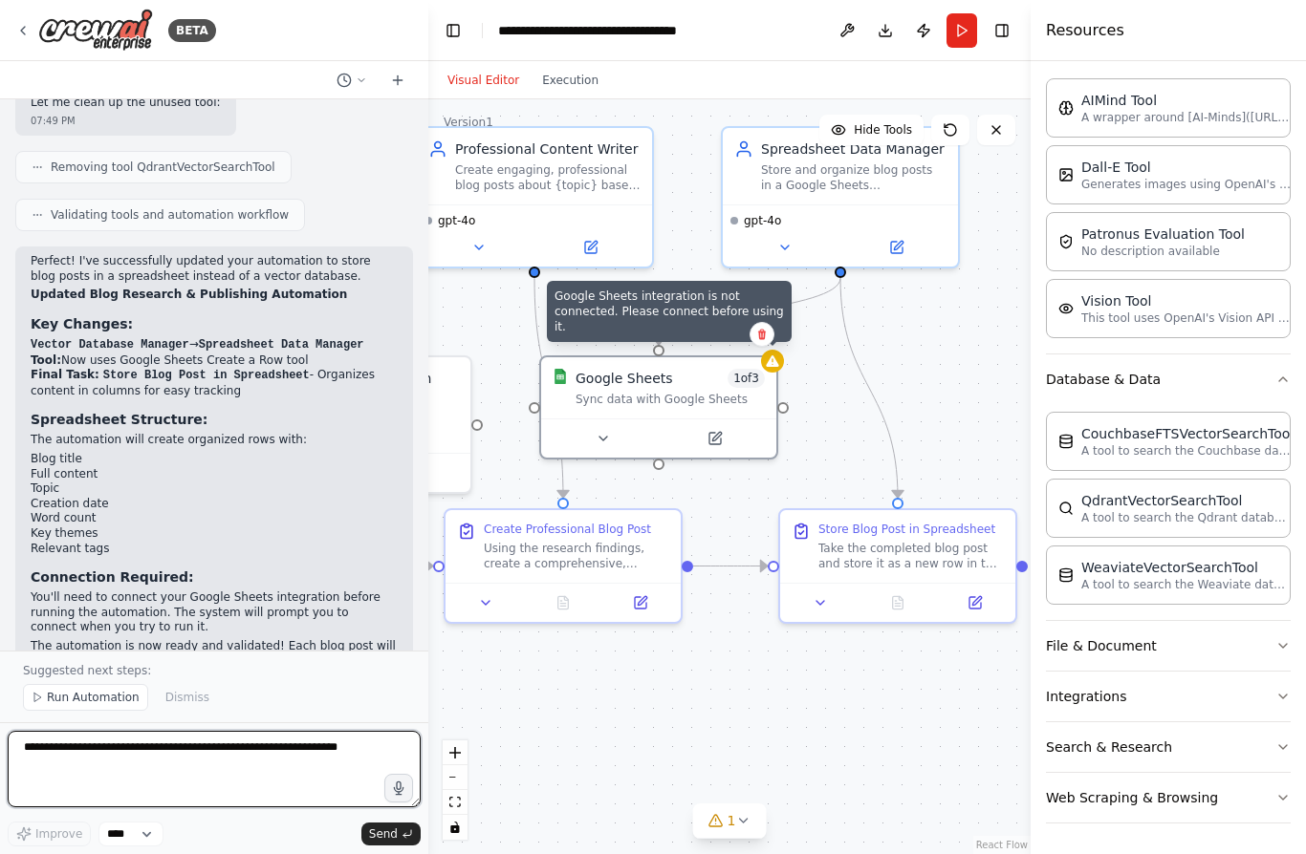
scroll to position [2782, 0]
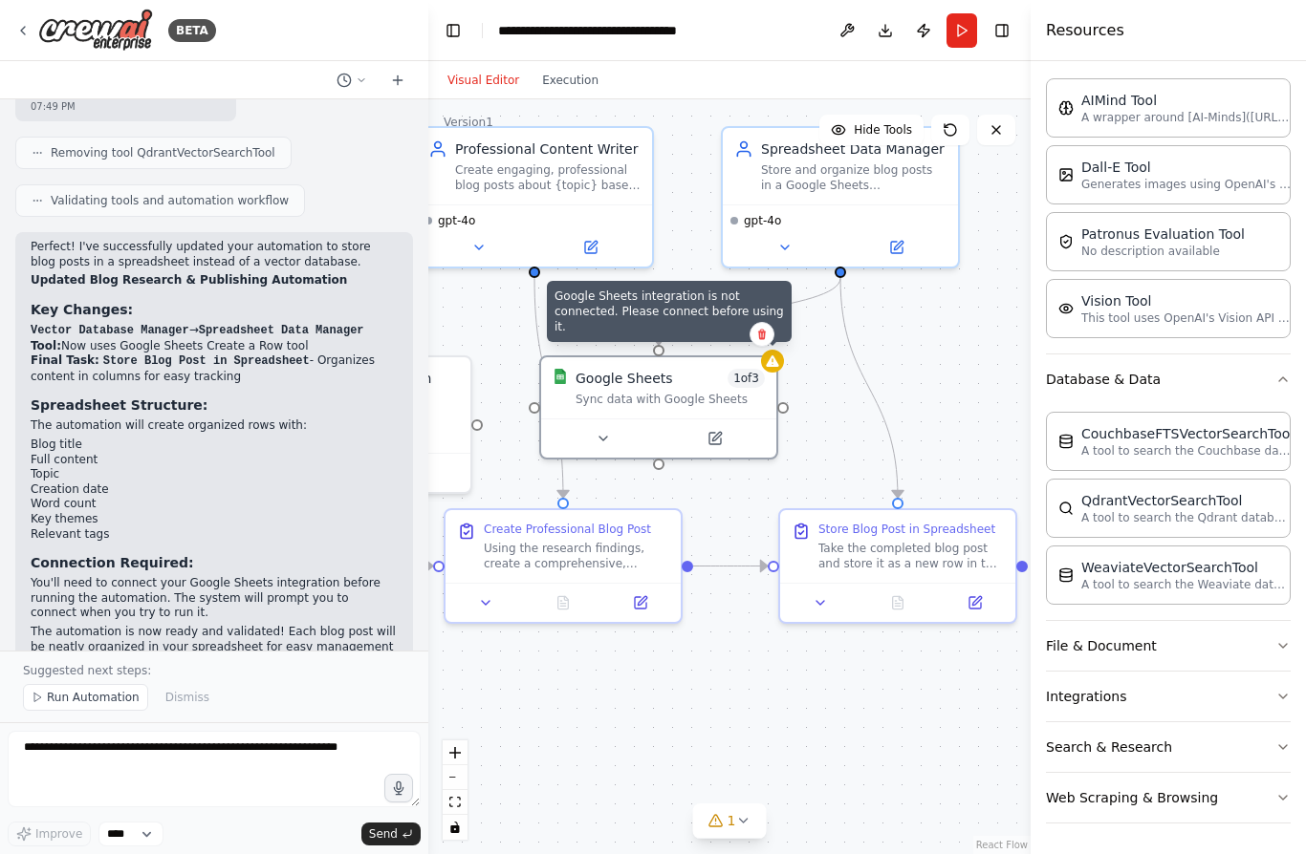
click at [742, 821] on icon at bounding box center [742, 820] width 15 height 15
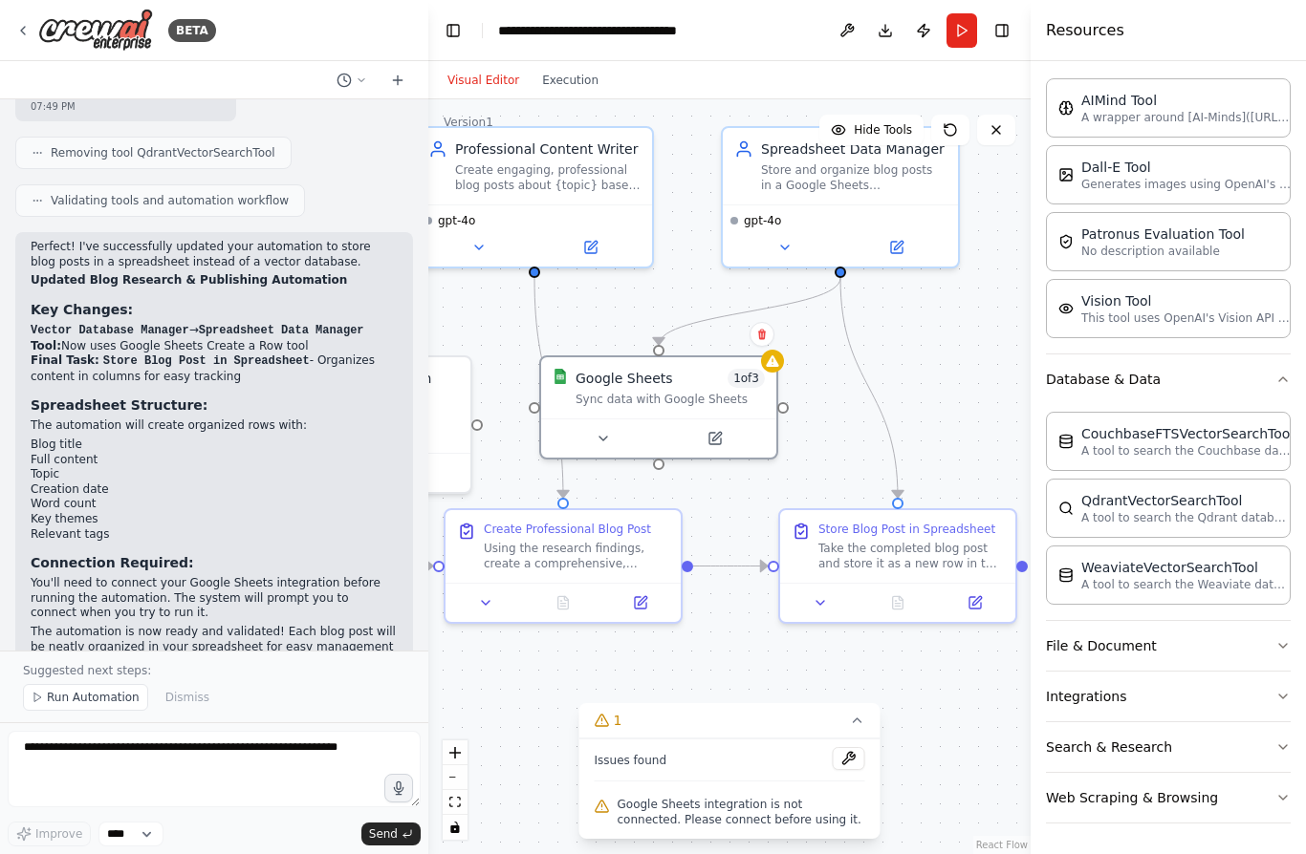
click at [803, 667] on div ".deletable-edge-delete-btn { width: 20px; height: 20px; border: 0px solid #ffff…" at bounding box center [729, 476] width 602 height 755
click at [811, 678] on div ".deletable-edge-delete-btn { width: 20px; height: 20px; border: 0px solid #ffff…" at bounding box center [729, 476] width 602 height 755
click at [878, 666] on div ".deletable-edge-delete-btn { width: 20px; height: 20px; border: 0px solid #ffff…" at bounding box center [729, 476] width 602 height 755
click at [23, 27] on icon at bounding box center [23, 31] width 4 height 8
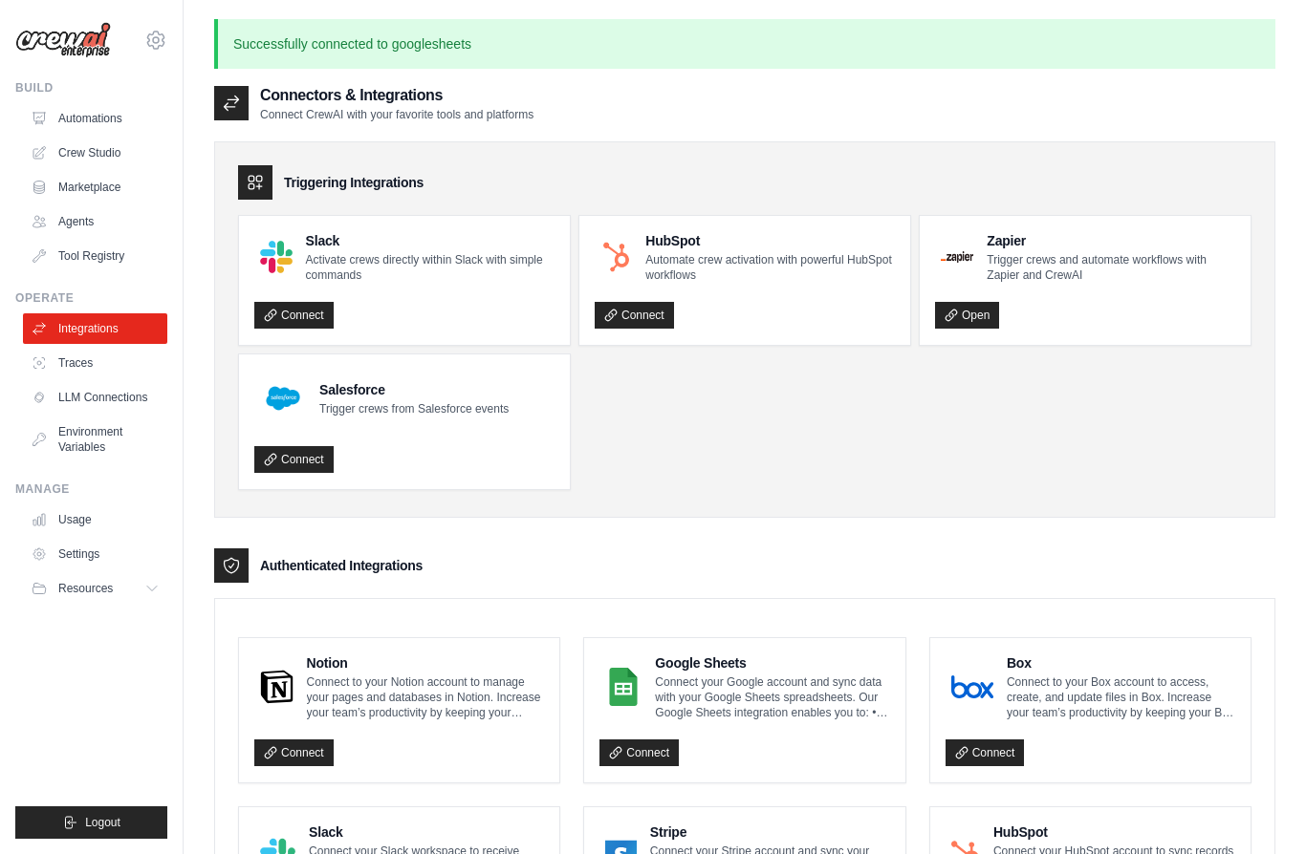
click at [88, 166] on link "Crew Studio" at bounding box center [95, 153] width 144 height 31
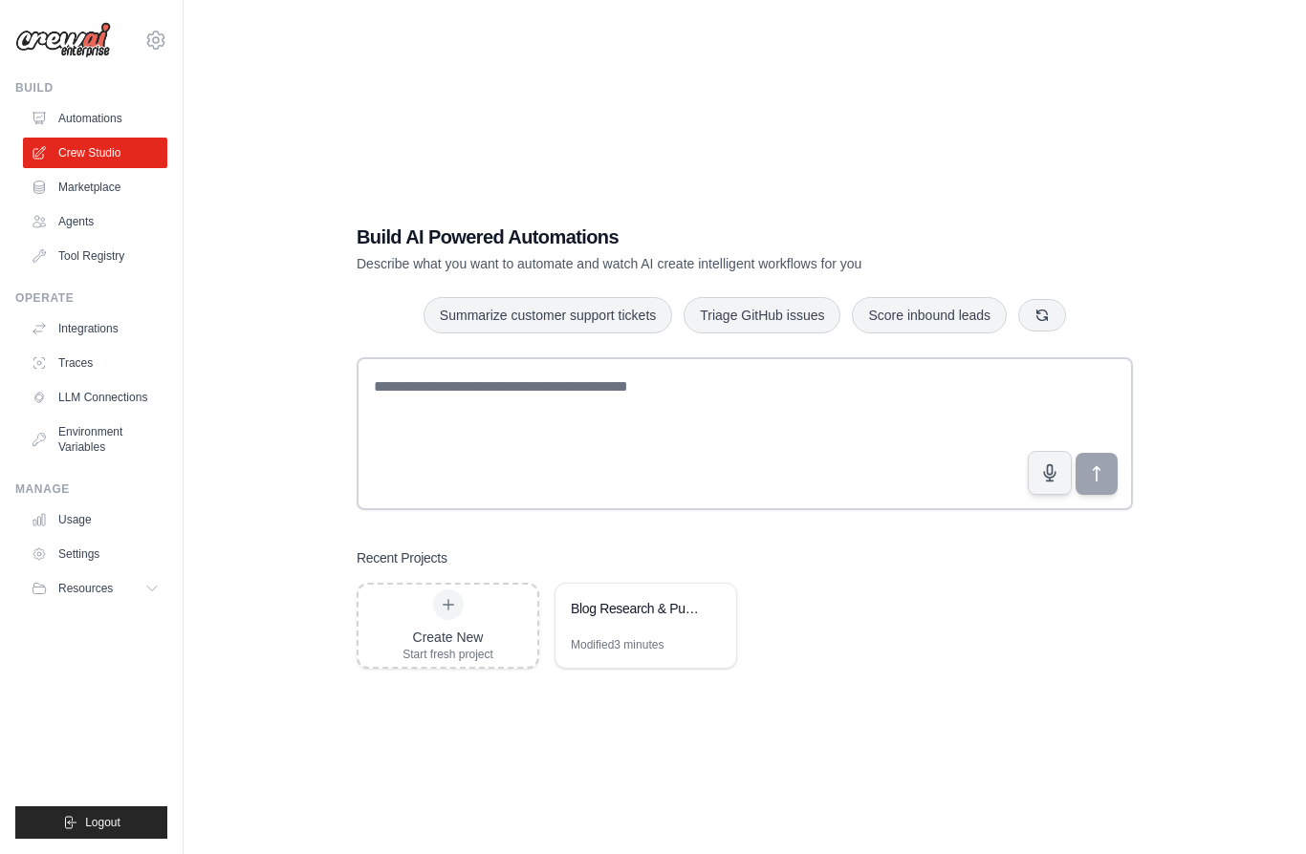
click at [661, 638] on div "Blog Research & Publishing Automation" at bounding box center [645, 611] width 181 height 54
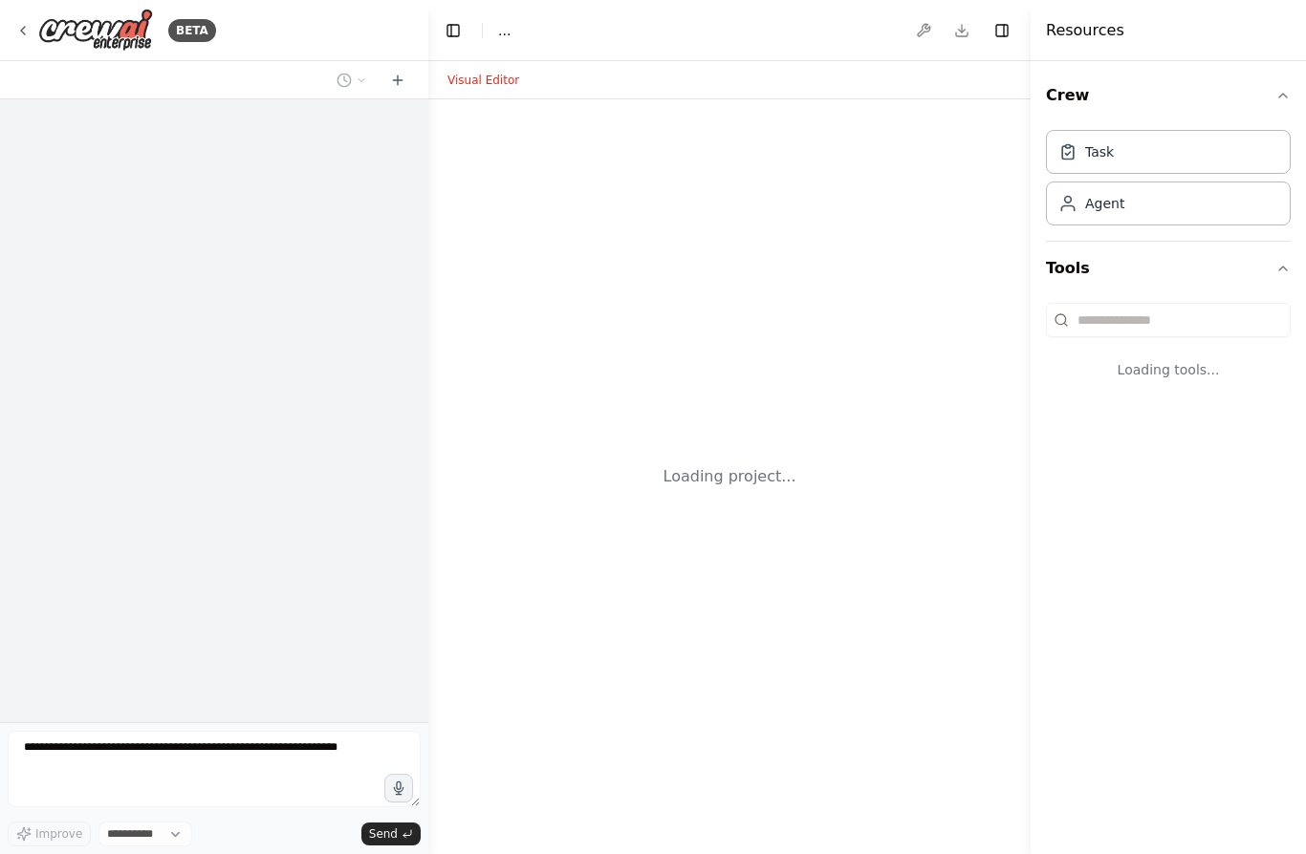
select select "****"
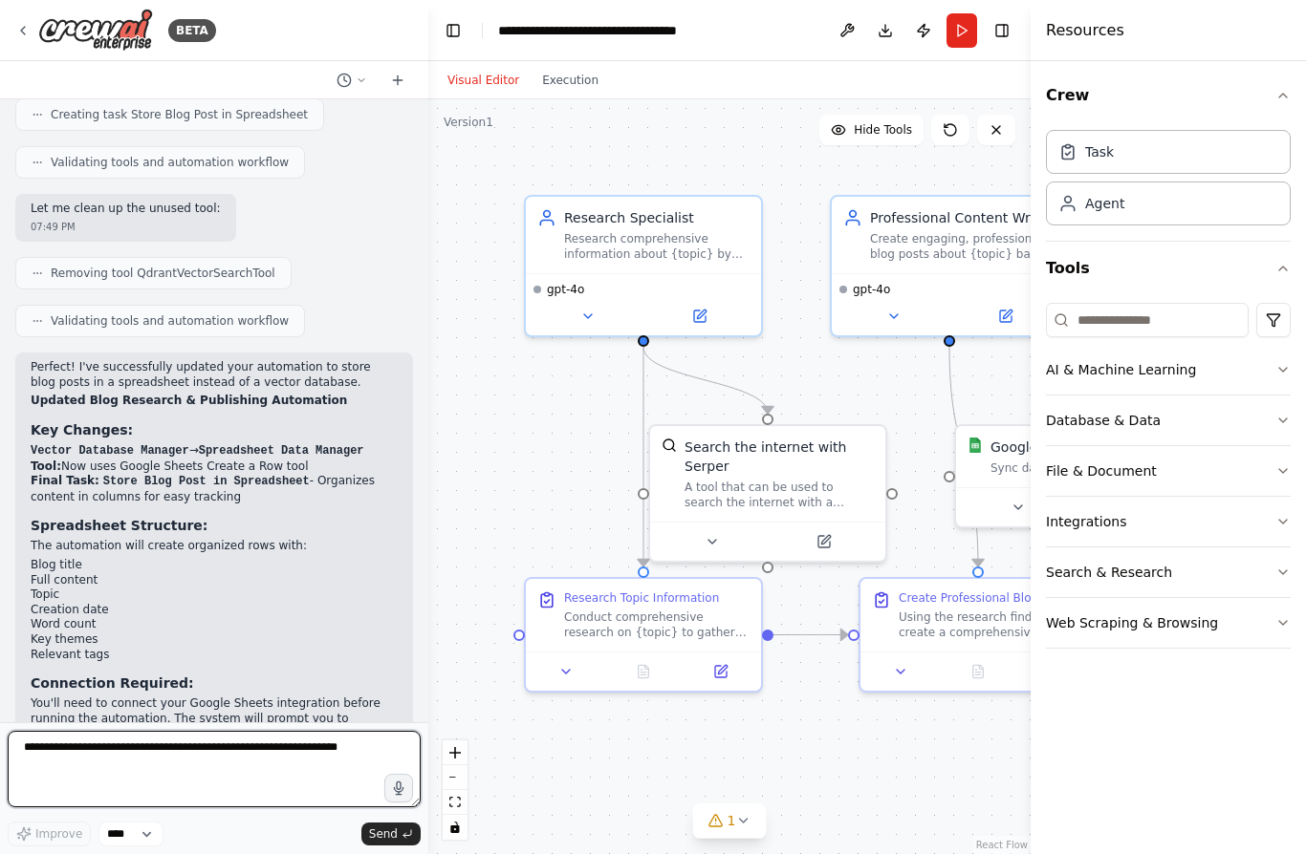
click at [246, 762] on textarea at bounding box center [214, 769] width 413 height 76
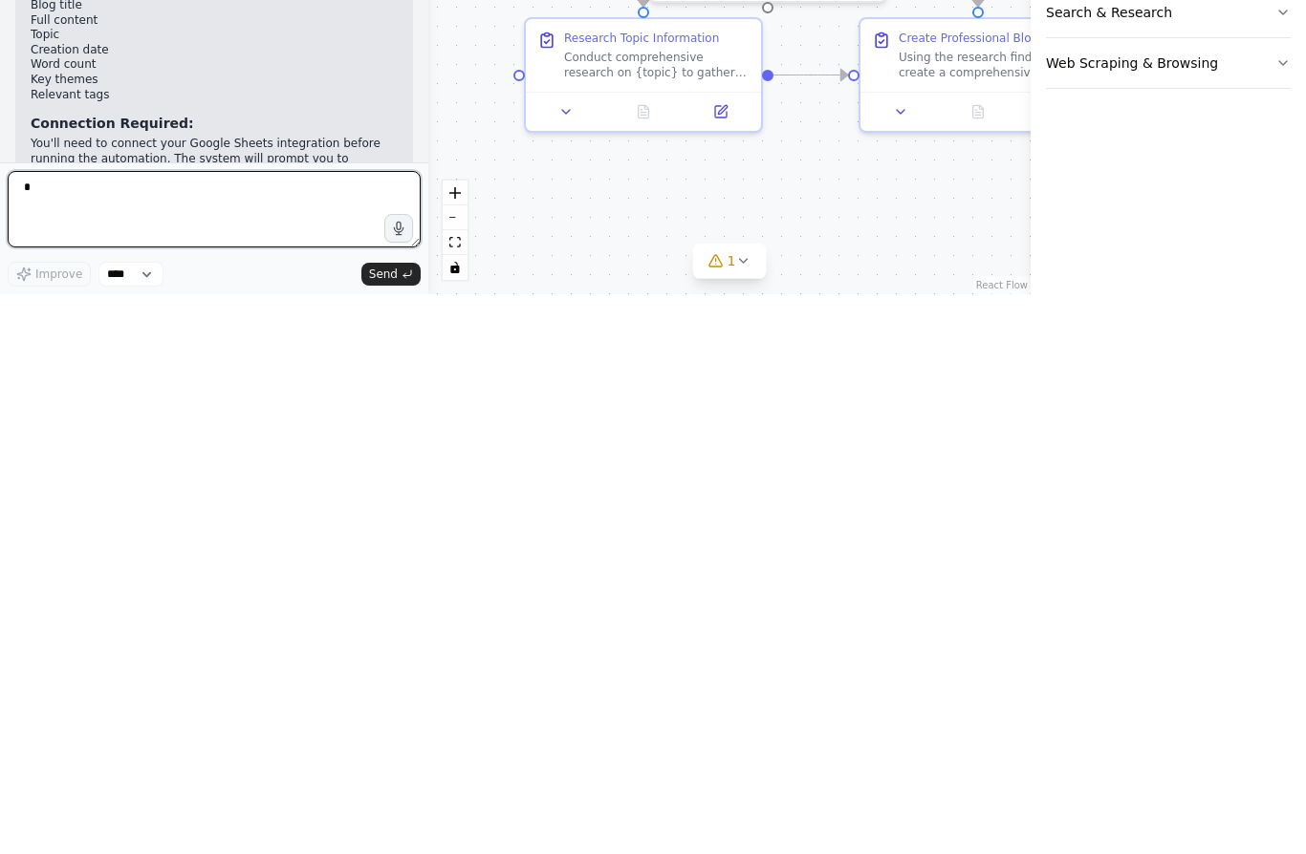
scroll to position [84, 0]
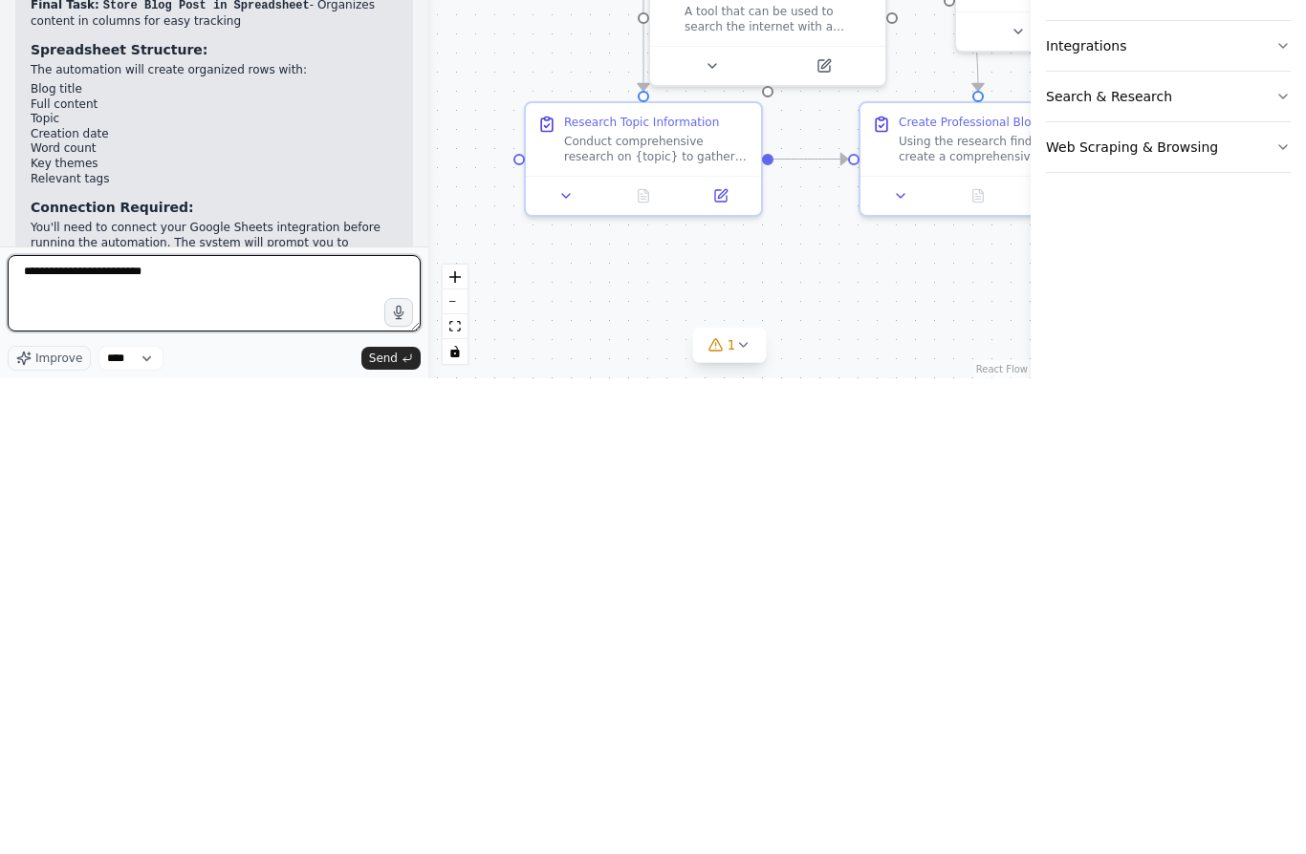
type textarea "**********"
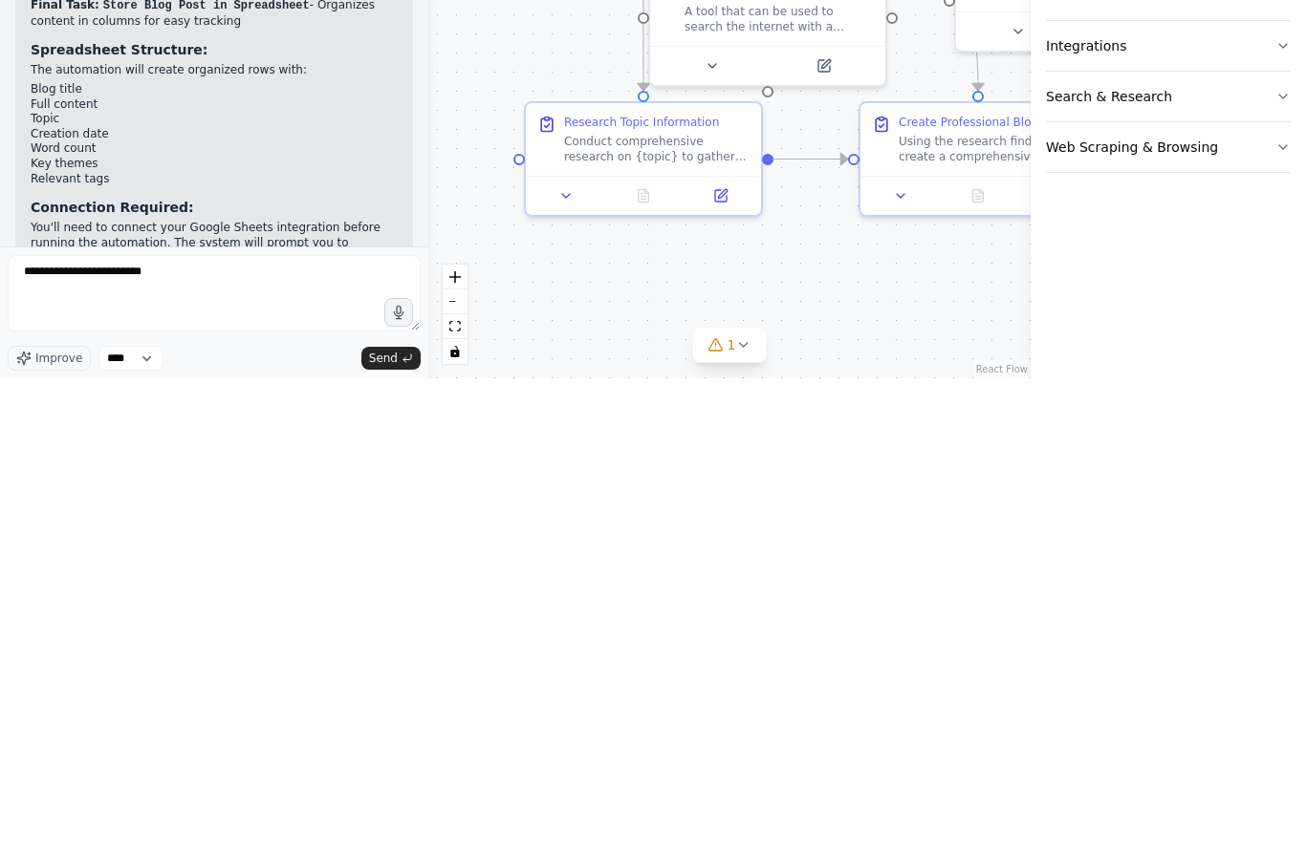
click at [405, 831] on icon "submit" at bounding box center [407, 834] width 8 height 6
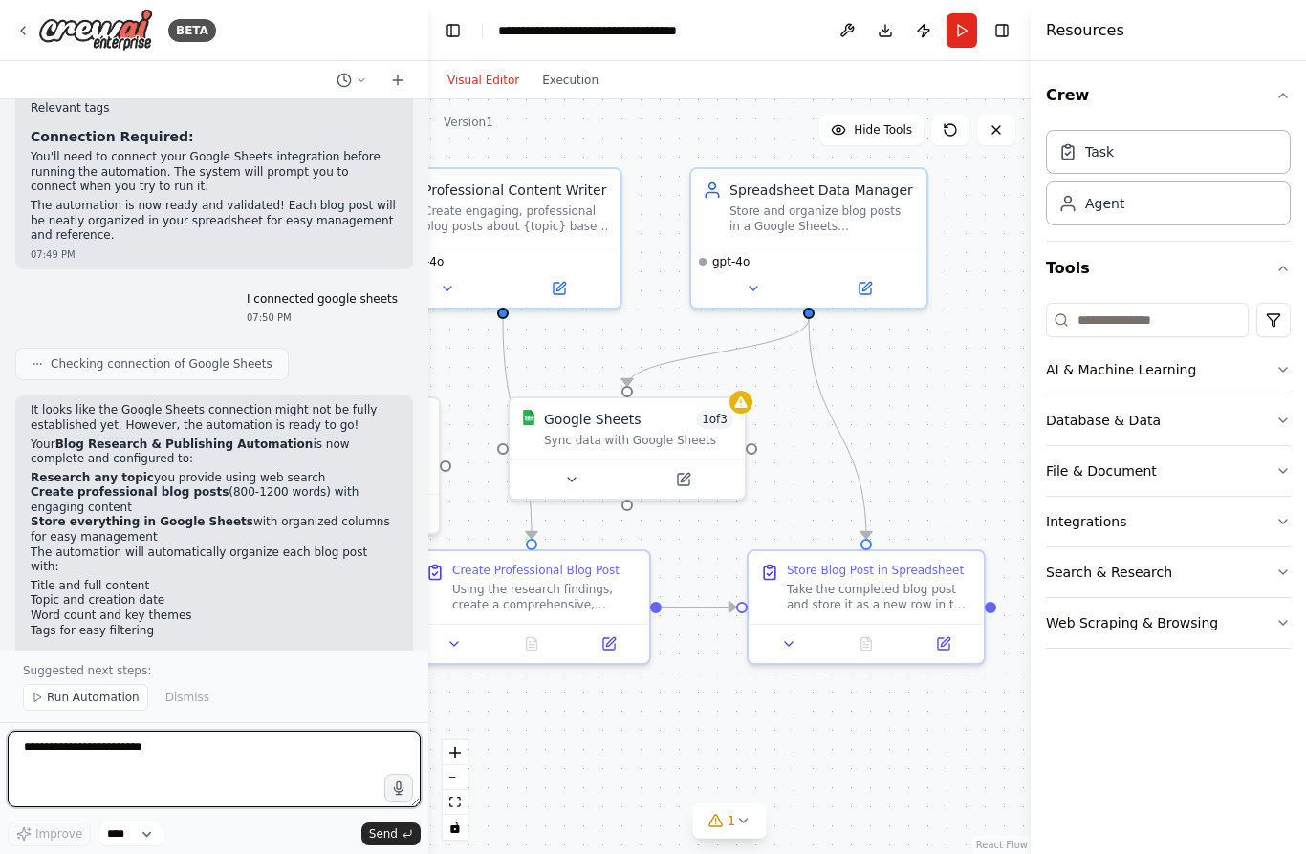
scroll to position [3174, 0]
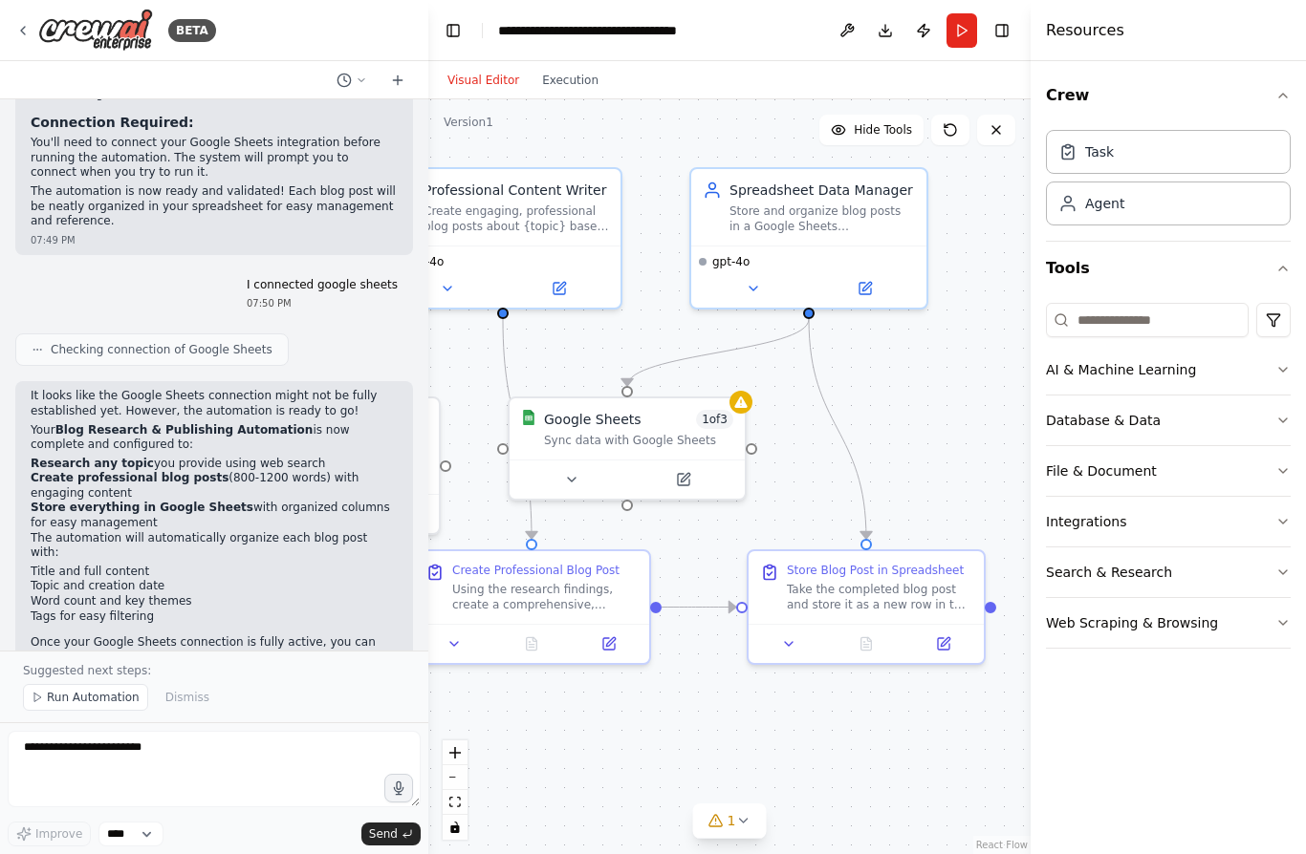
click at [1274, 623] on button "Web Scraping & Browsing" at bounding box center [1168, 623] width 245 height 50
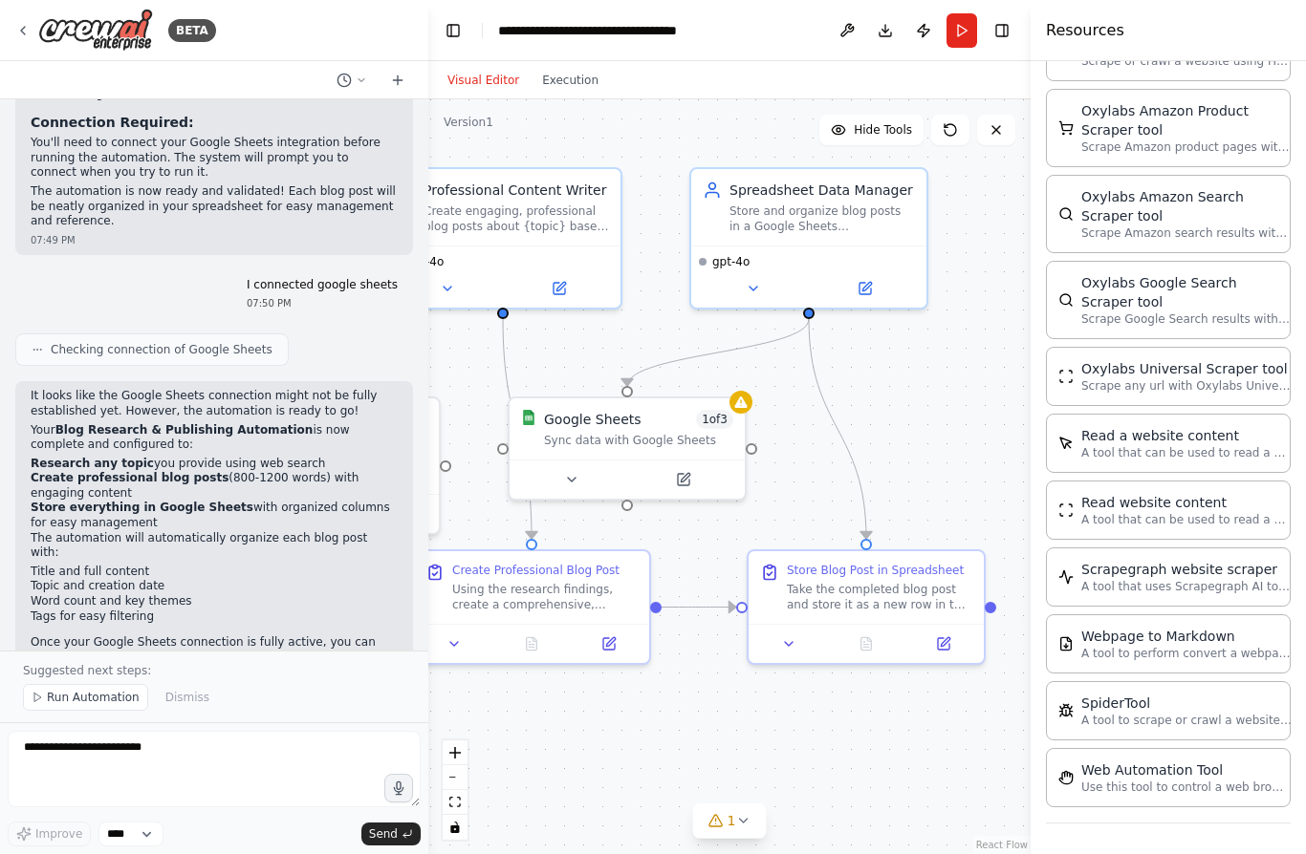
scroll to position [901, 0]
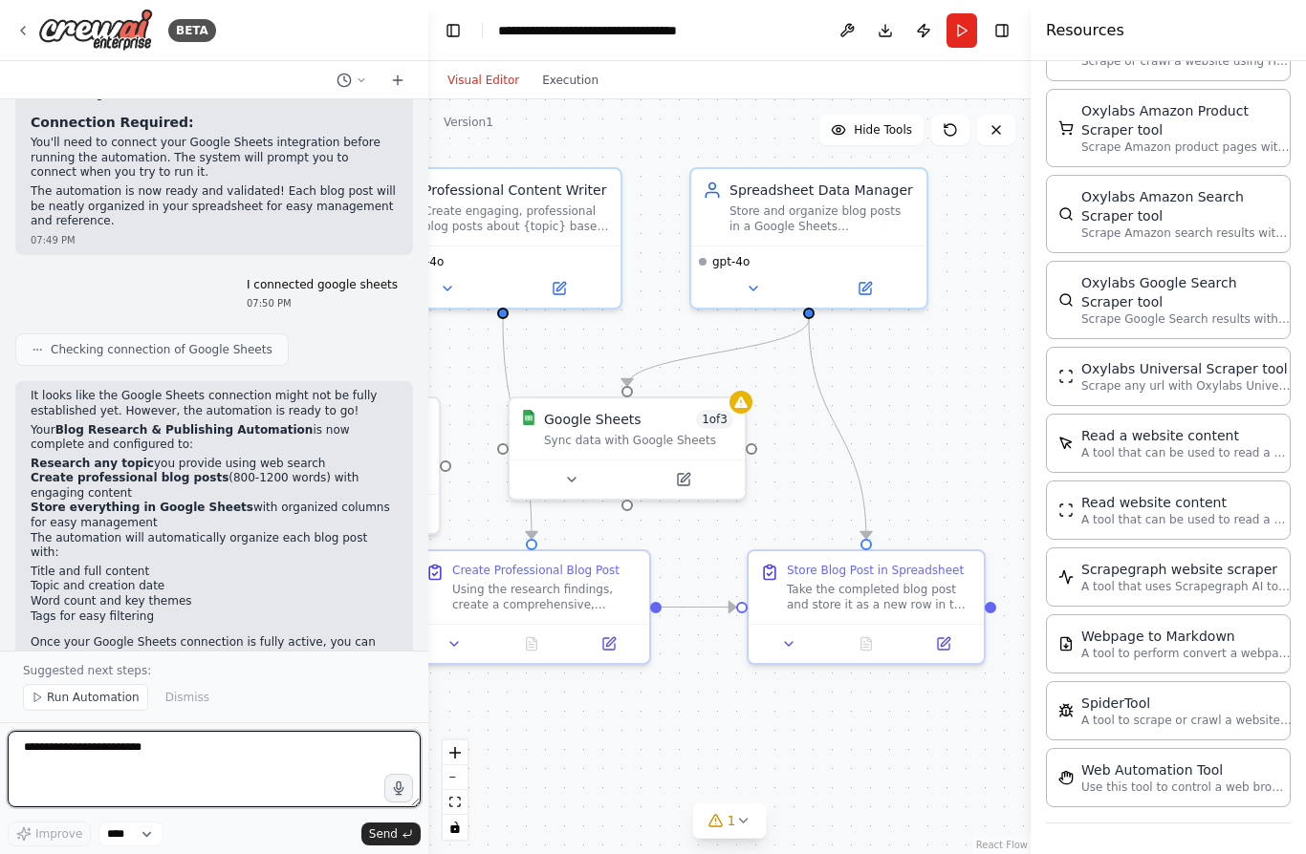
click at [157, 764] on textarea "**********" at bounding box center [214, 769] width 413 height 76
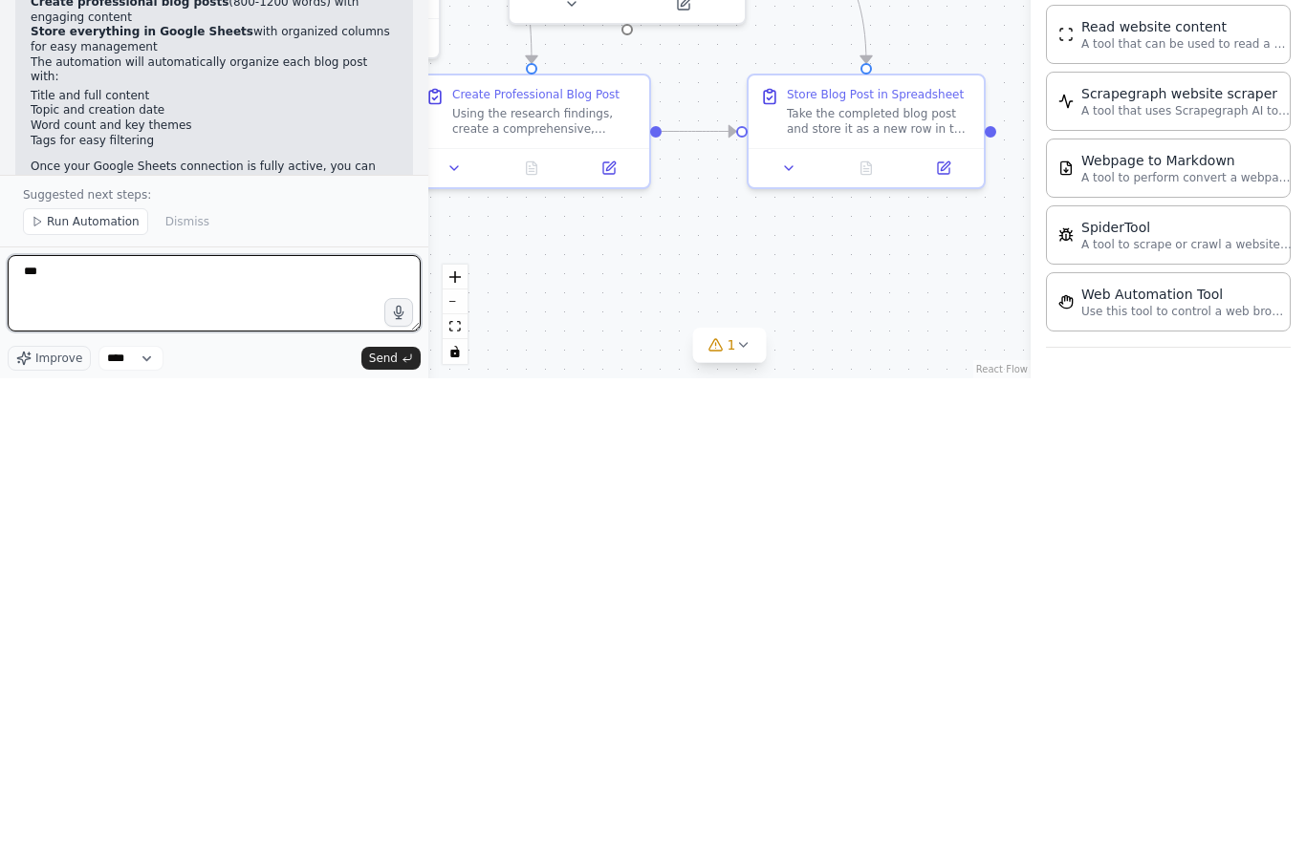
type textarea "***"
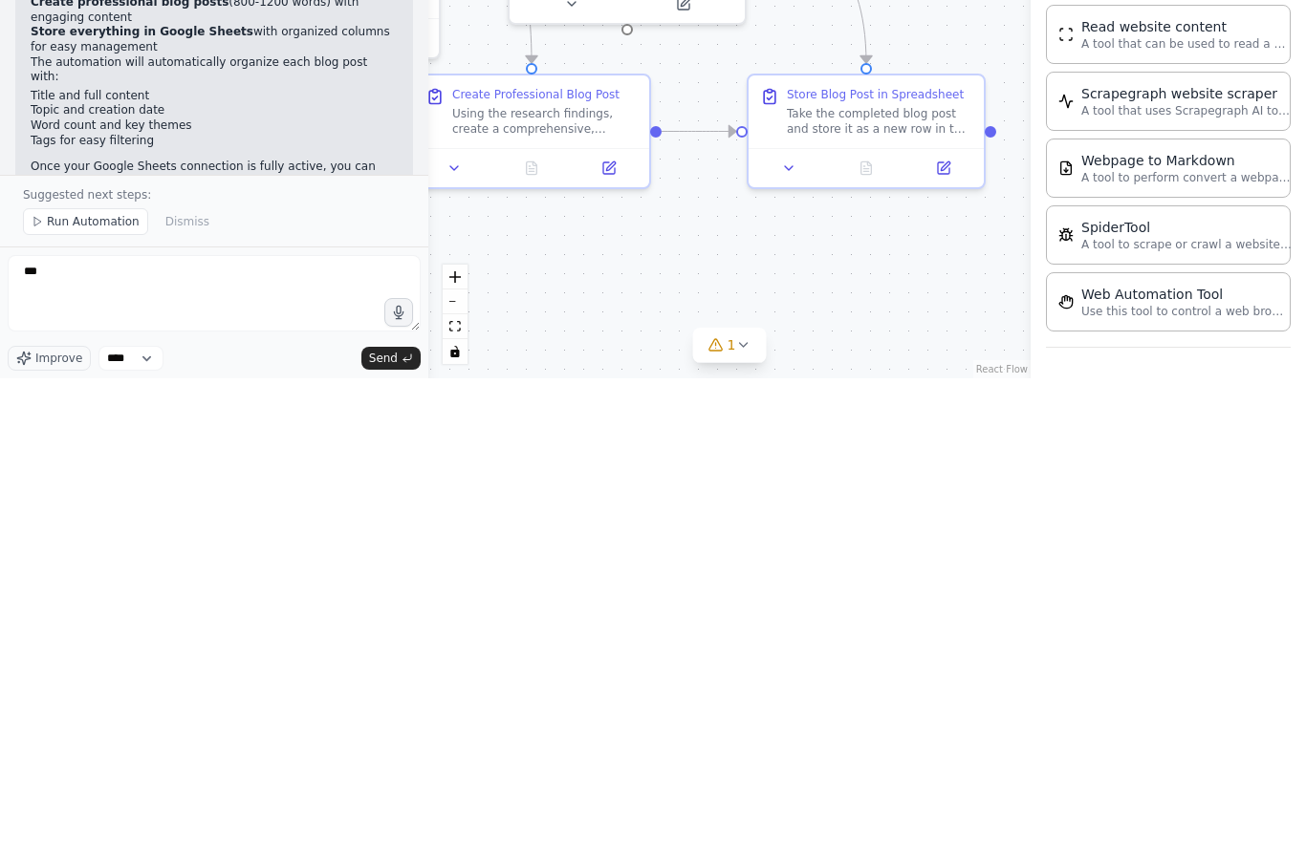
click at [403, 829] on icon "submit" at bounding box center [406, 834] width 11 height 11
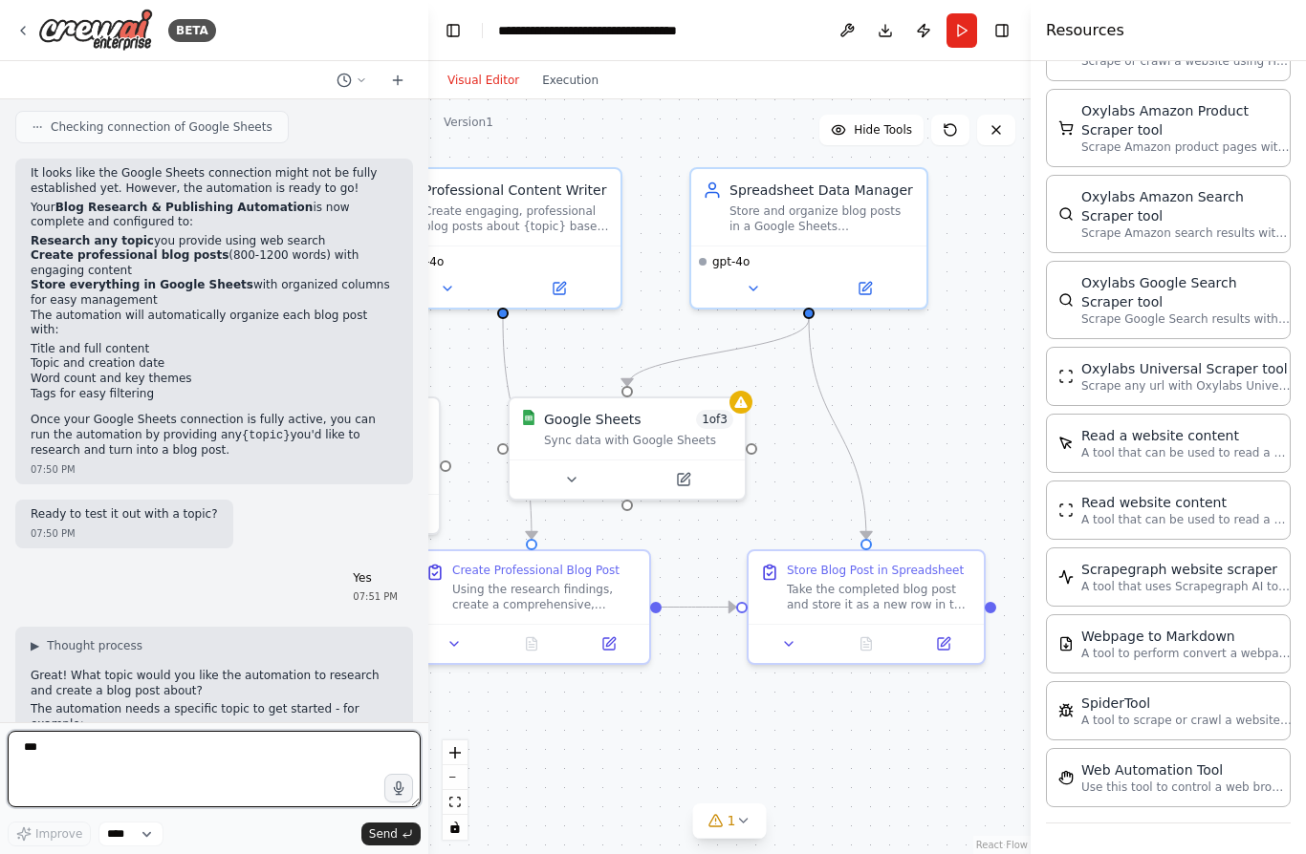
scroll to position [3411, 0]
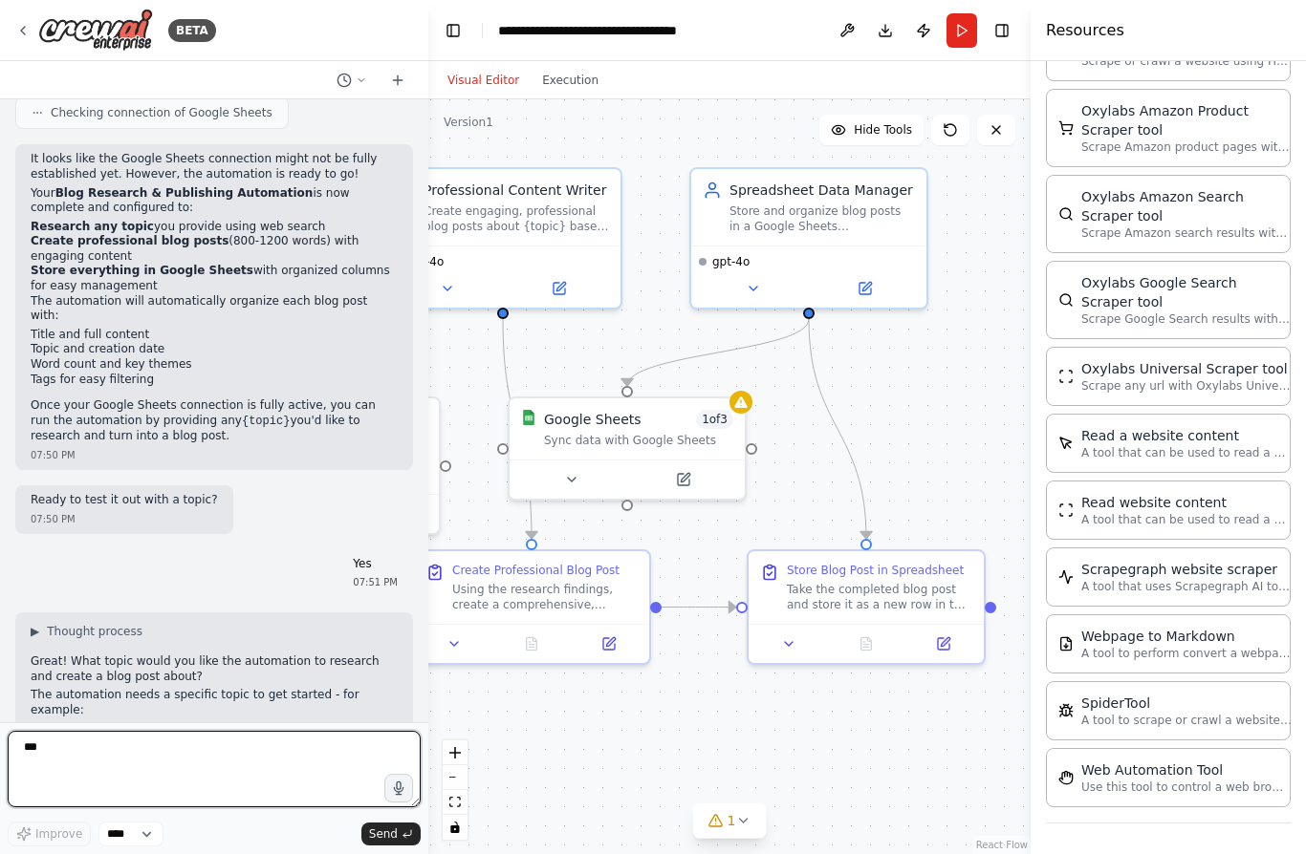
click at [281, 754] on textarea "***" at bounding box center [214, 769] width 413 height 76
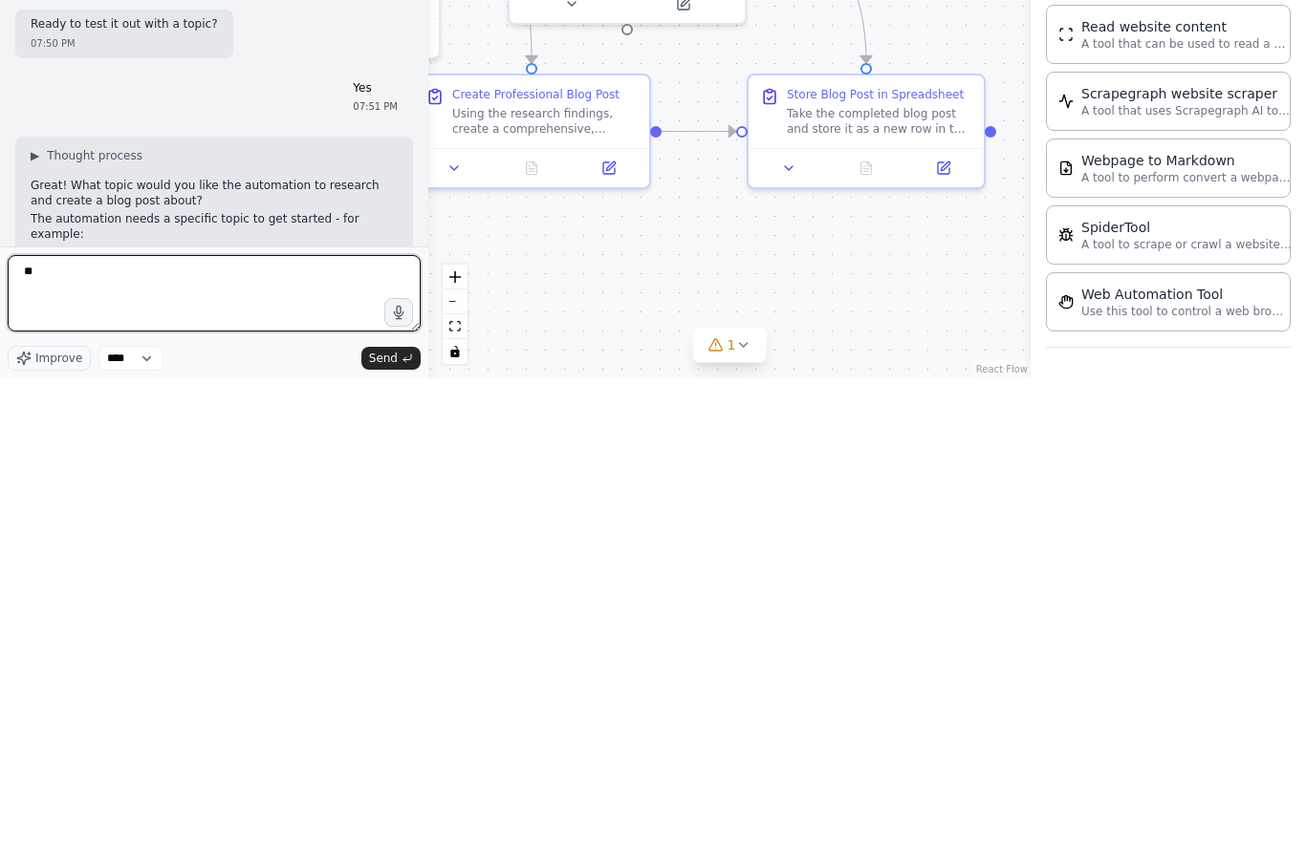
type textarea "*"
type textarea "**********"
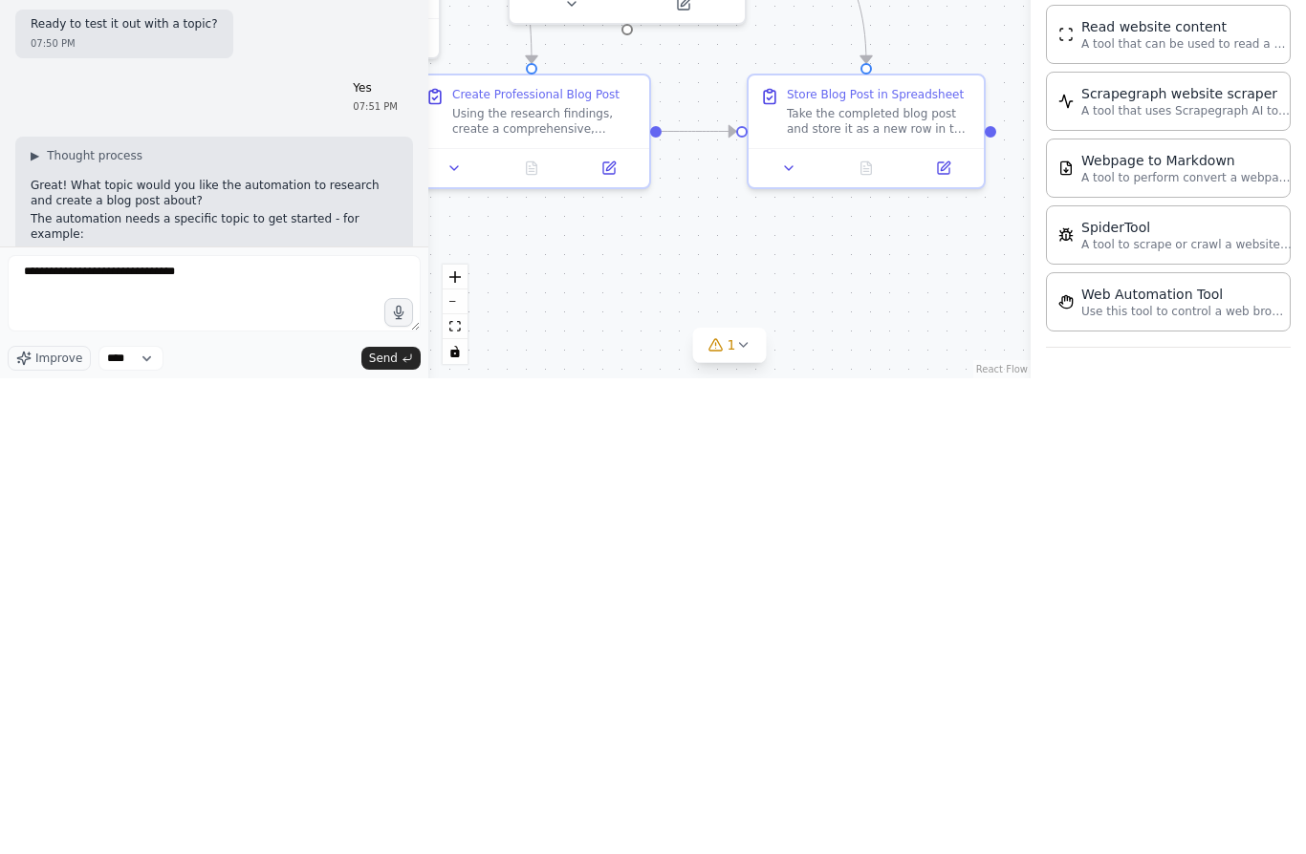
click at [405, 831] on icon "submit" at bounding box center [407, 834] width 8 height 6
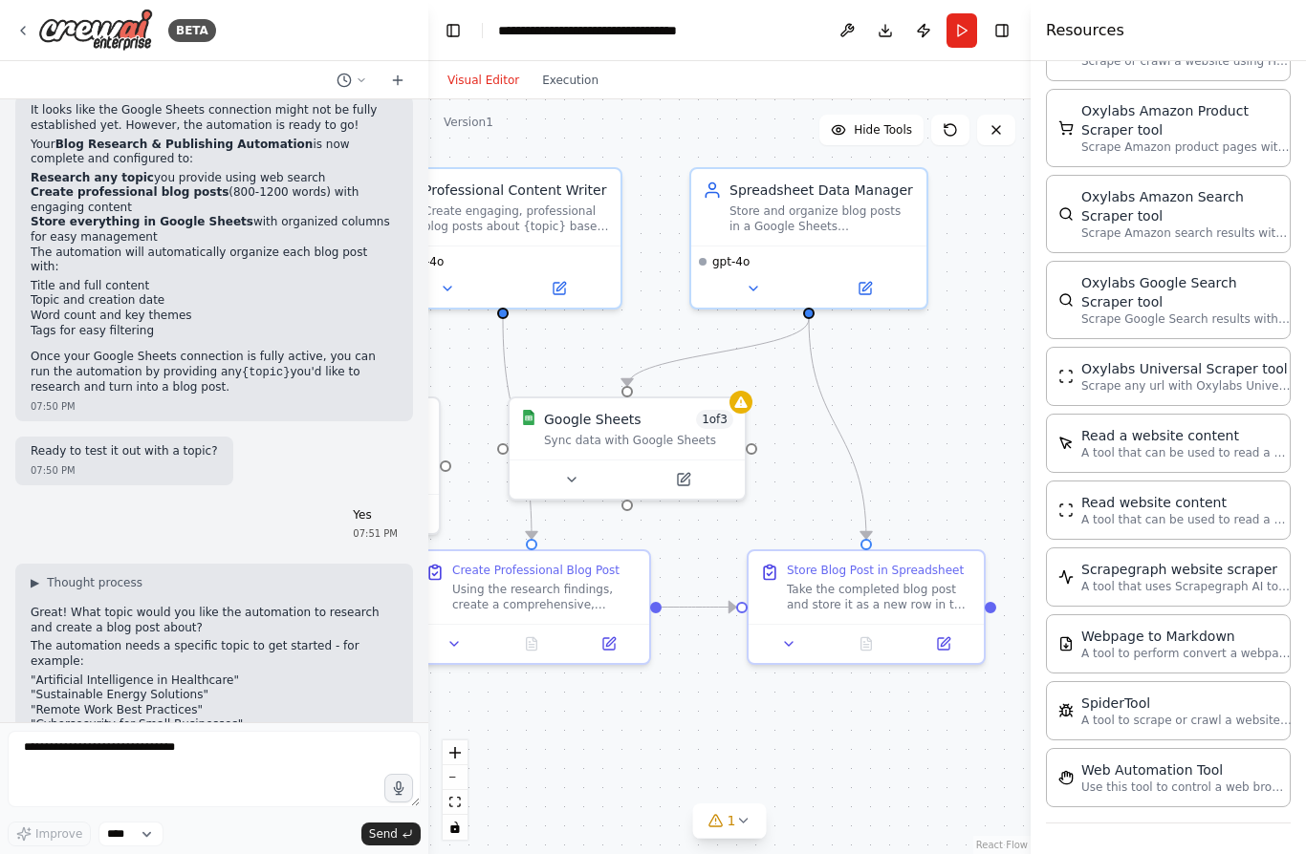
scroll to position [3524, 0]
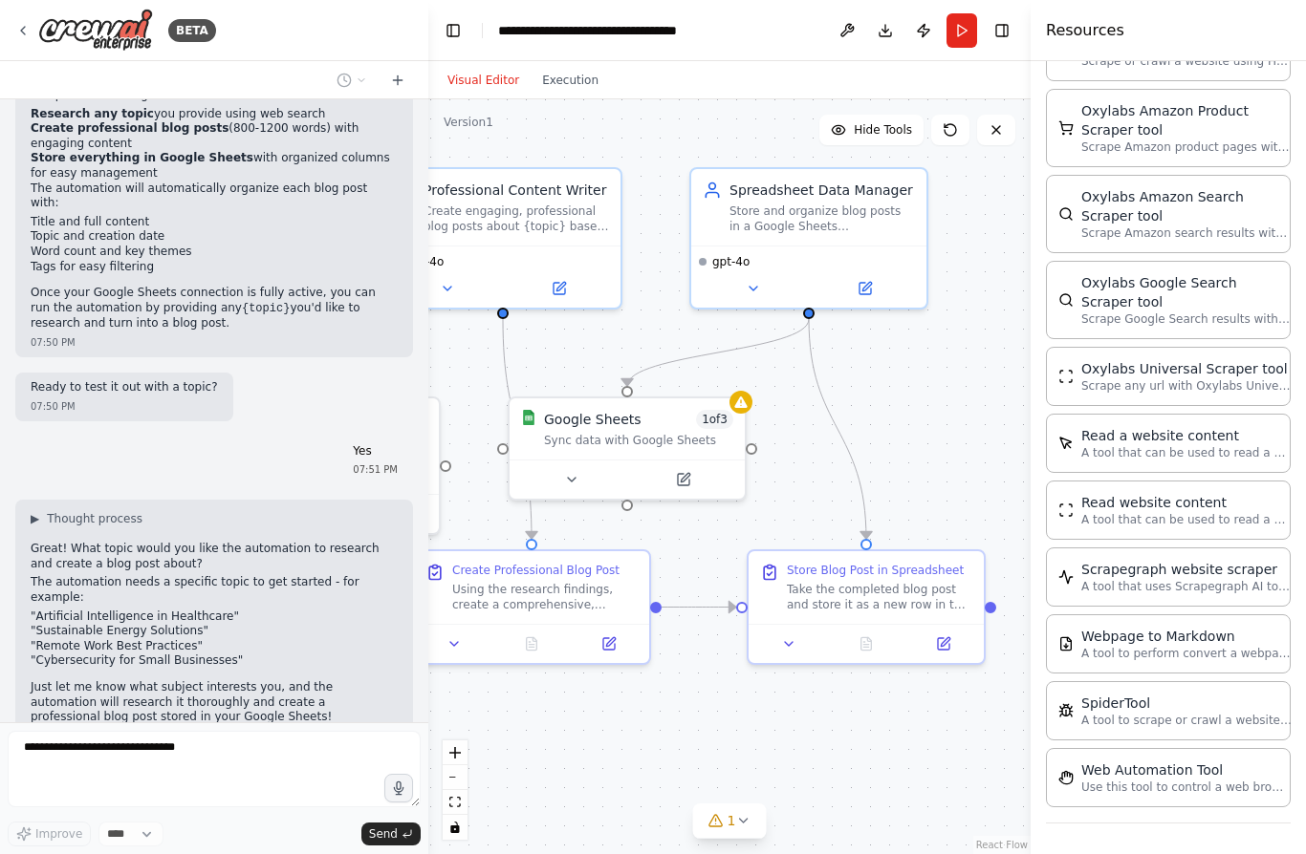
click at [714, 433] on div "Sync data with Google Sheets" at bounding box center [638, 440] width 189 height 15
click at [573, 472] on icon at bounding box center [571, 479] width 15 height 15
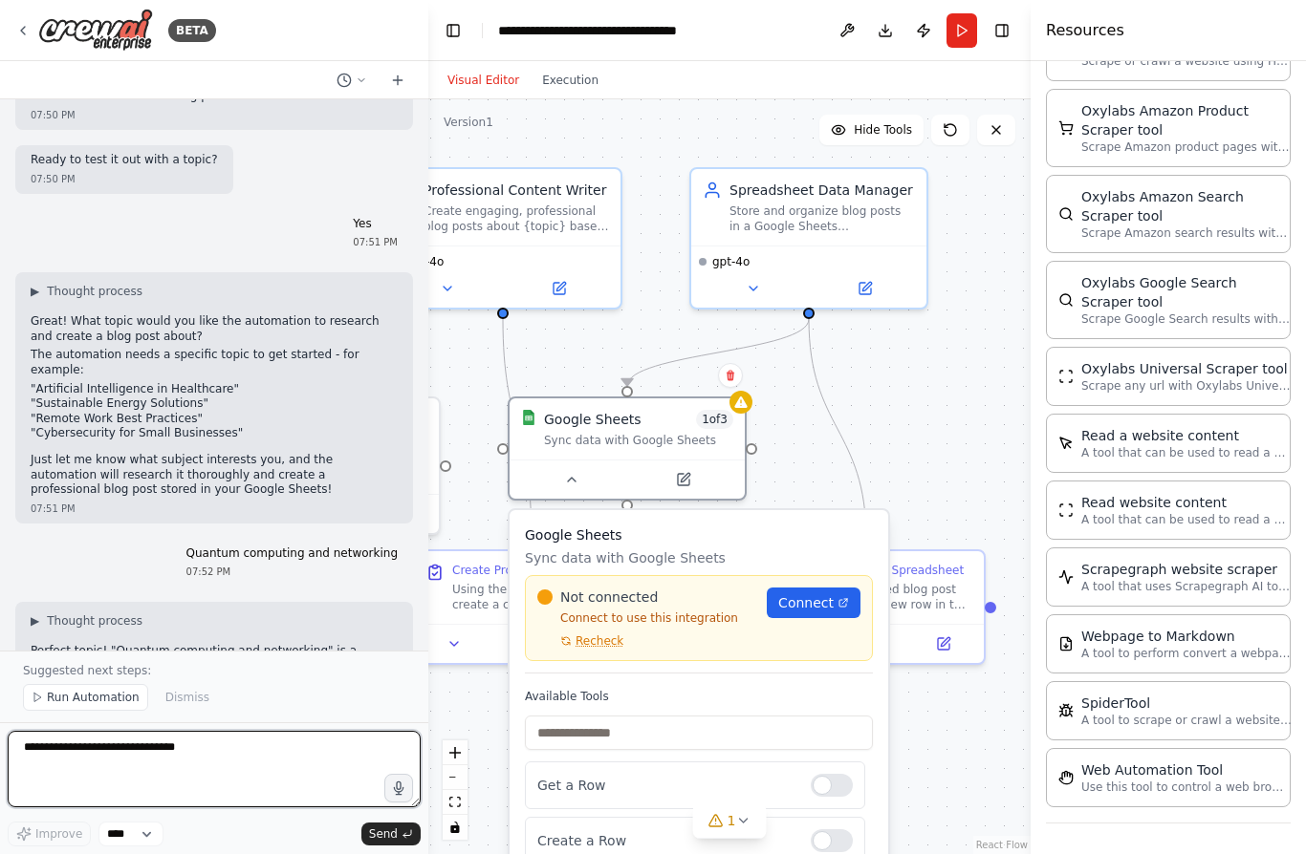
scroll to position [3766, 0]
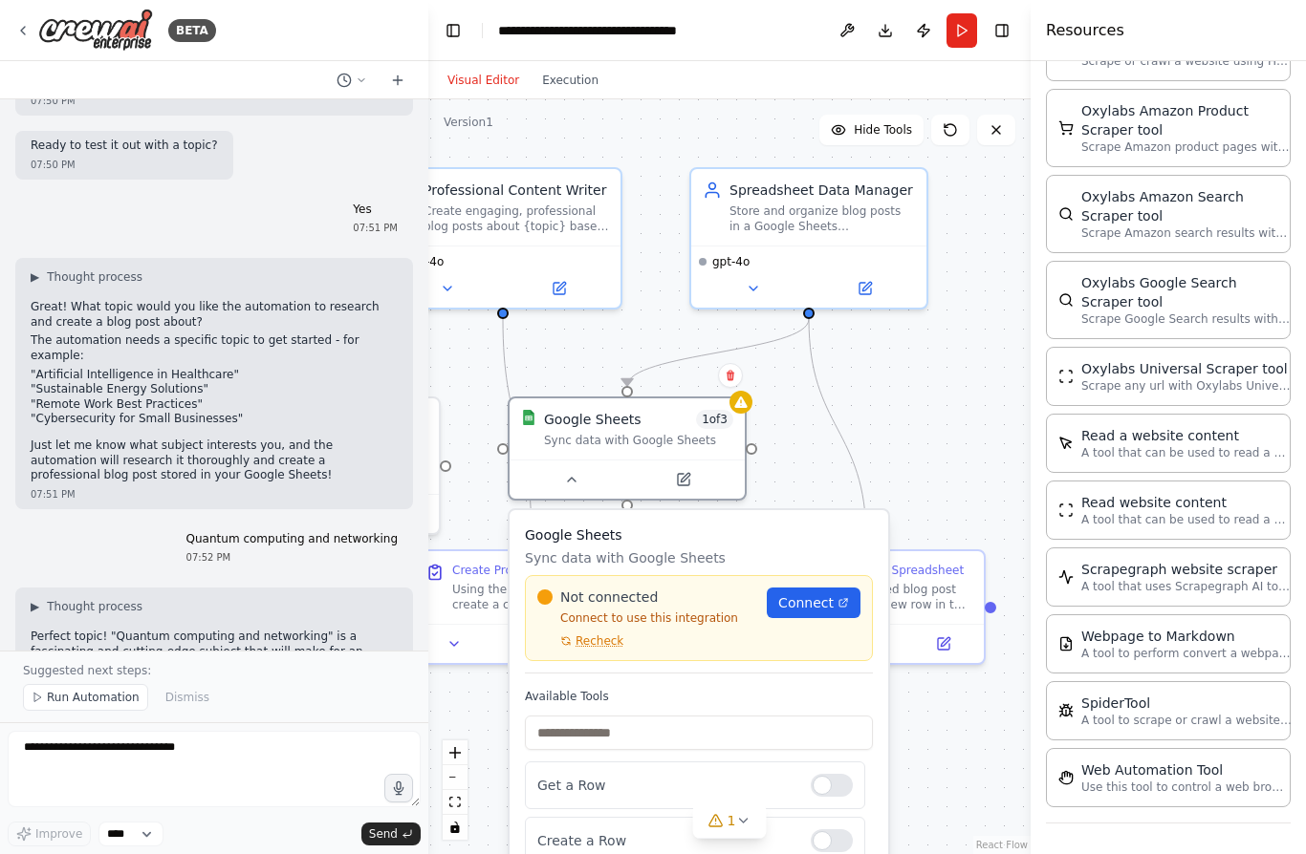
click at [827, 594] on span "Connect" at bounding box center [805, 603] width 55 height 19
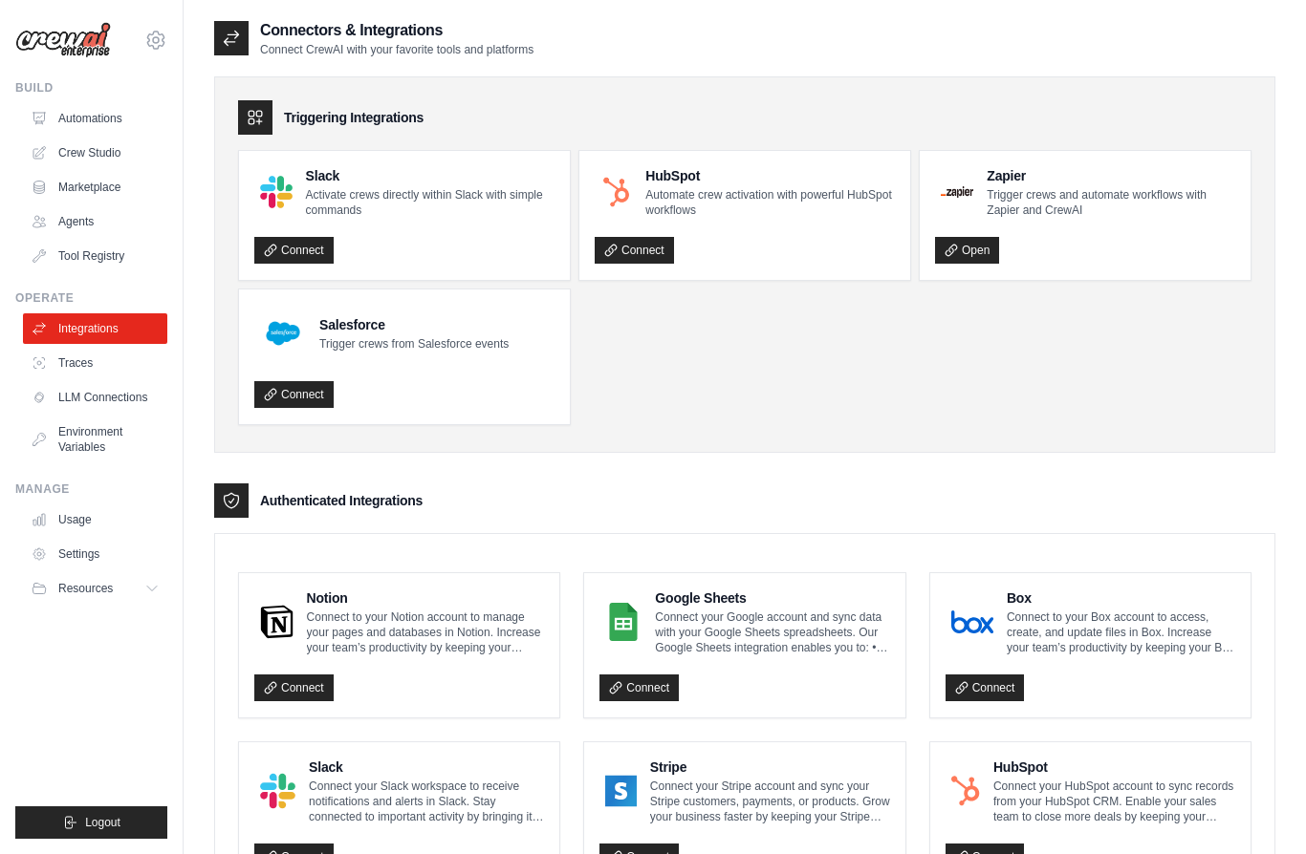
click at [651, 681] on link "Connect" at bounding box center [638, 688] width 79 height 27
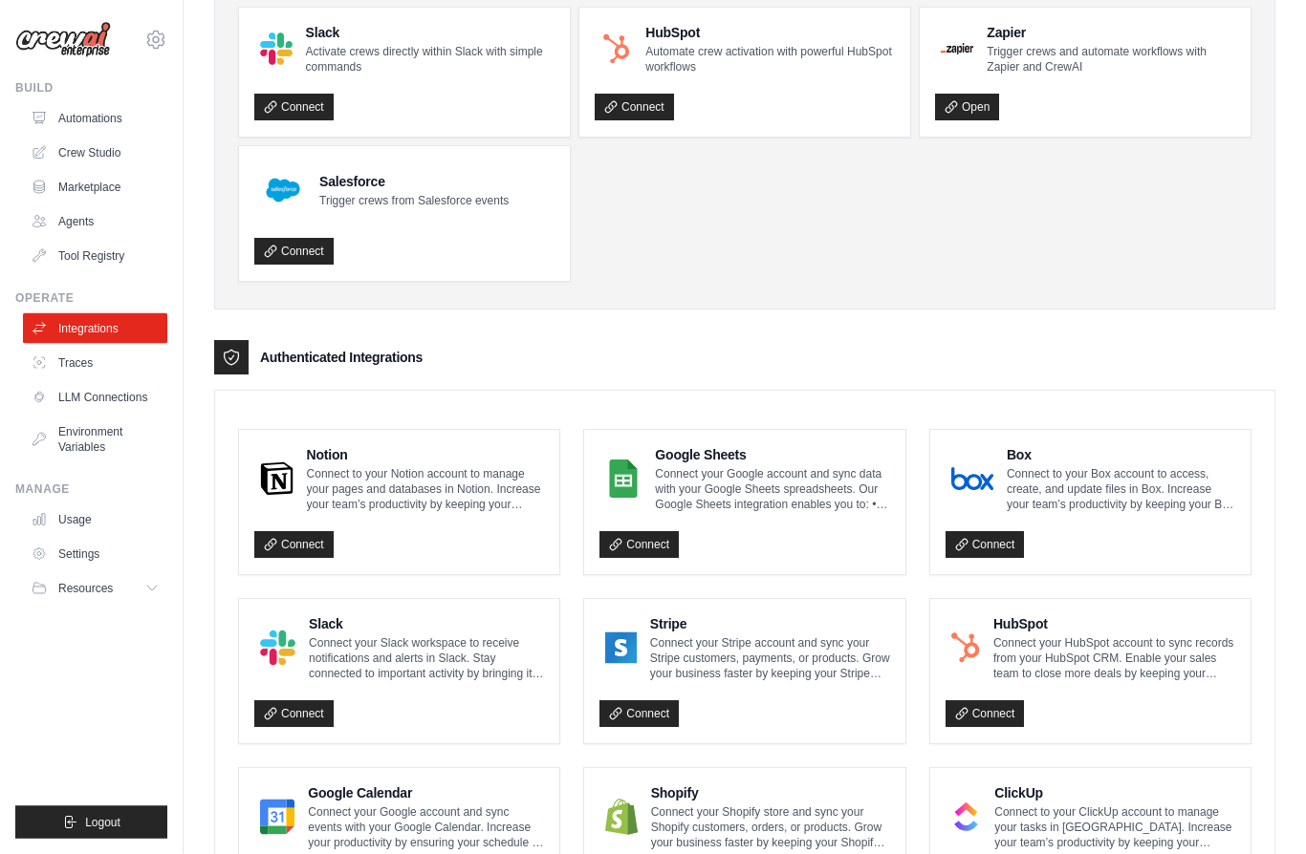
scroll to position [141, 0]
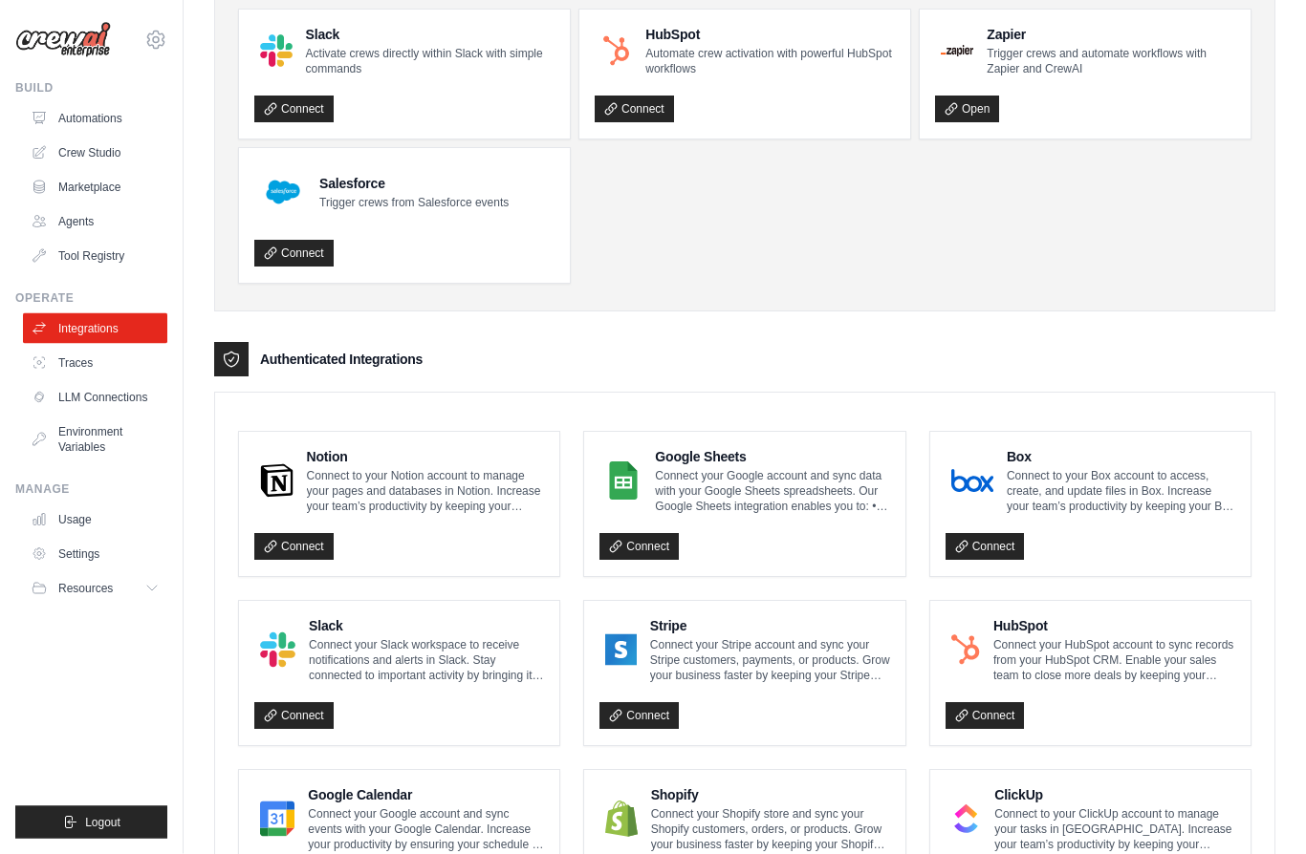
click at [667, 537] on link "Connect" at bounding box center [638, 547] width 79 height 27
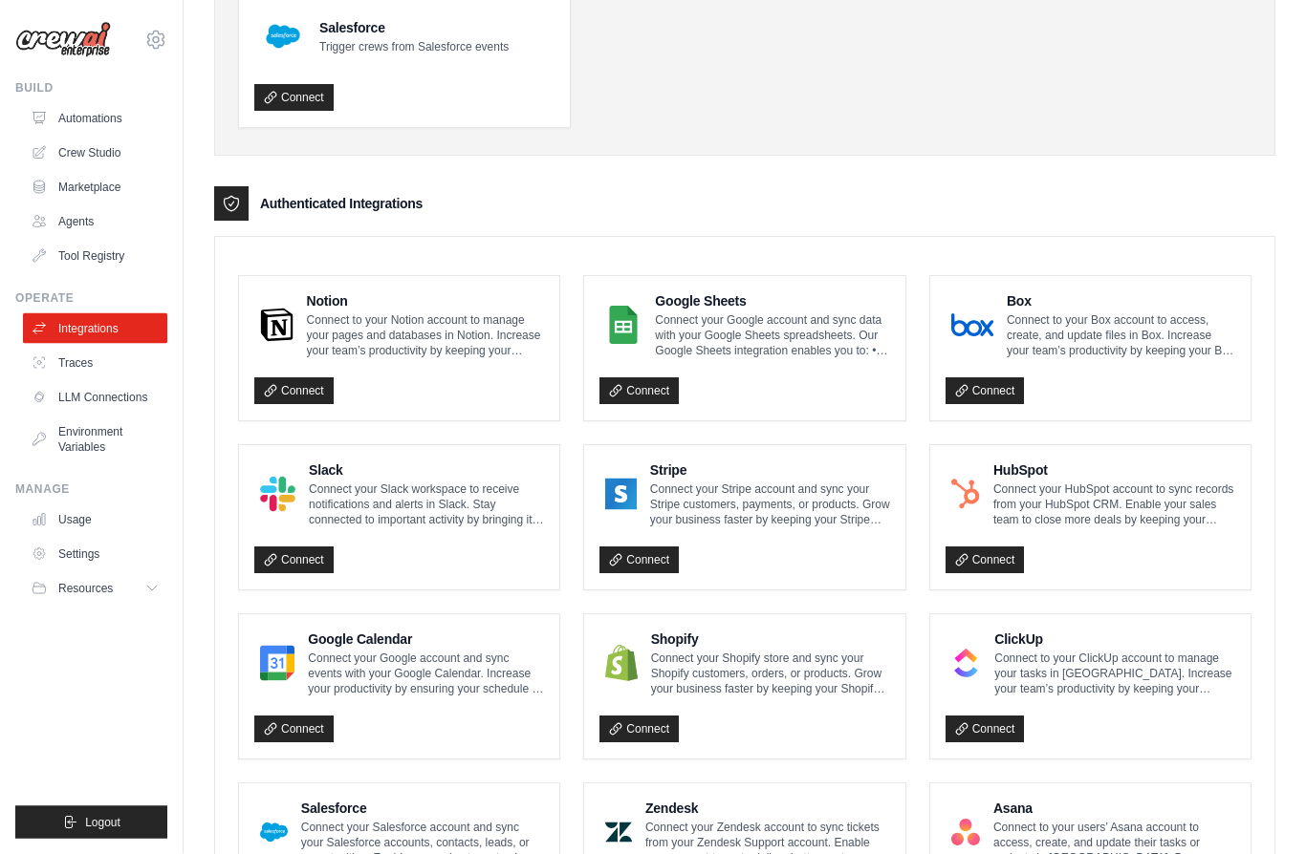
scroll to position [0, 0]
